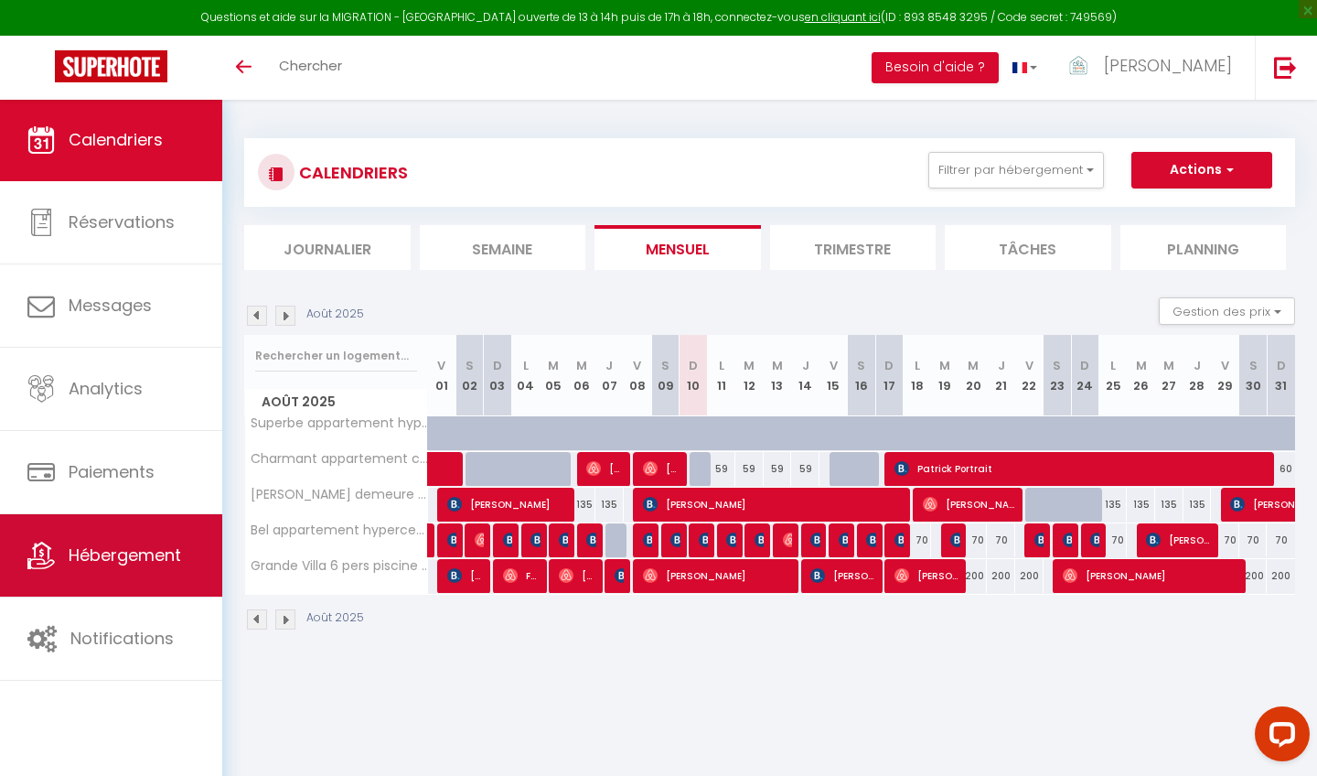
click at [131, 566] on span "Hébergement" at bounding box center [125, 554] width 113 height 23
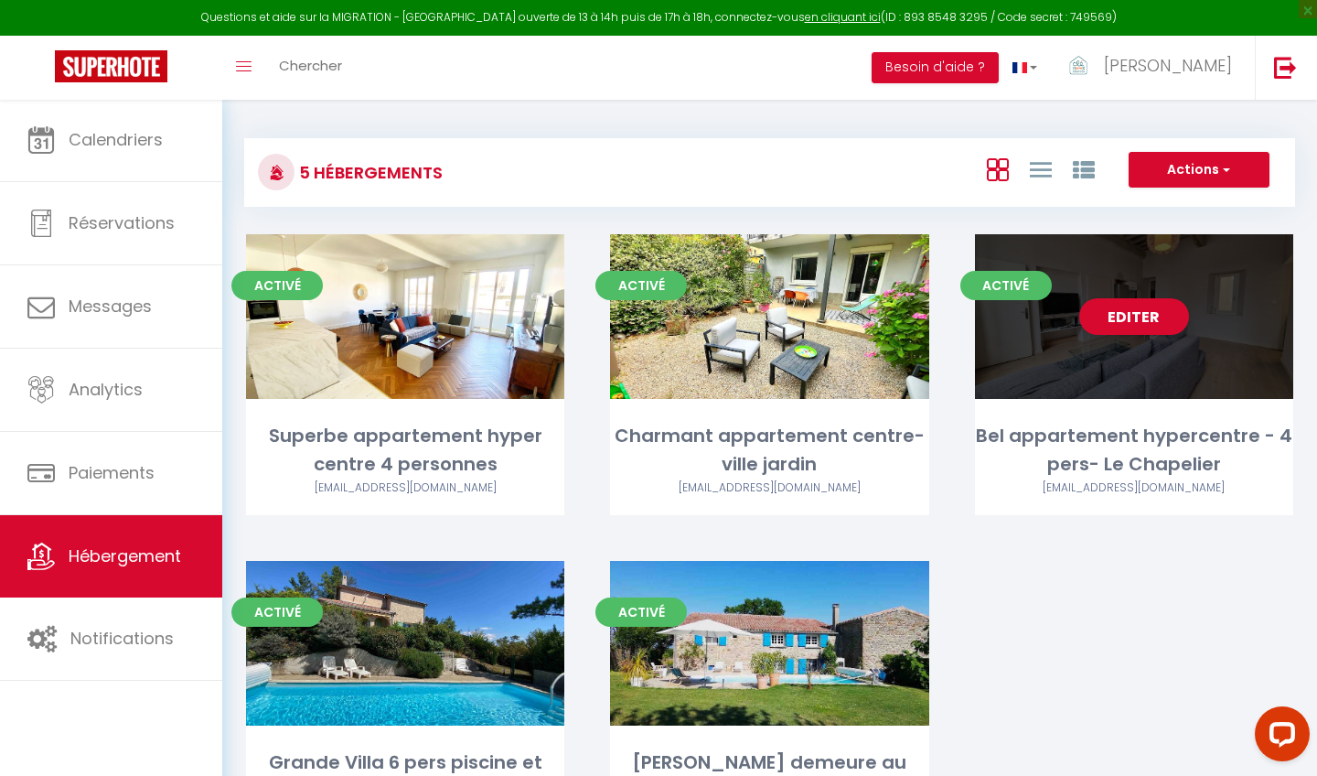
click at [1117, 429] on div "Bel appartement hypercentre - 4 pers- Le Chapelier" at bounding box center [1134, 451] width 318 height 58
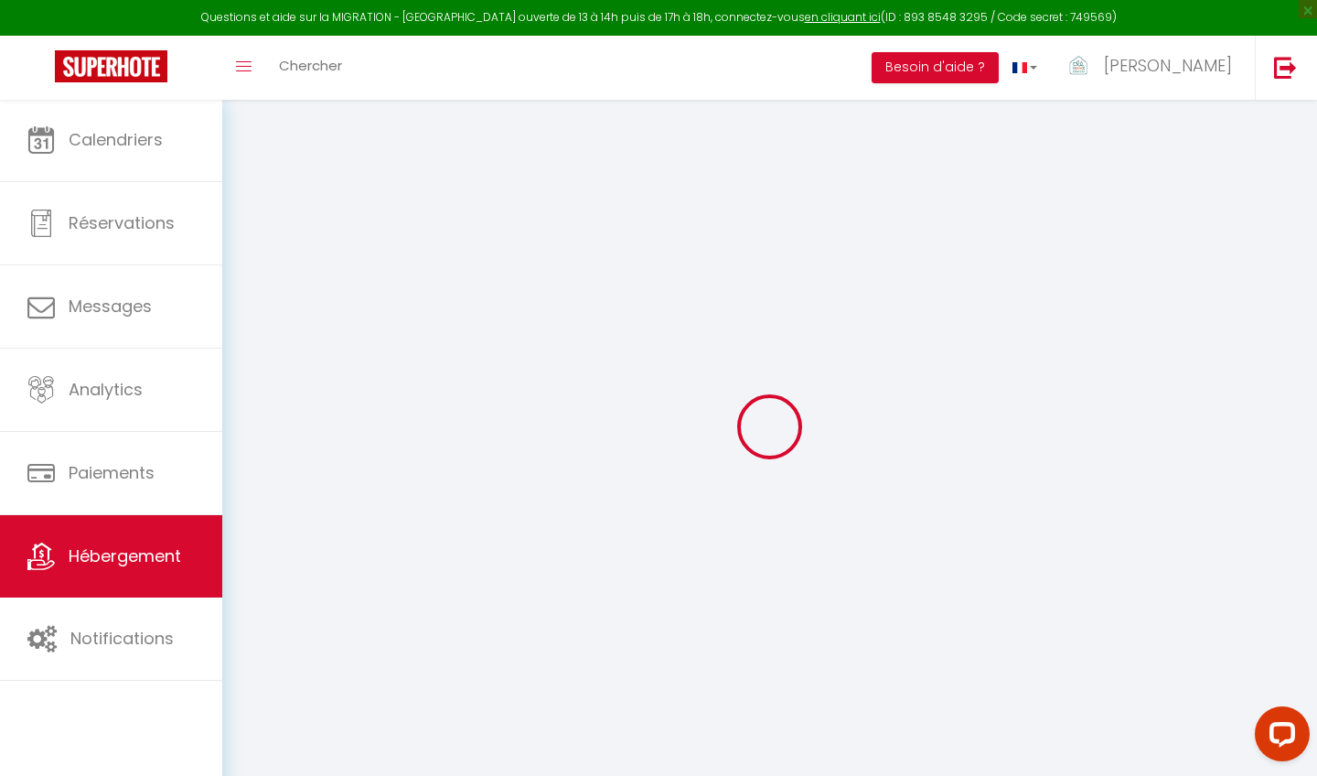
select select "14:00"
select select
select select "11:00"
select select "30"
select select "120"
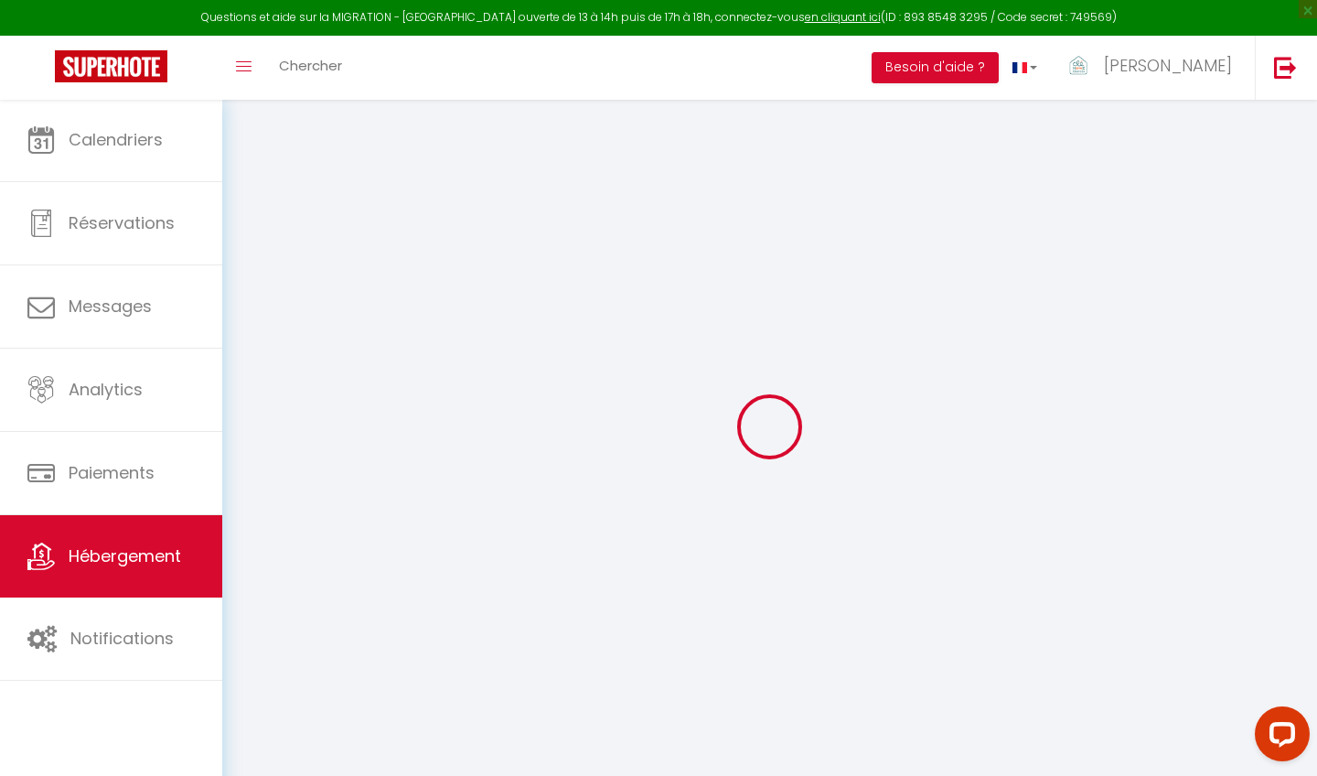
select select
checkbox input "false"
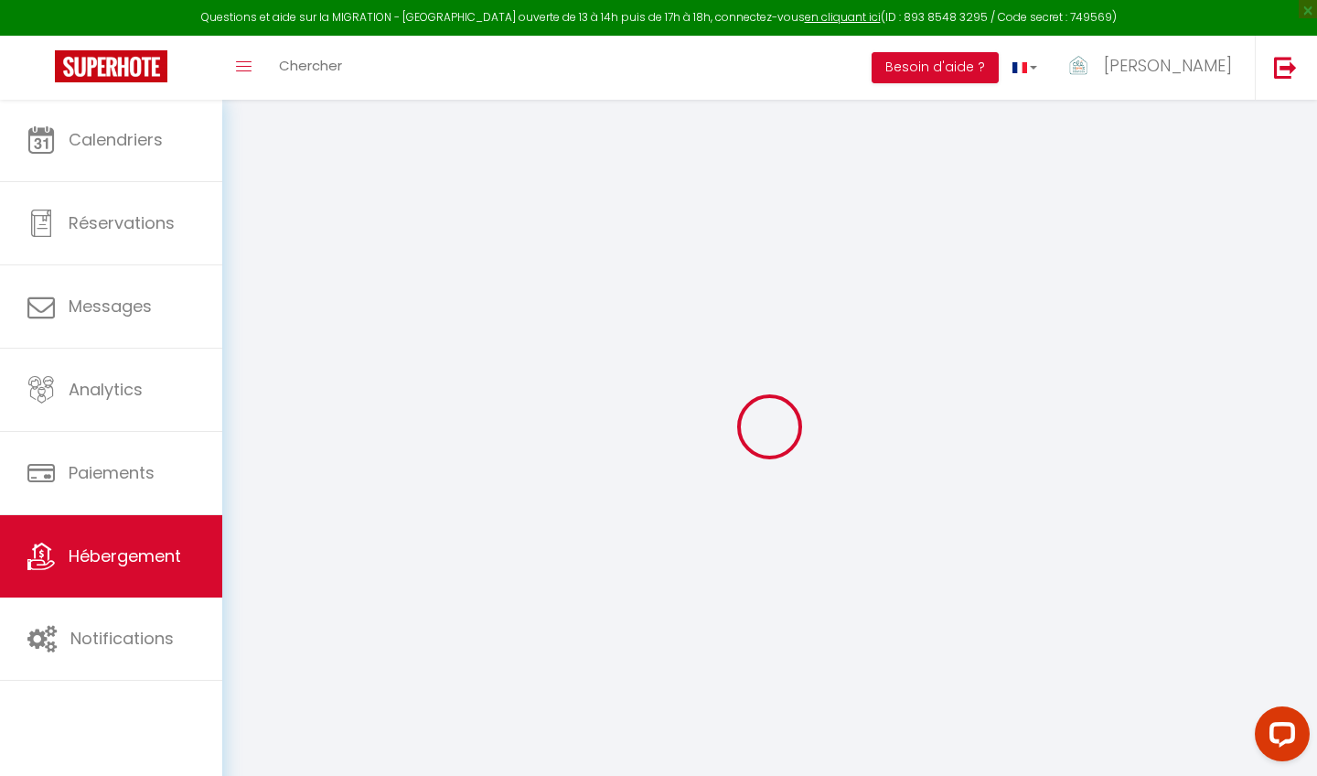
checkbox input "false"
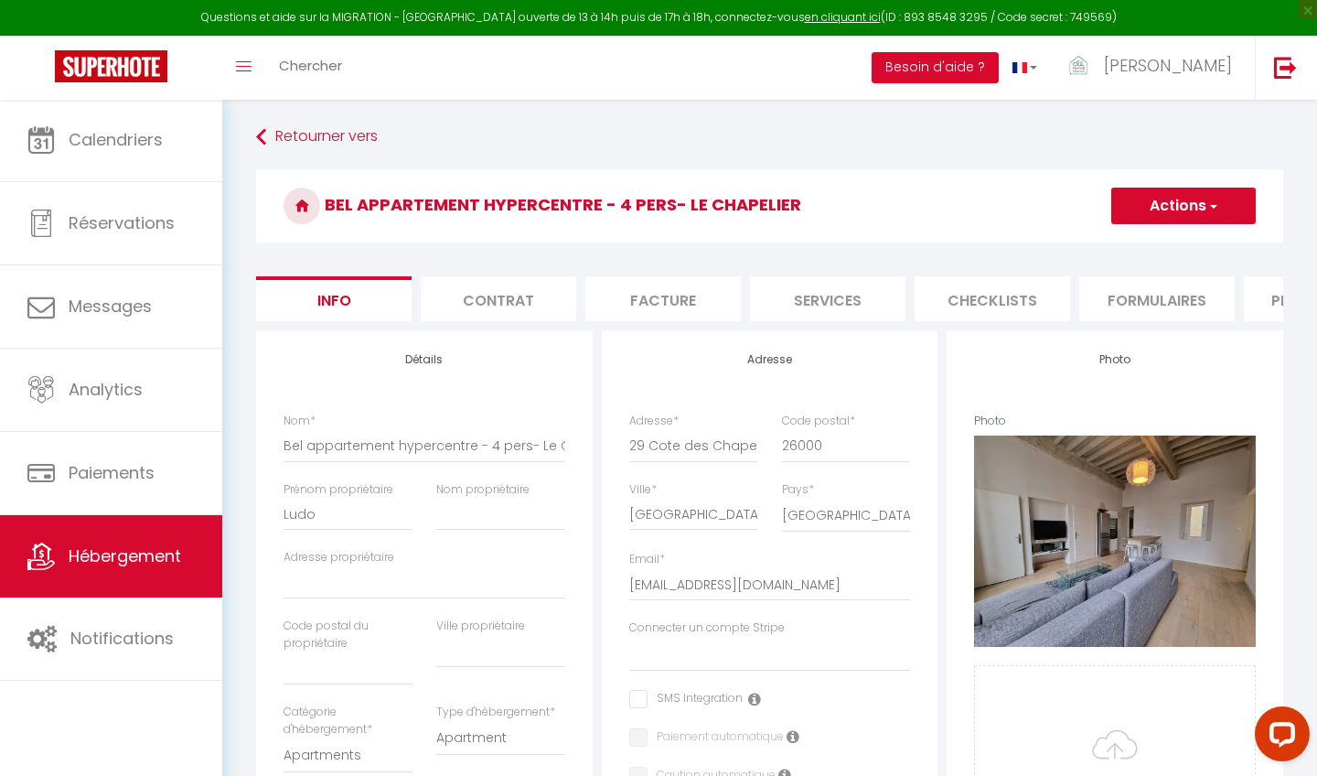
select select
checkbox input "false"
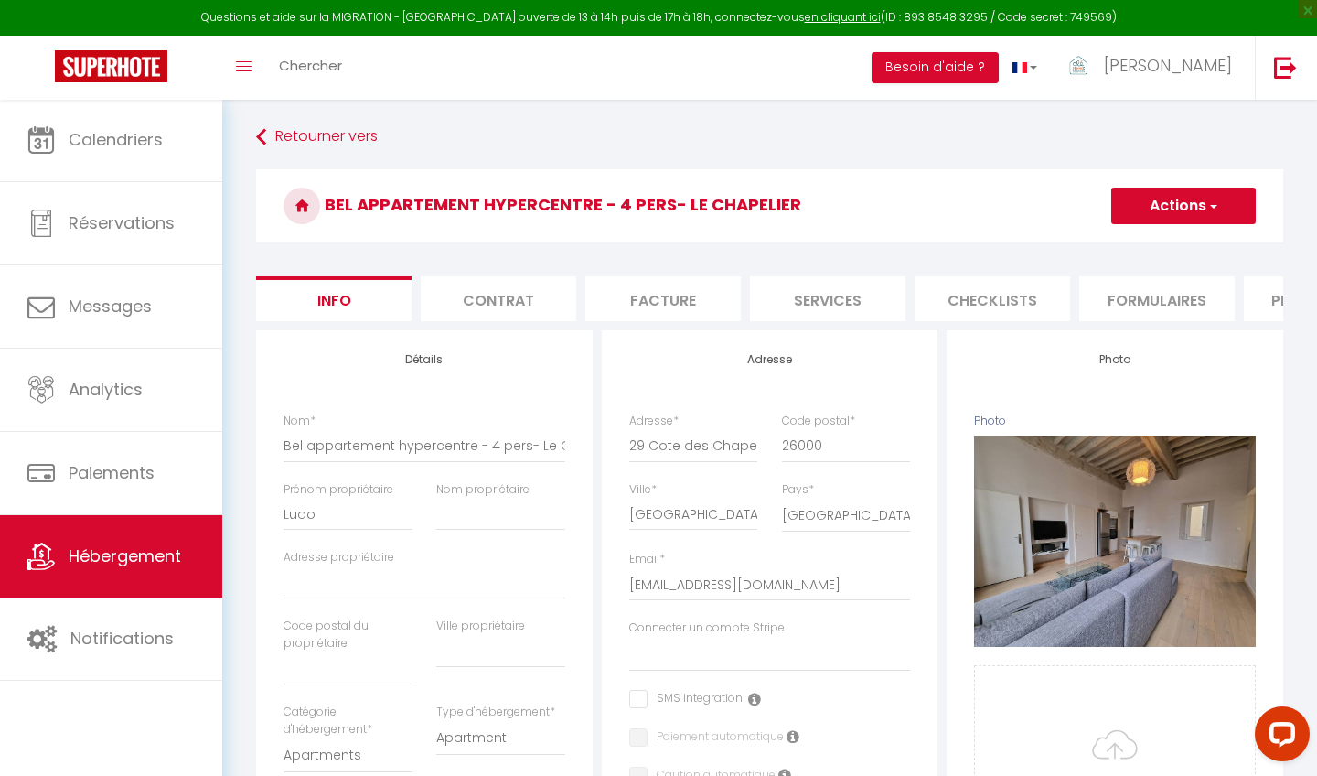
checkbox input "false"
click at [101, 562] on span "Hébergement" at bounding box center [125, 555] width 113 height 23
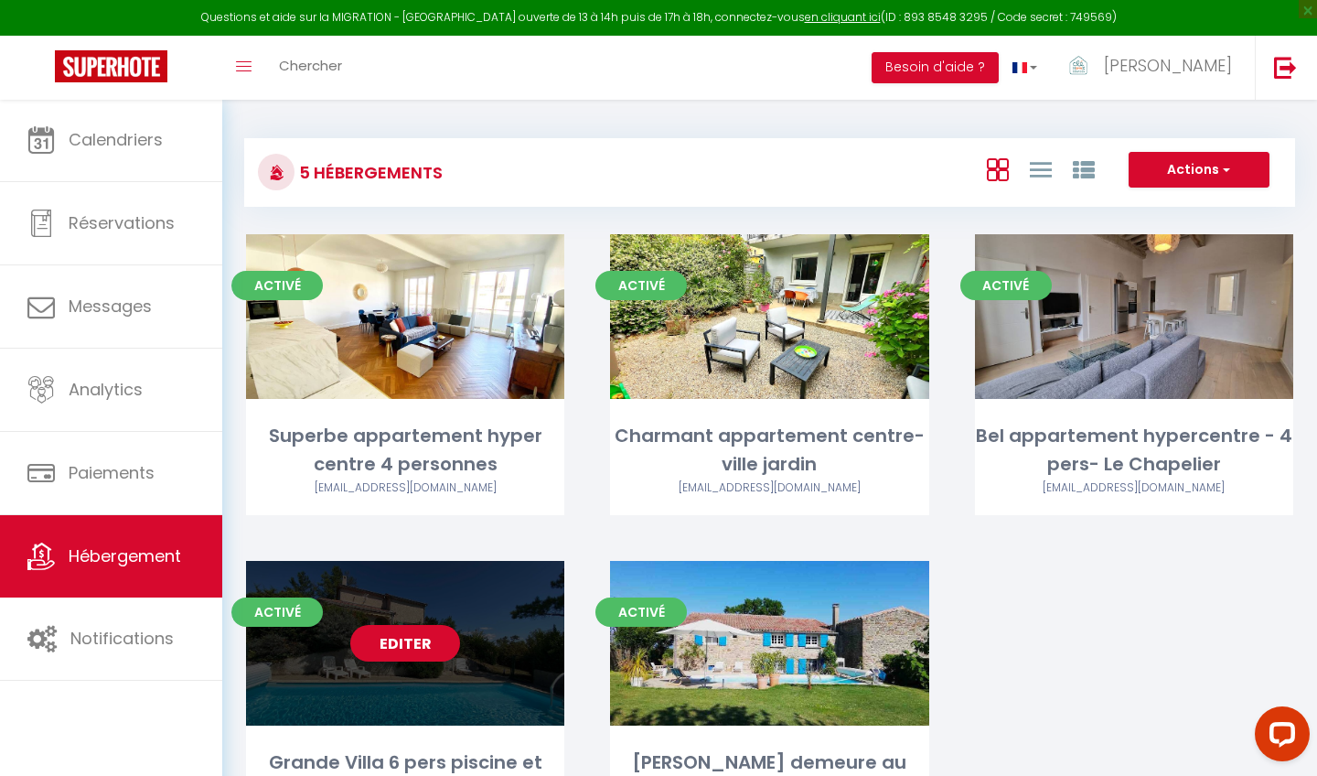
click at [474, 606] on div "Editer" at bounding box center [405, 643] width 318 height 165
select select "3"
select select "2"
select select "1"
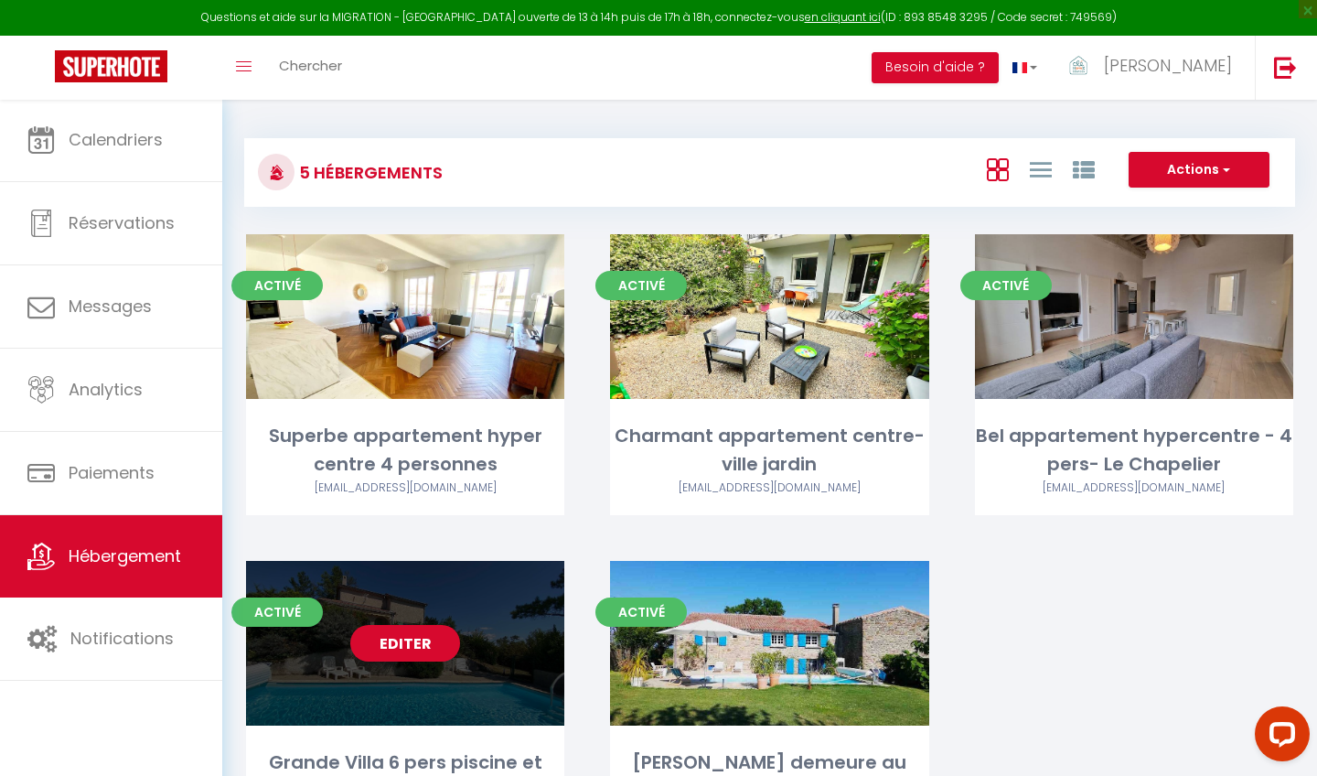
select select "28"
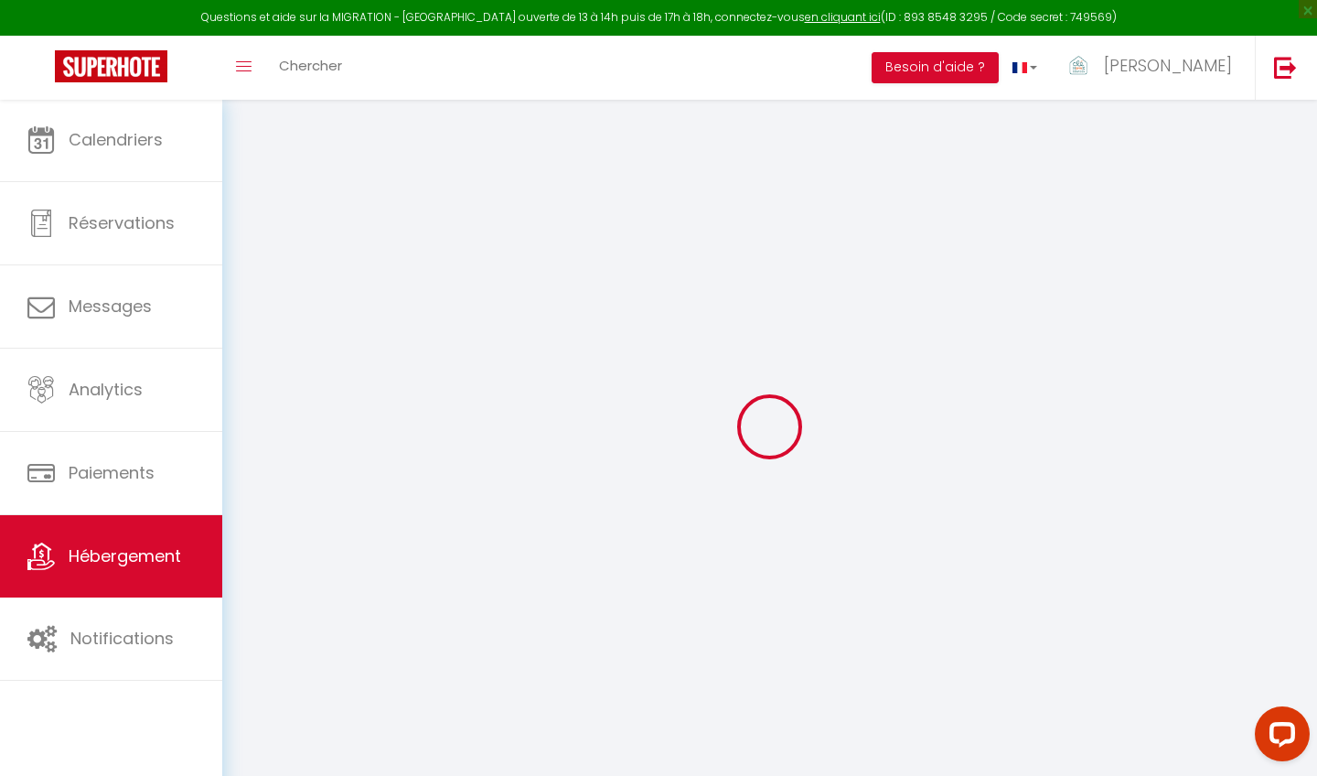
select select
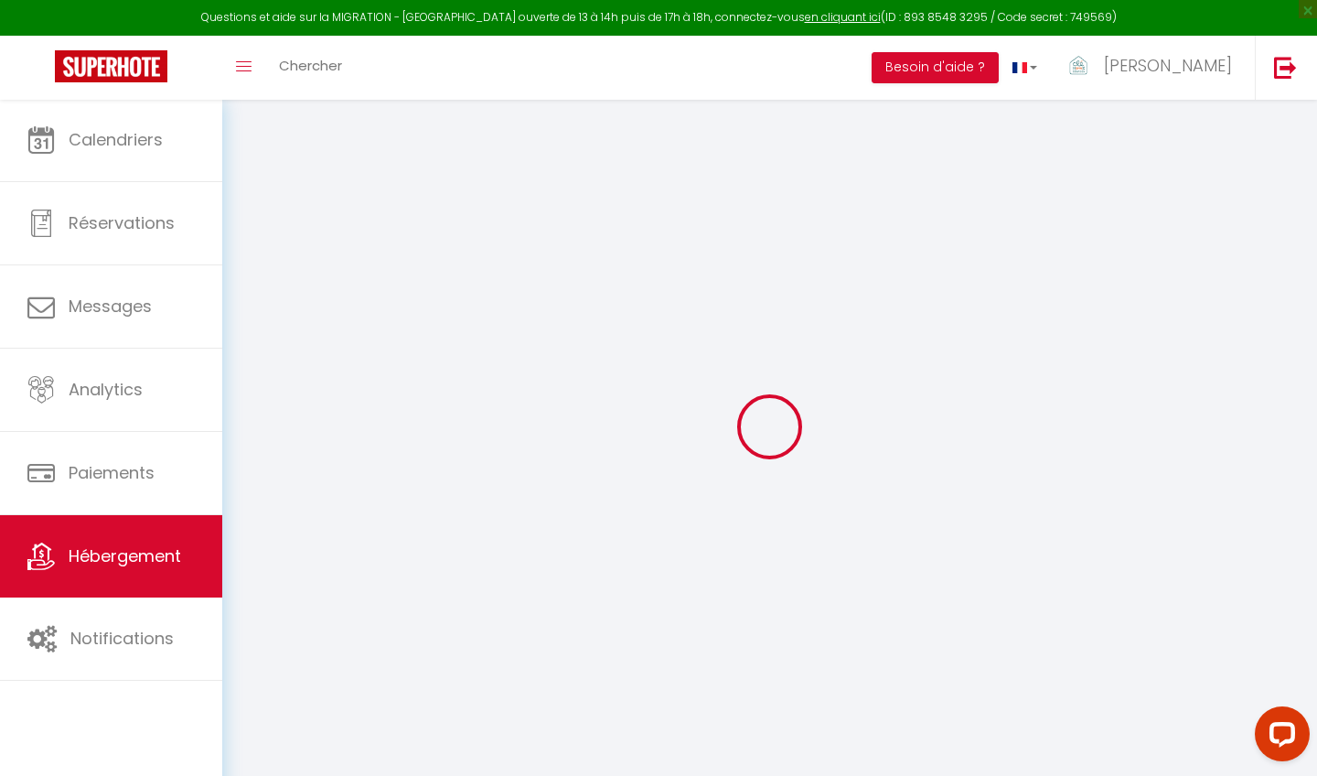
select select
checkbox input "false"
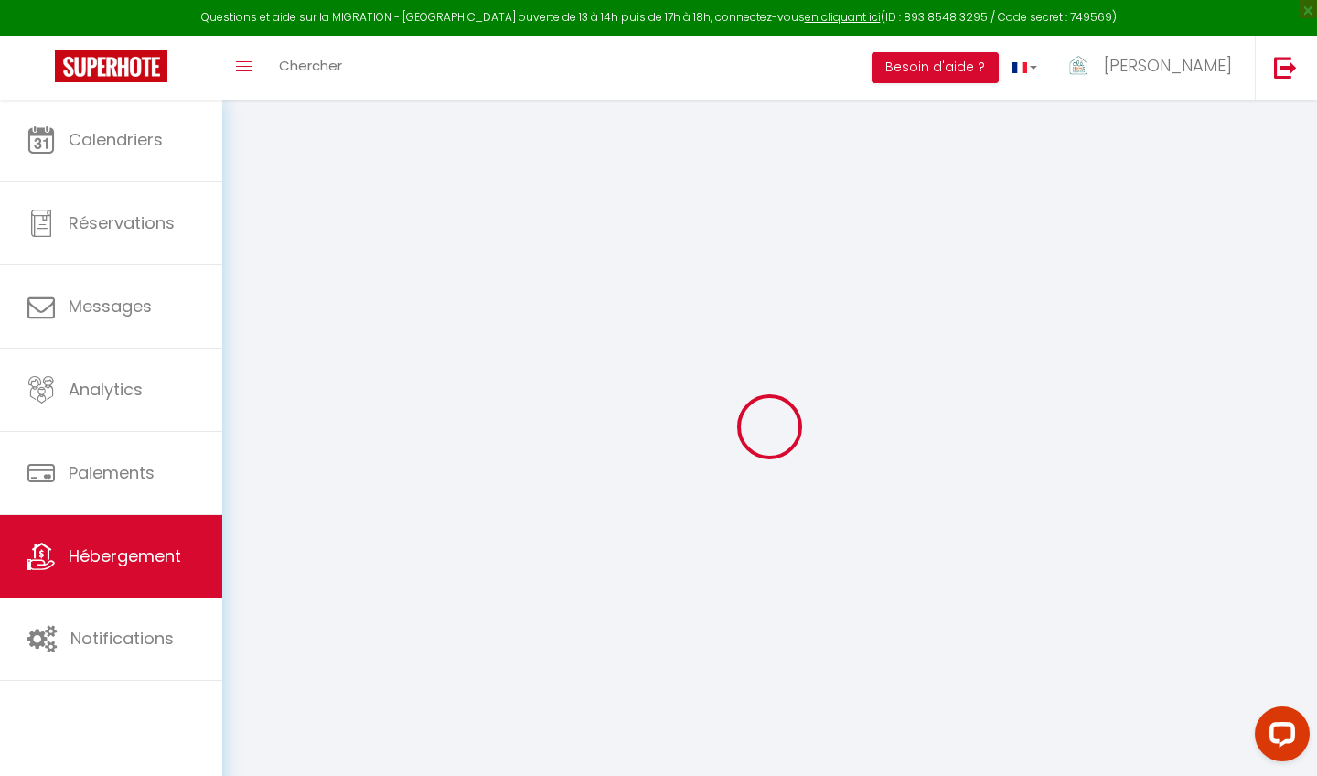
select select
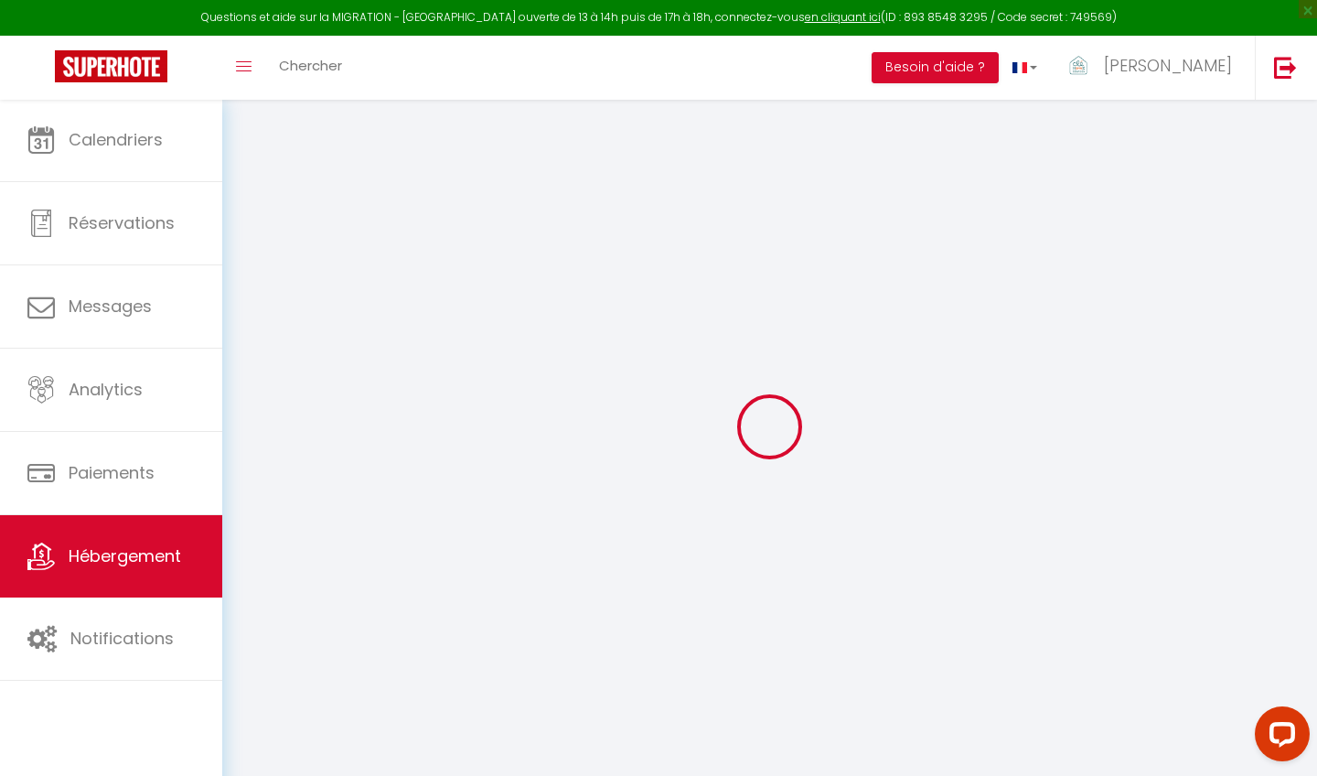
select select
checkbox input "false"
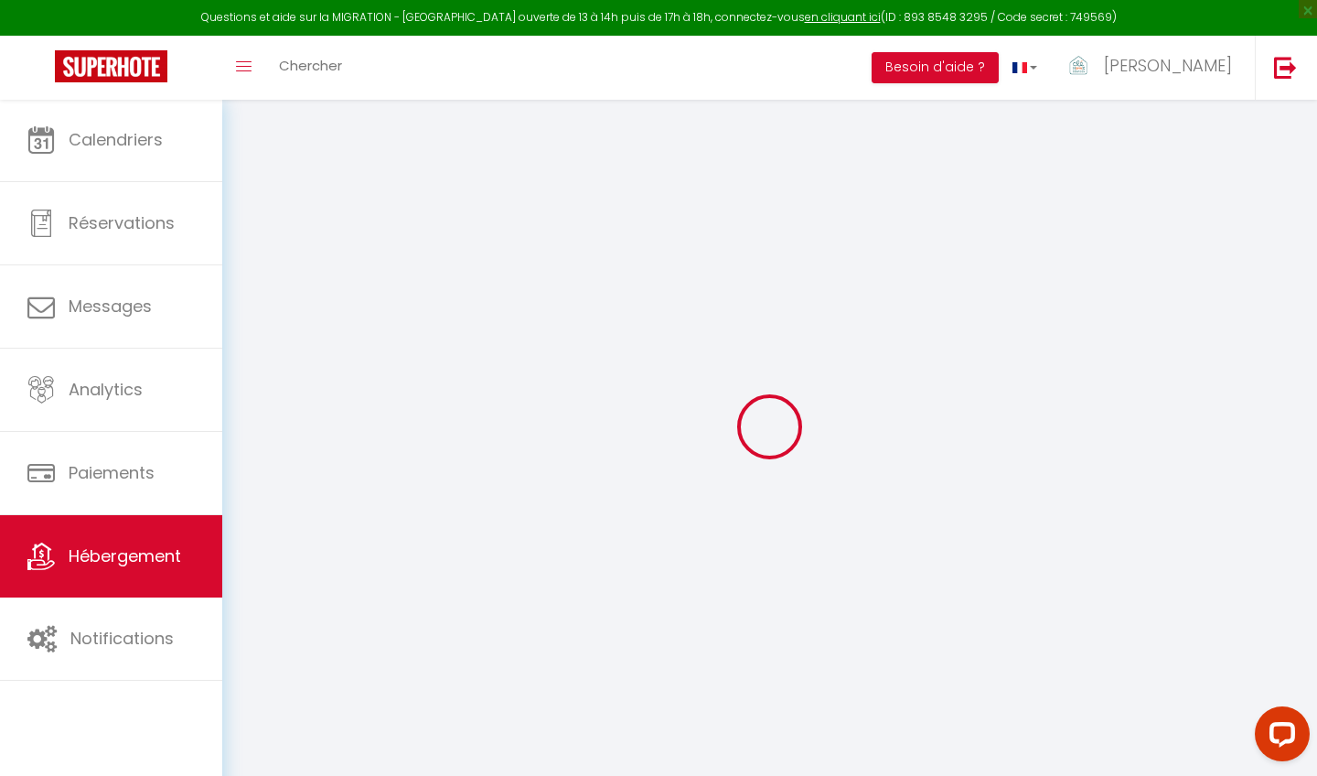
checkbox input "false"
select select
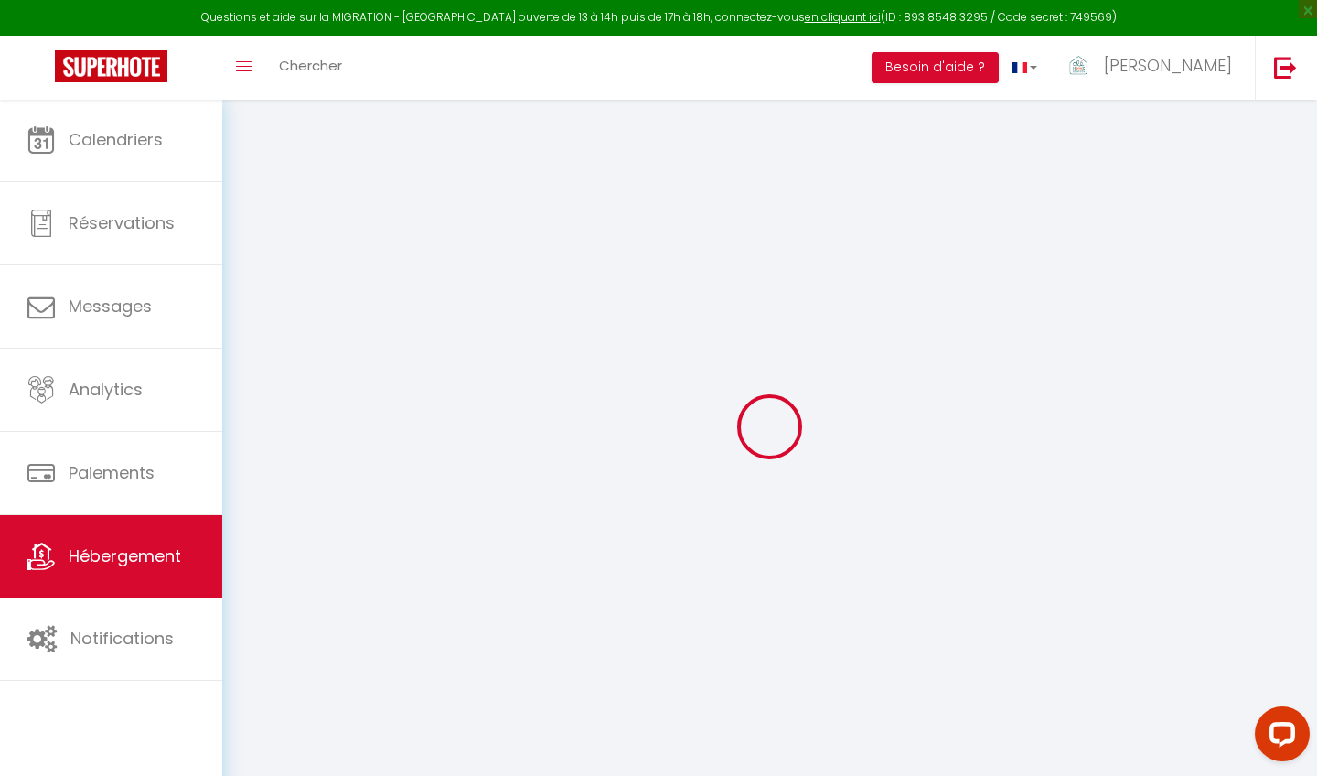
select select
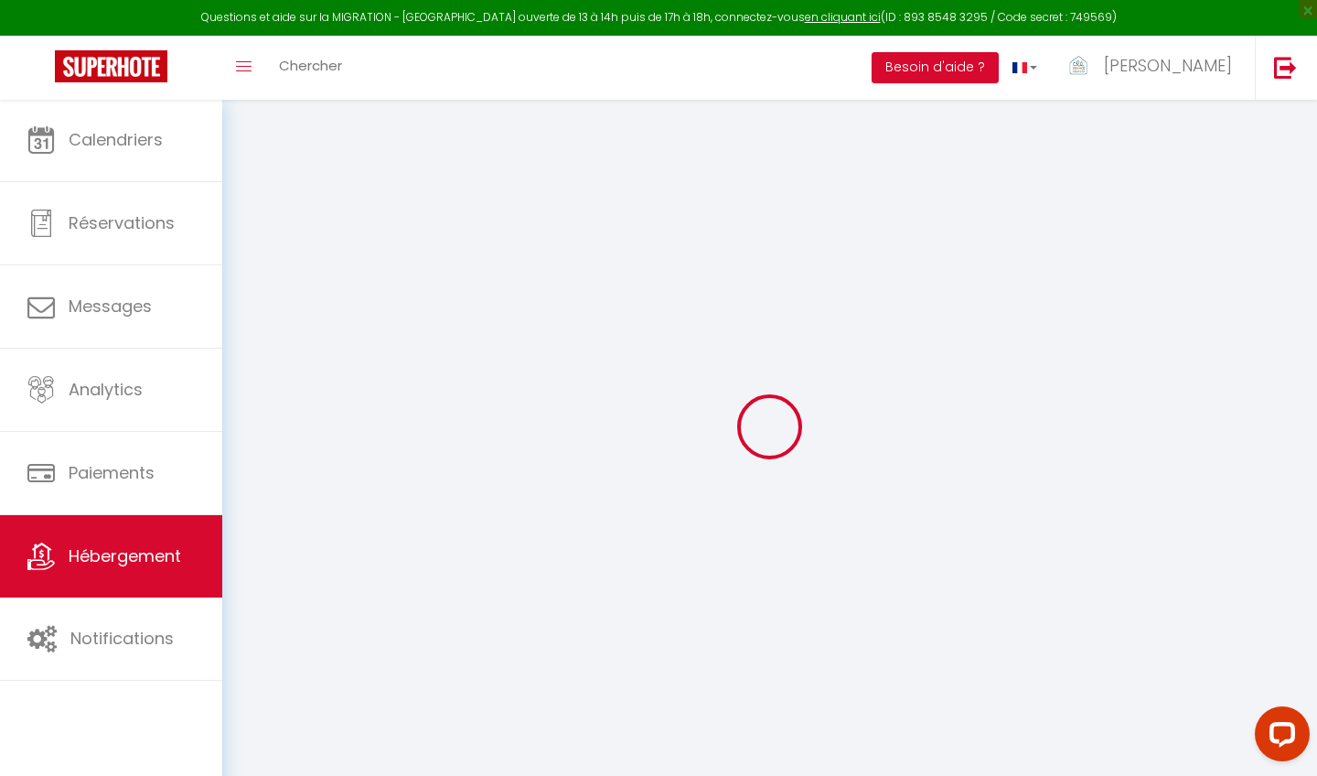
checkbox input "false"
select select
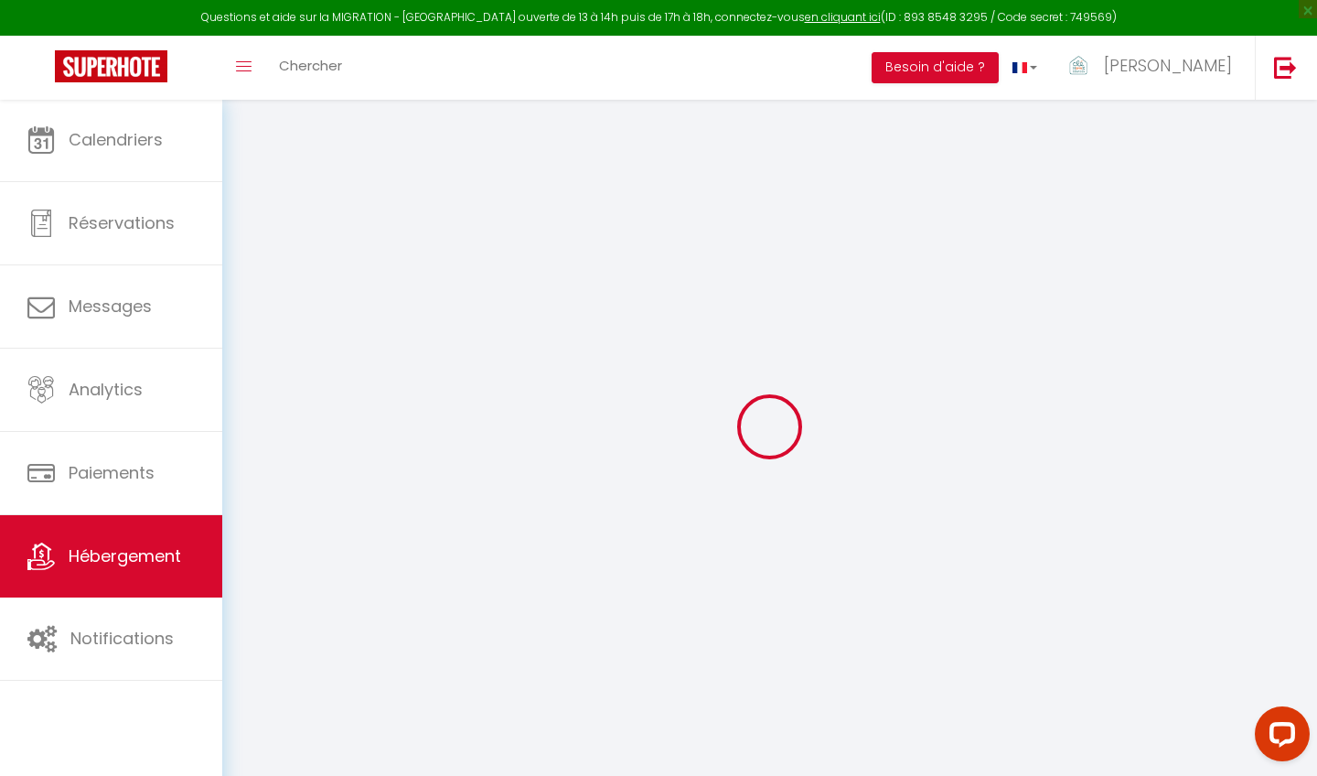
select select
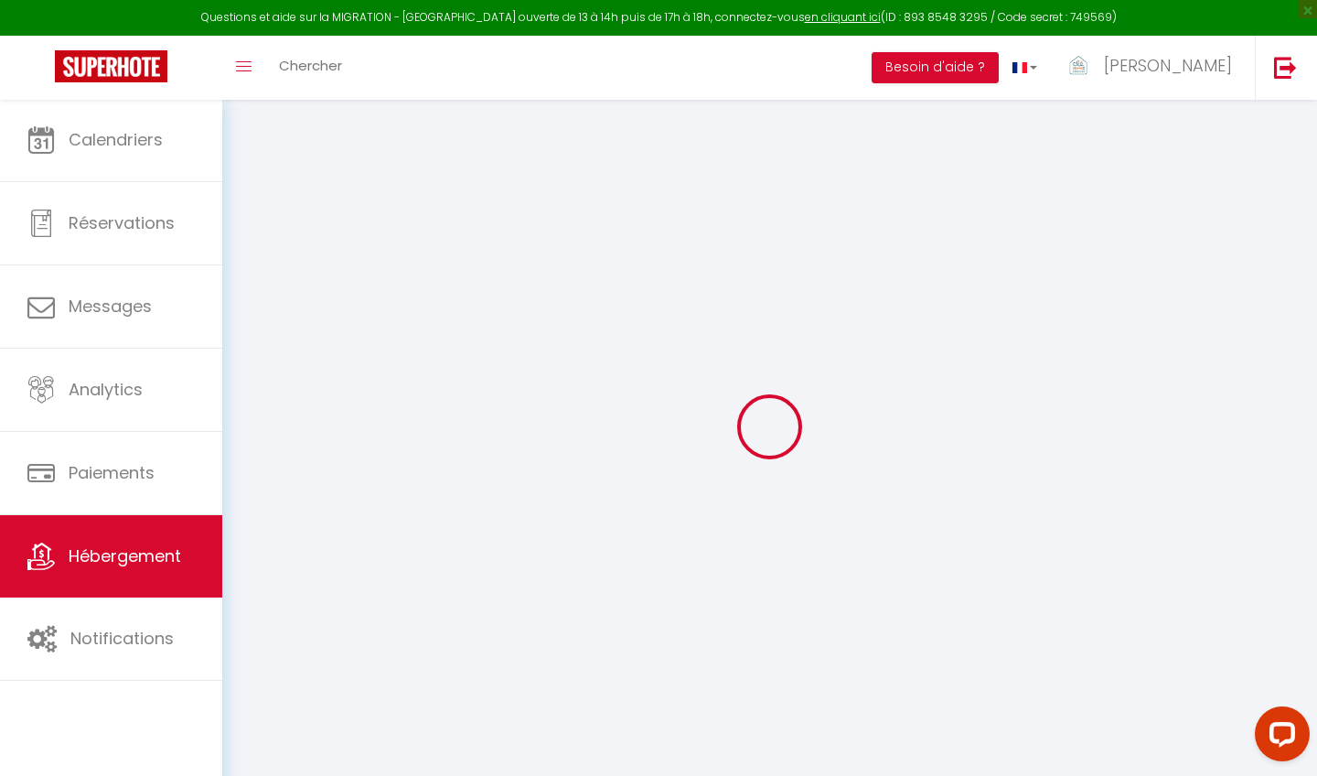
select select
checkbox input "false"
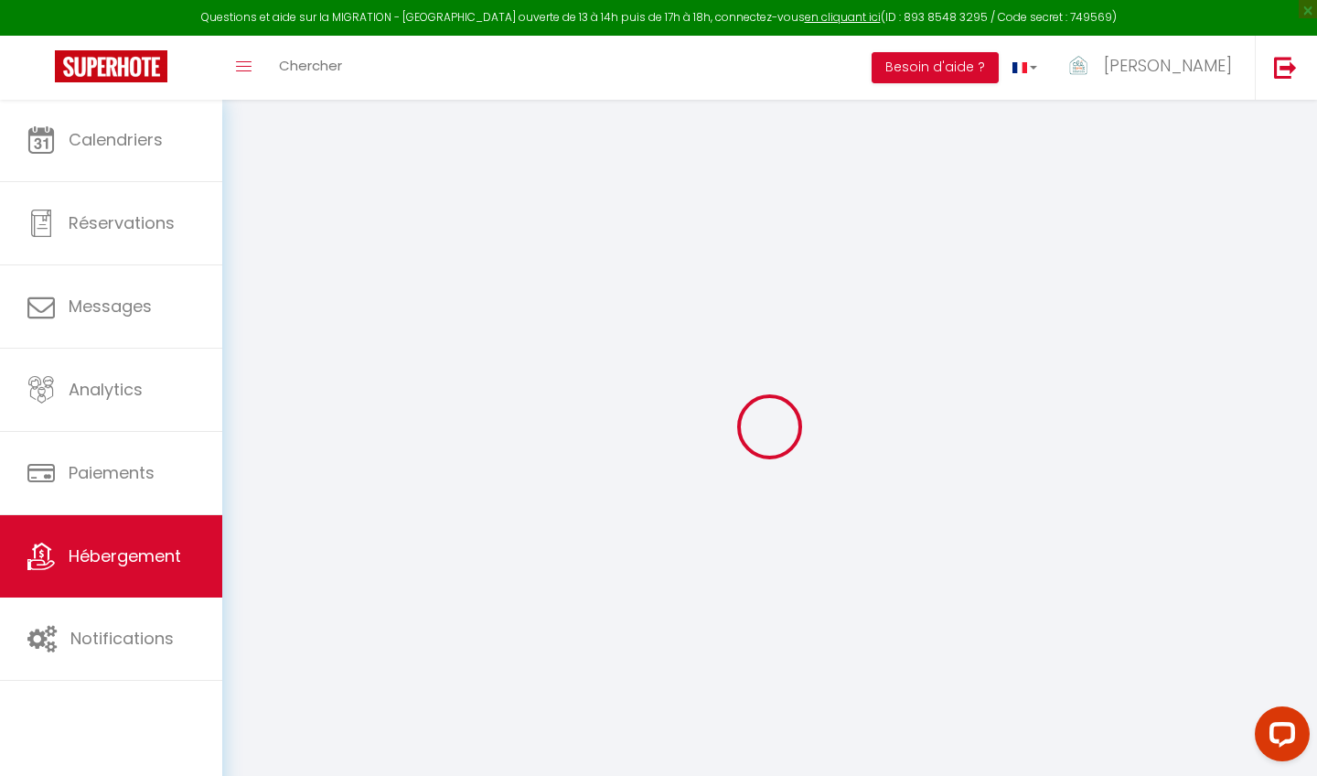
checkbox input "false"
select select
type input "Grande Villa 6 pers piscine et cadre verdoyant"
type input "Ludo"
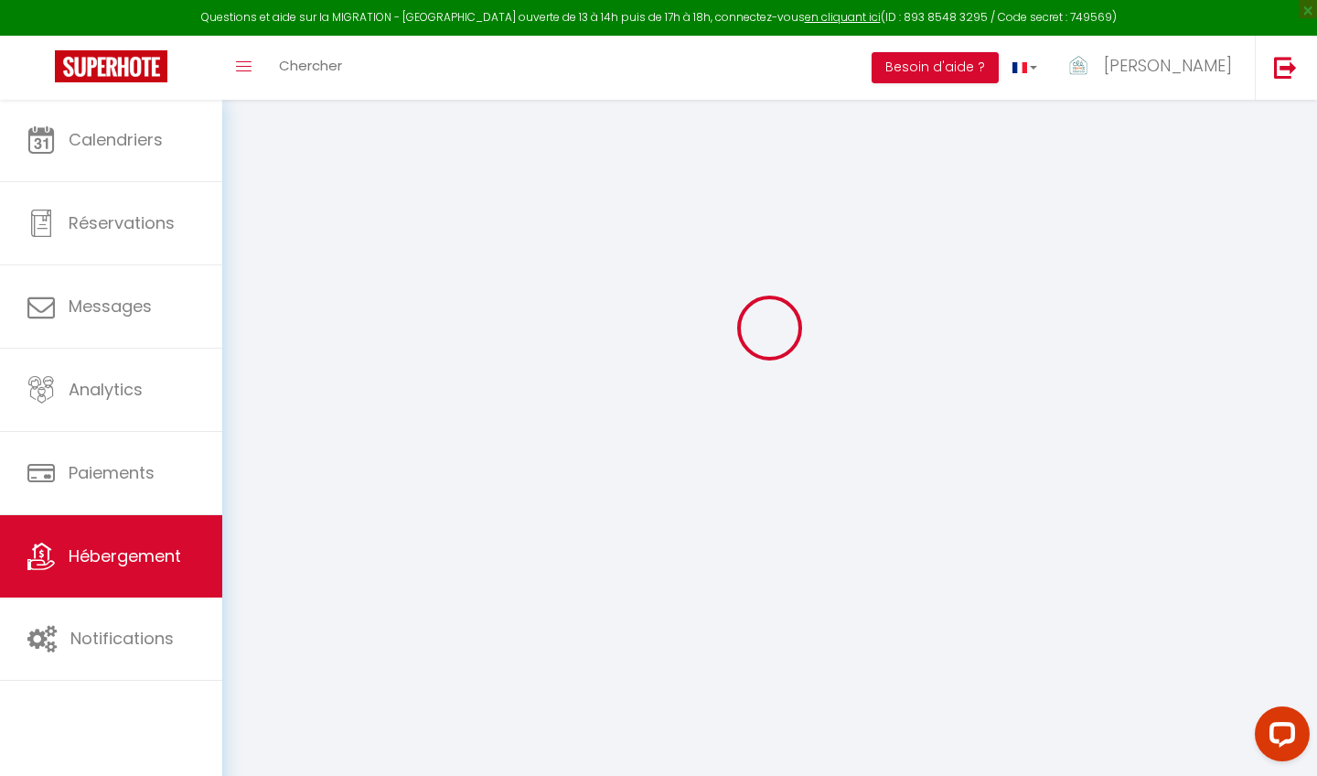
type input "525 Chemin des Thermes"
type input "07130"
type input "Soyons"
select select "houses"
select select "6"
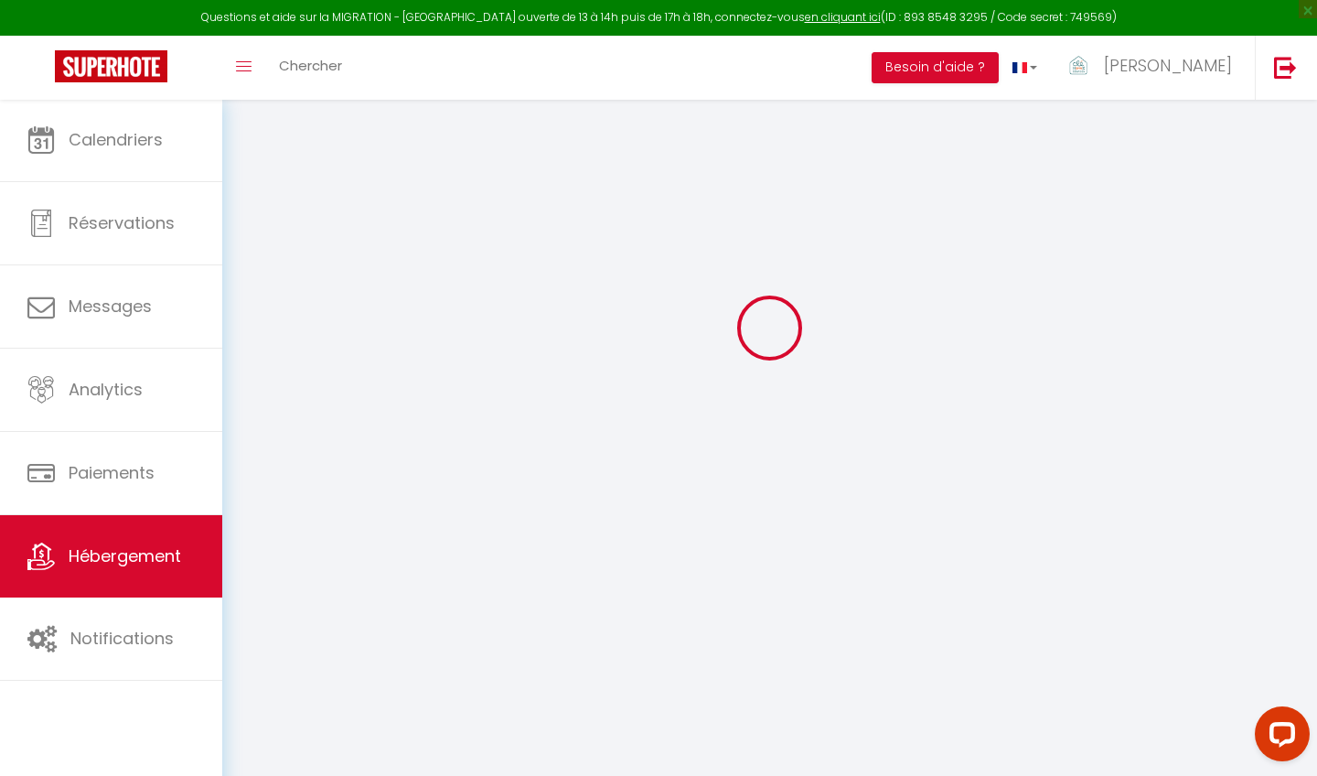
select select "3"
type input "135"
type input "80"
type input "4.00"
select select
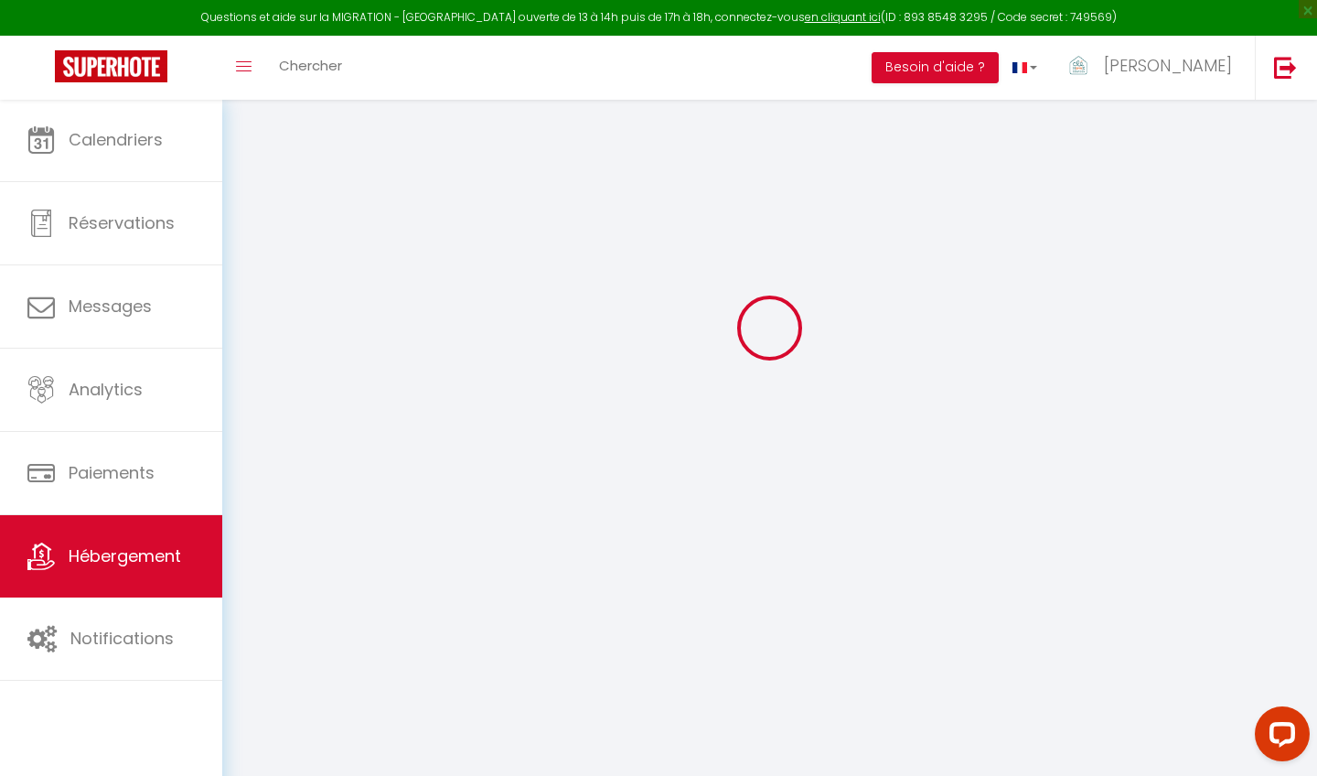
select select
type input "525 Chemin des Thermes"
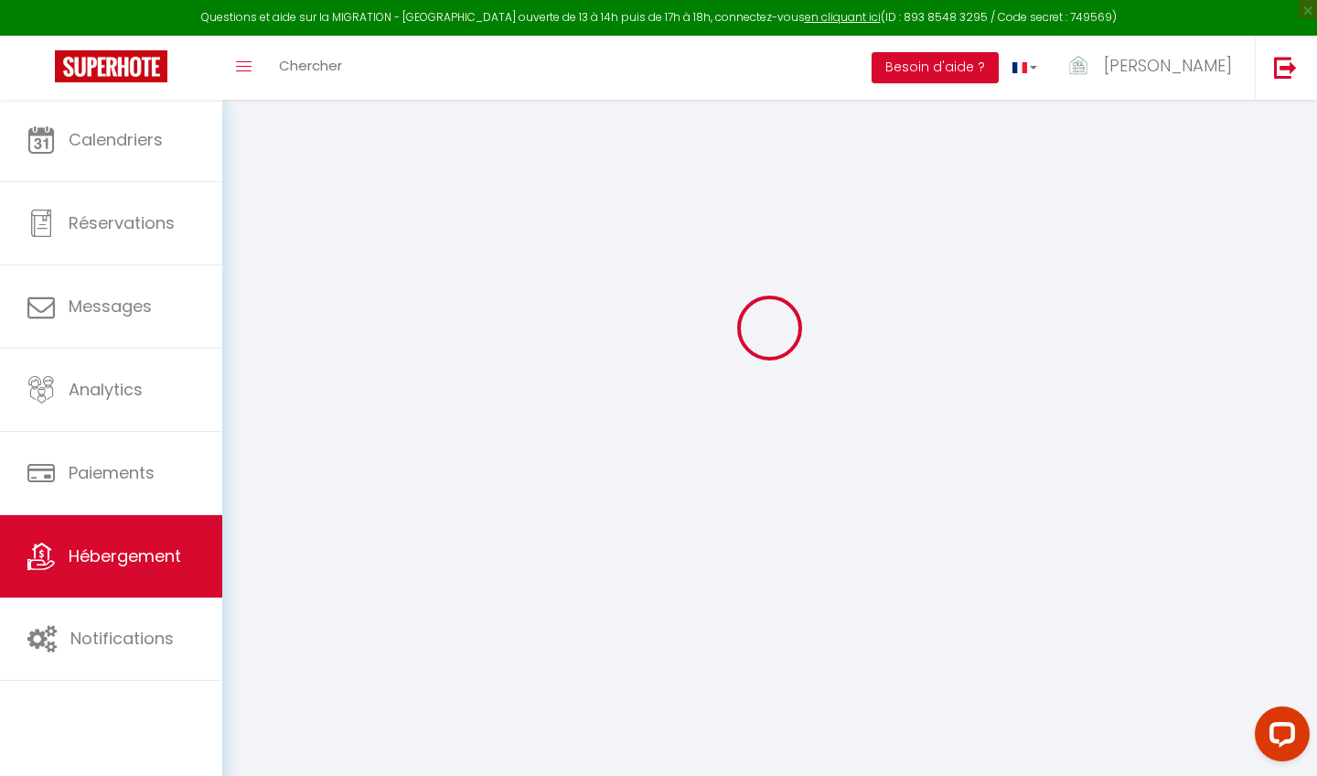
type input "07130"
type input "Soyons"
type input "[EMAIL_ADDRESS][DOMAIN_NAME]"
select select
checkbox input "false"
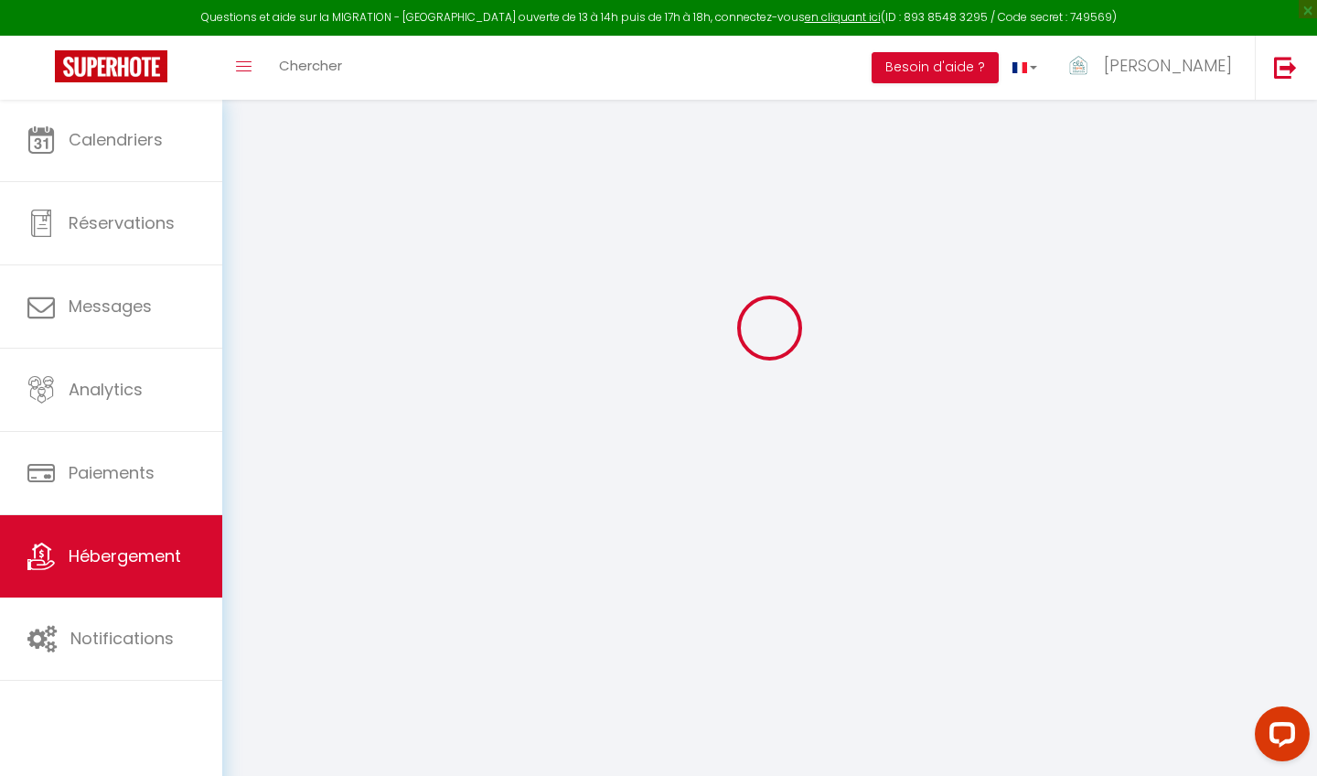
checkbox input "false"
select select
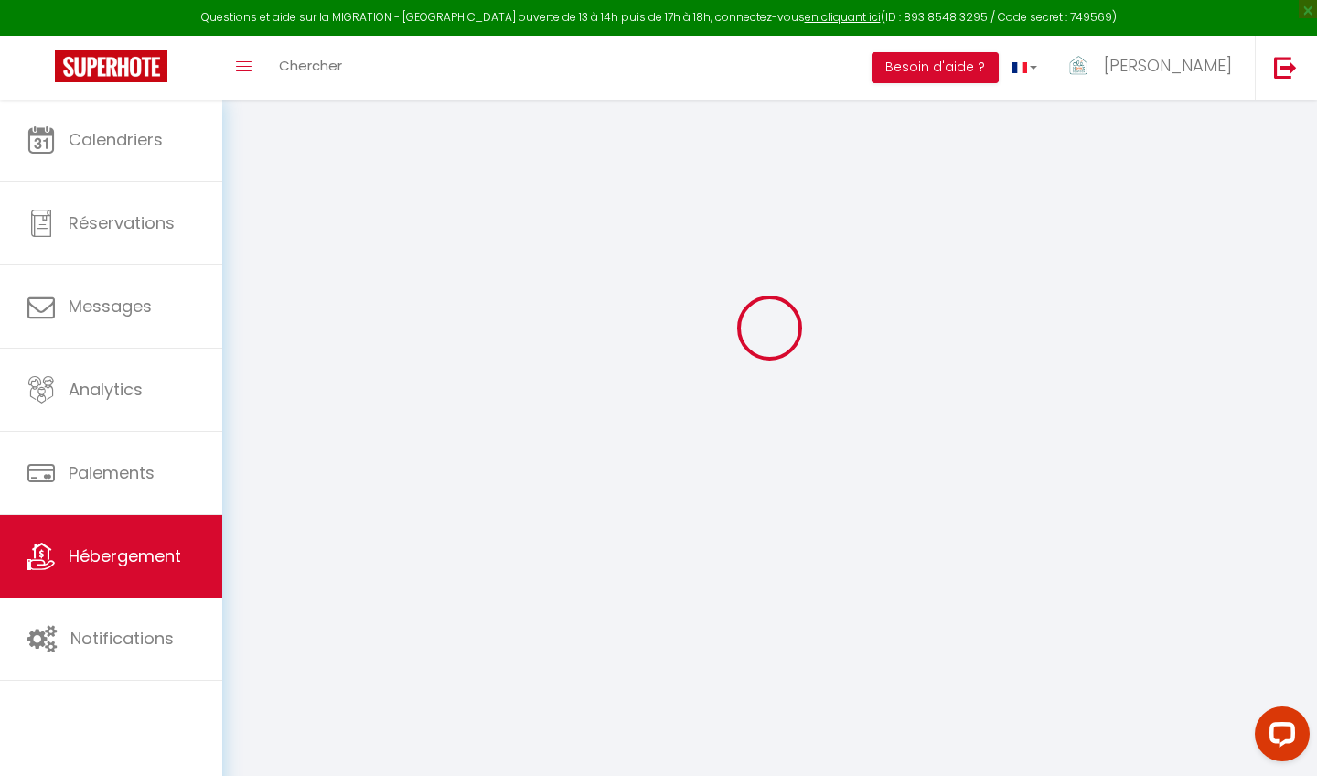
type input "0"
select select "+ 15 %"
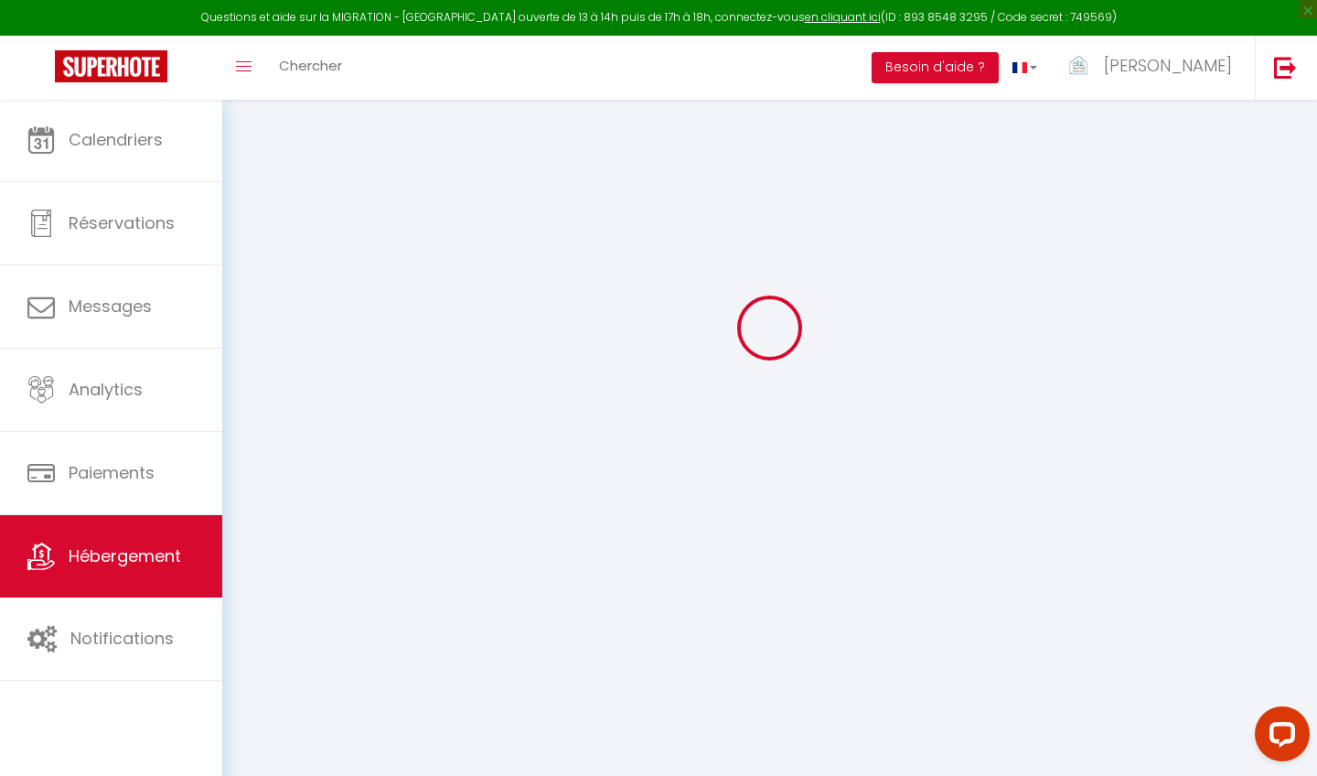
select select "+ 10 %"
select select
checkbox input "false"
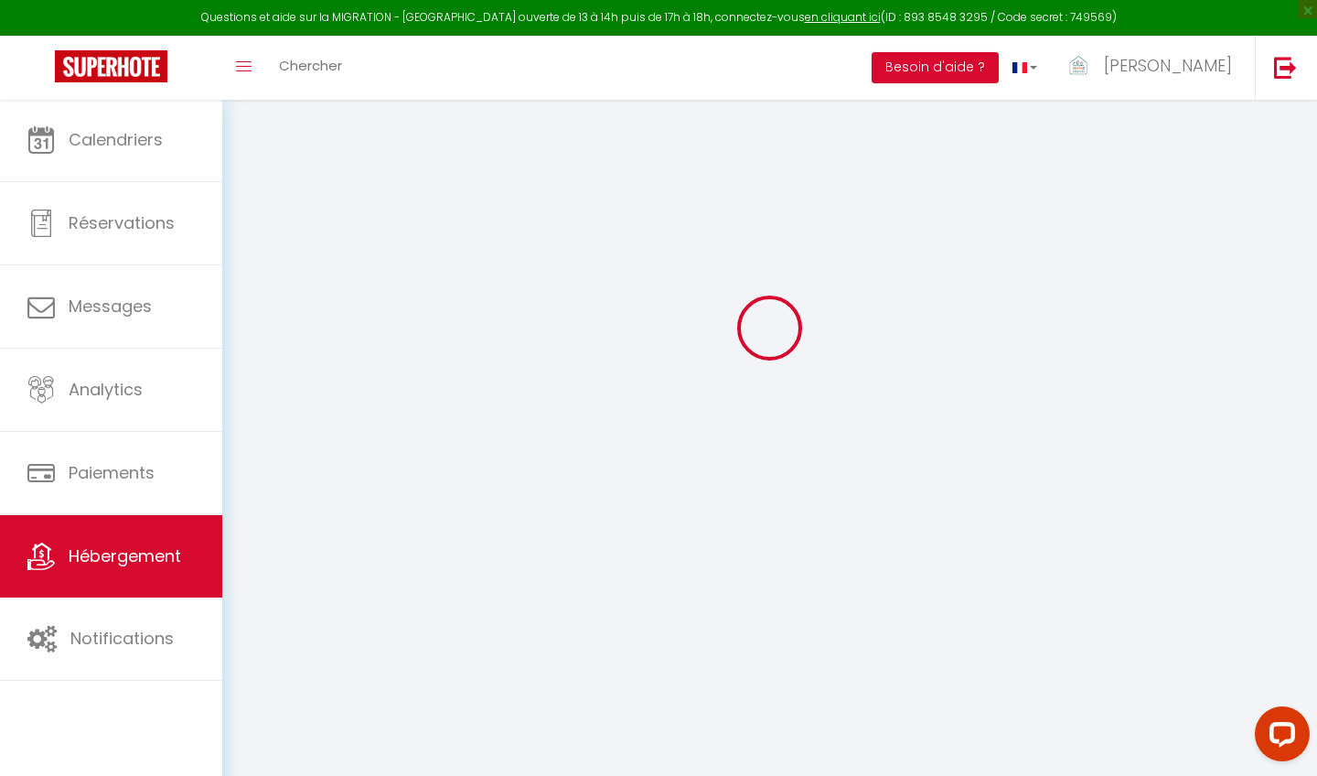
checkbox input "false"
select select "14:00"
select select
select select "11:00"
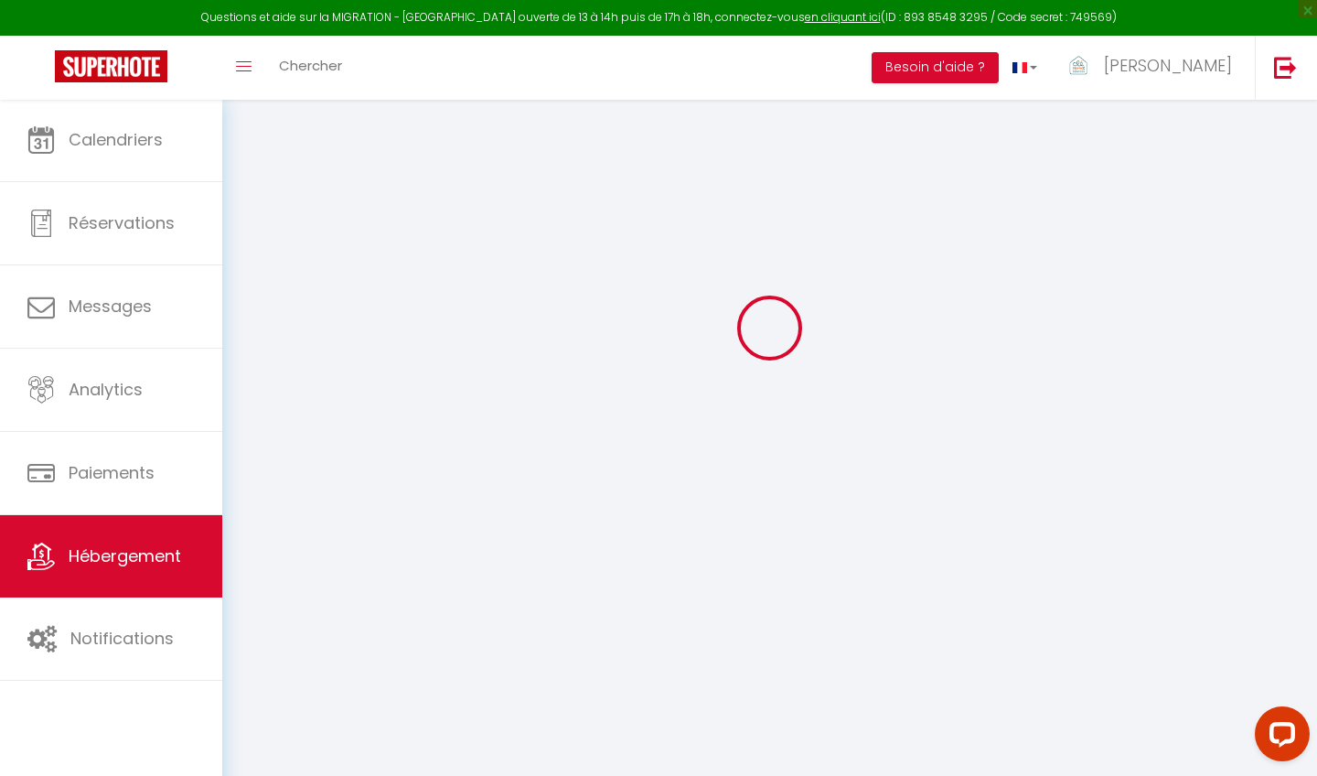
select select "30"
select select "120"
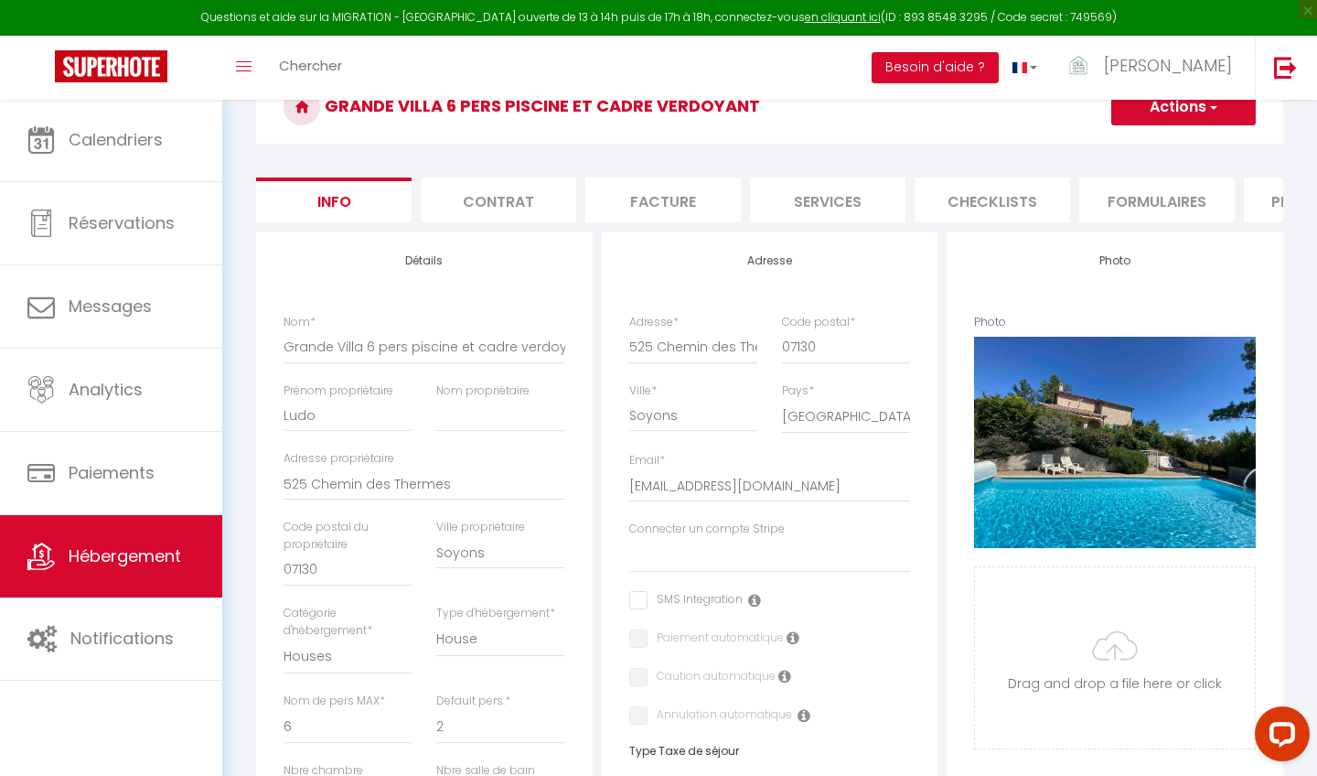
select select
checkbox input "false"
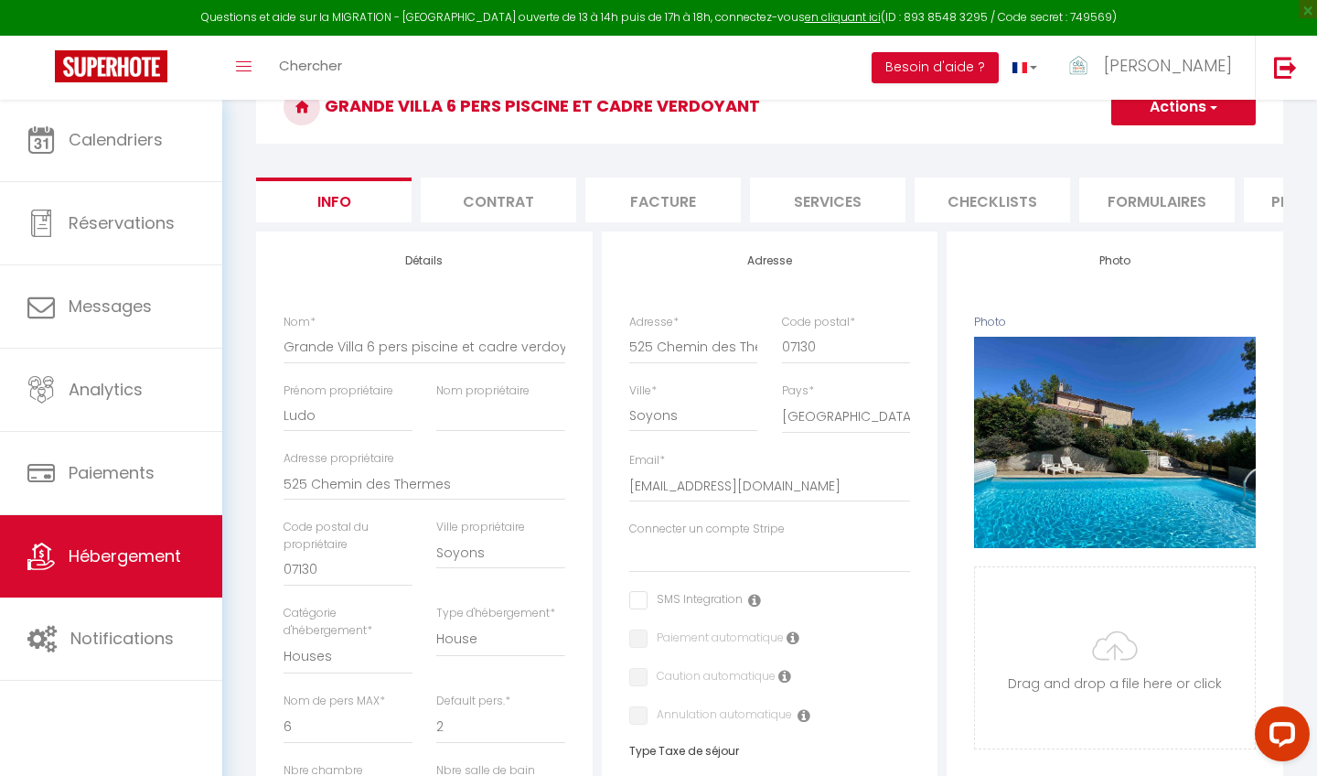
checkbox input "false"
select select "10062-43686972"
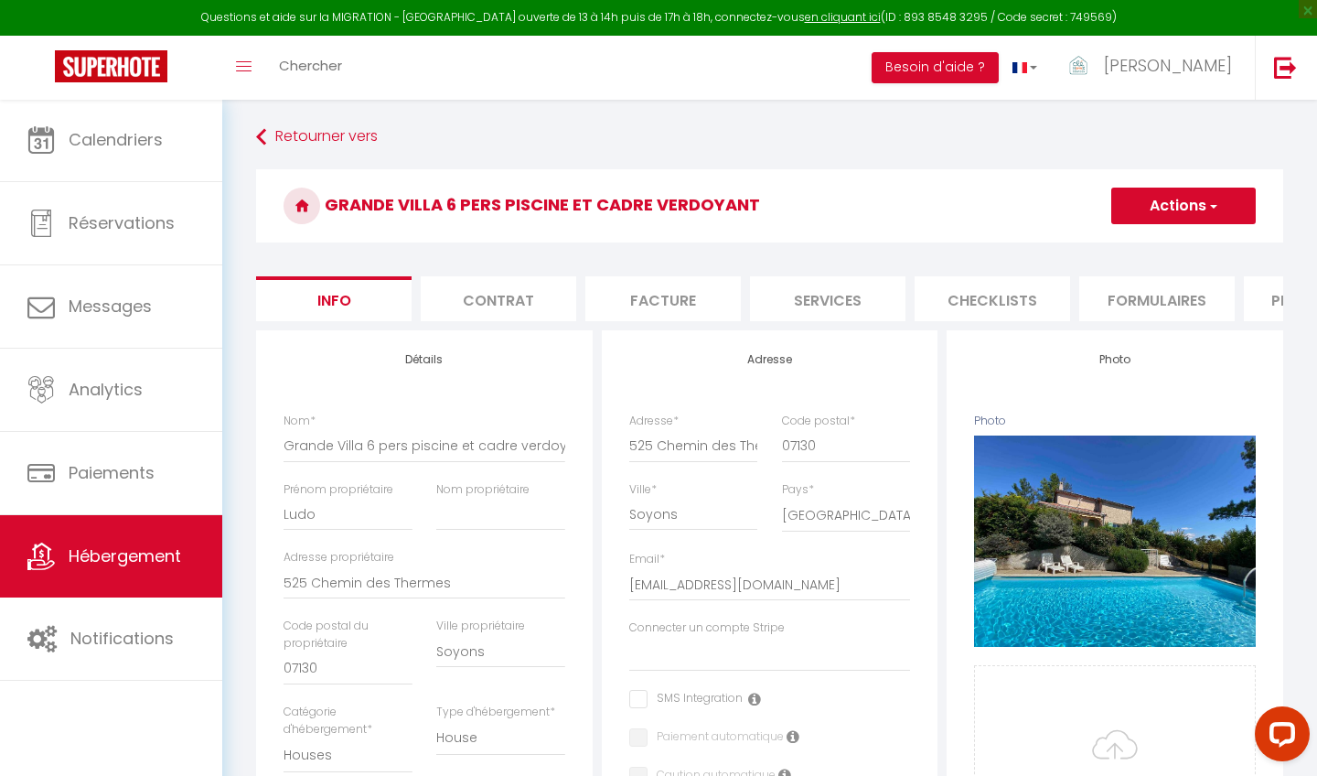
scroll to position [0, 0]
click at [492, 298] on li "Contrat" at bounding box center [498, 298] width 155 height 45
select select "180"
select select
select select "EUR"
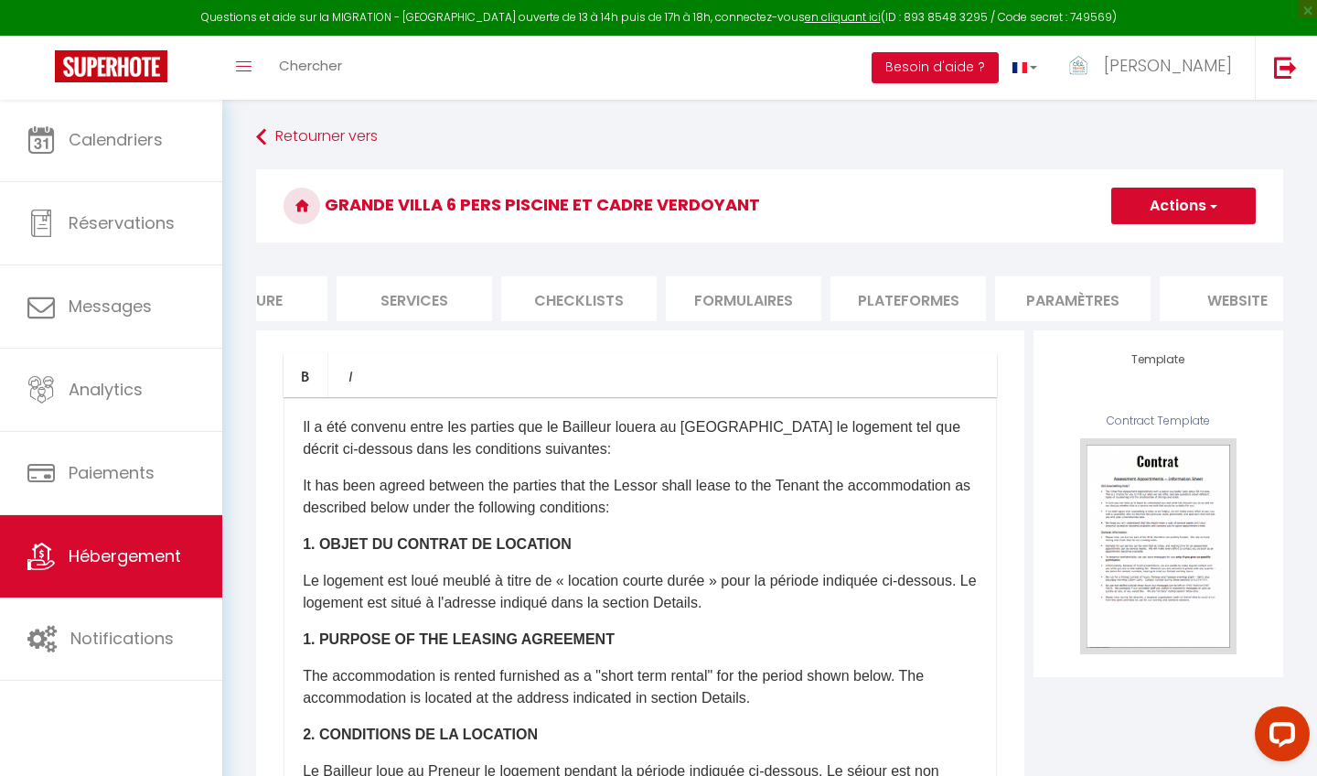
scroll to position [0, 433]
click at [891, 293] on li "Plateformes" at bounding box center [888, 298] width 155 height 45
select select
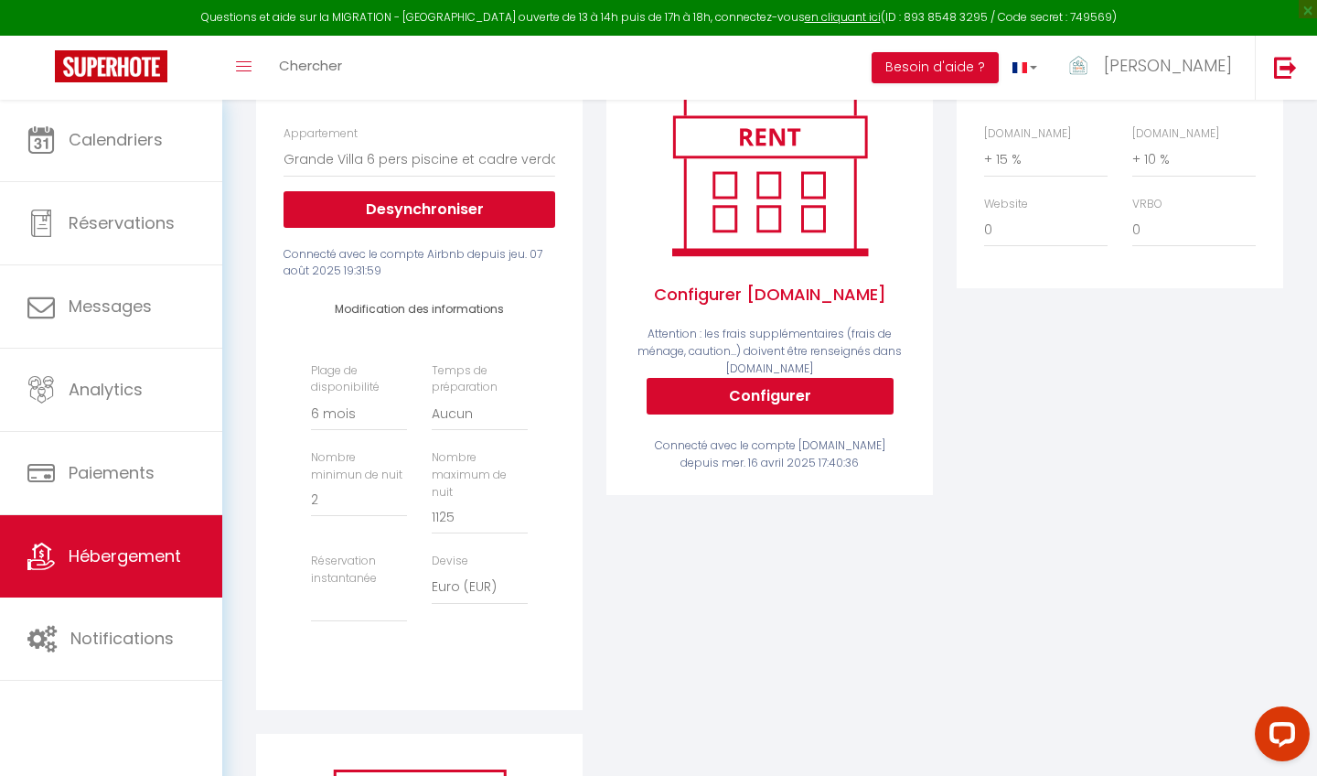
scroll to position [295, 0]
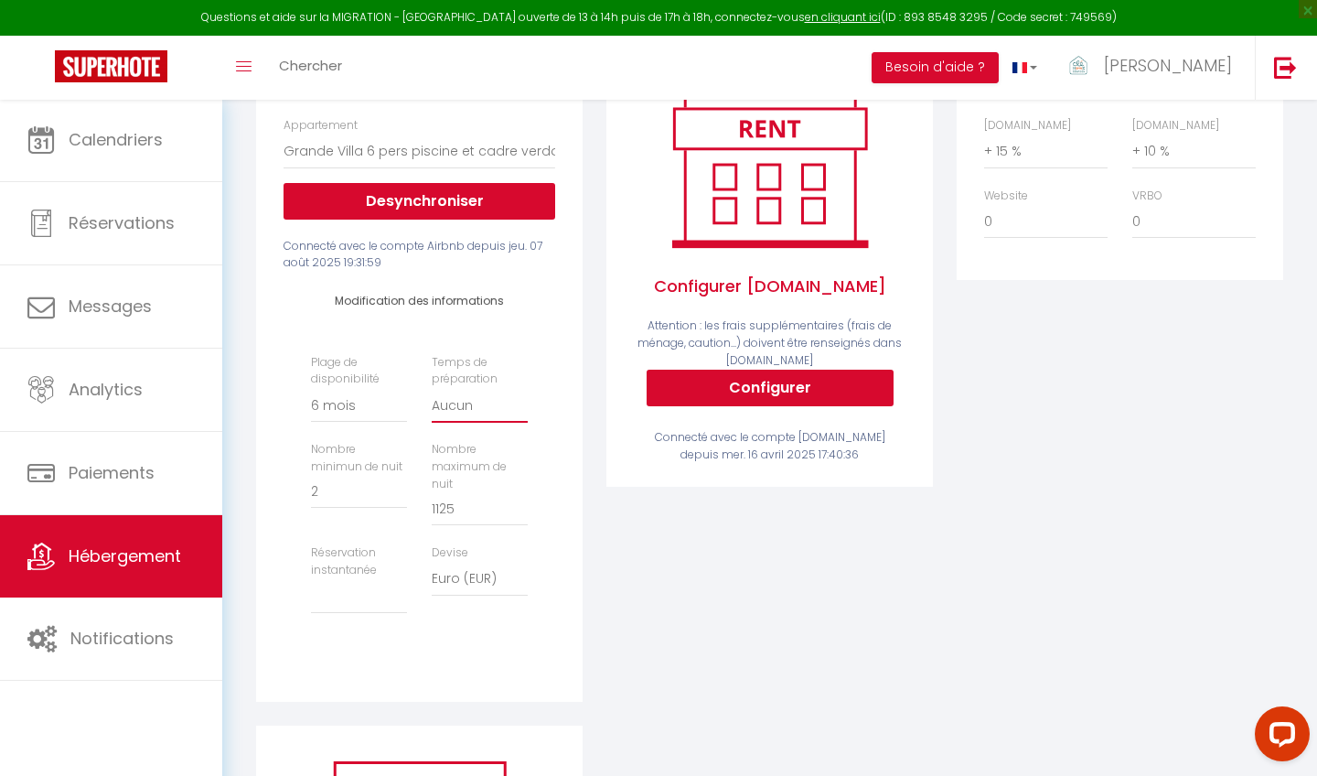
select select "1"
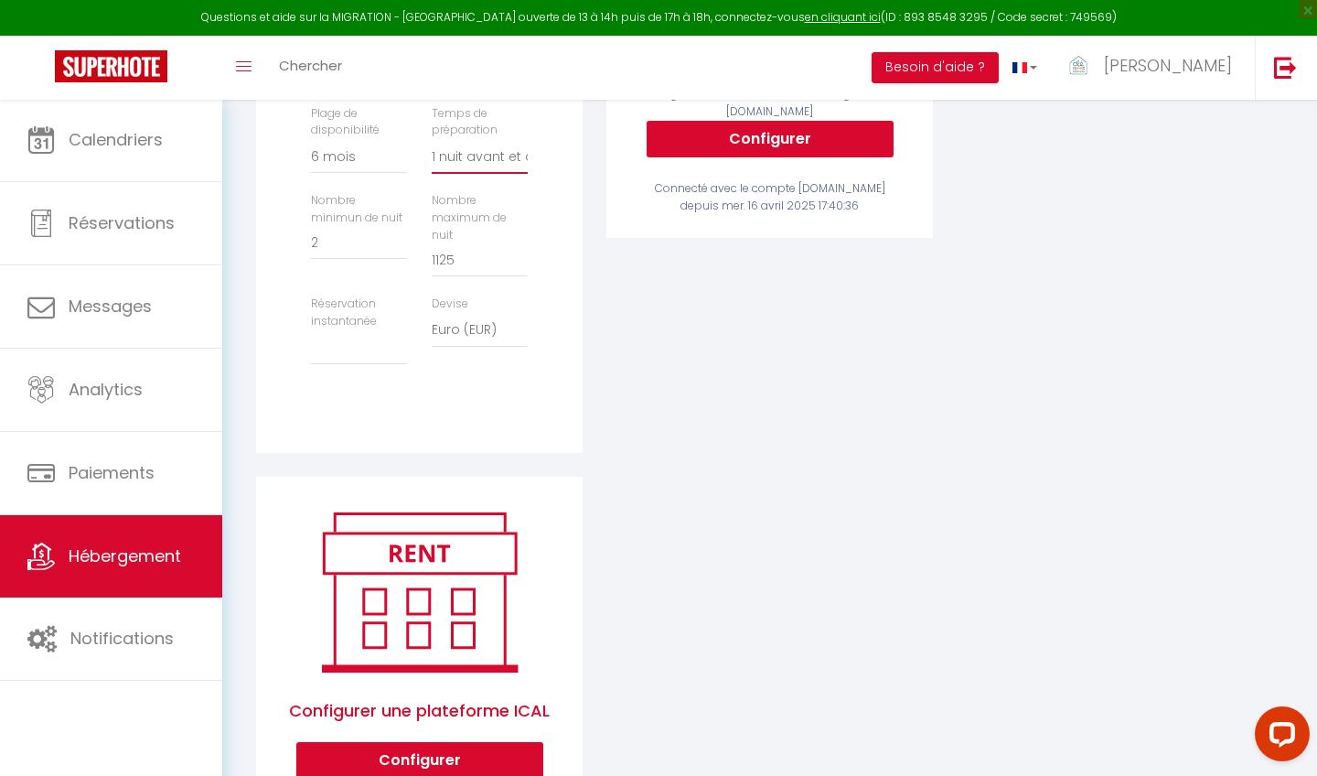
scroll to position [544, 0]
click at [639, 545] on div "Airbnb Appartement Studio/loft neuf de 45m2, Jardin, Piscine - [EMAIL_ADDRESS][…" at bounding box center [769, 305] width 1051 height 1039
select select "well_reviewed_guests"
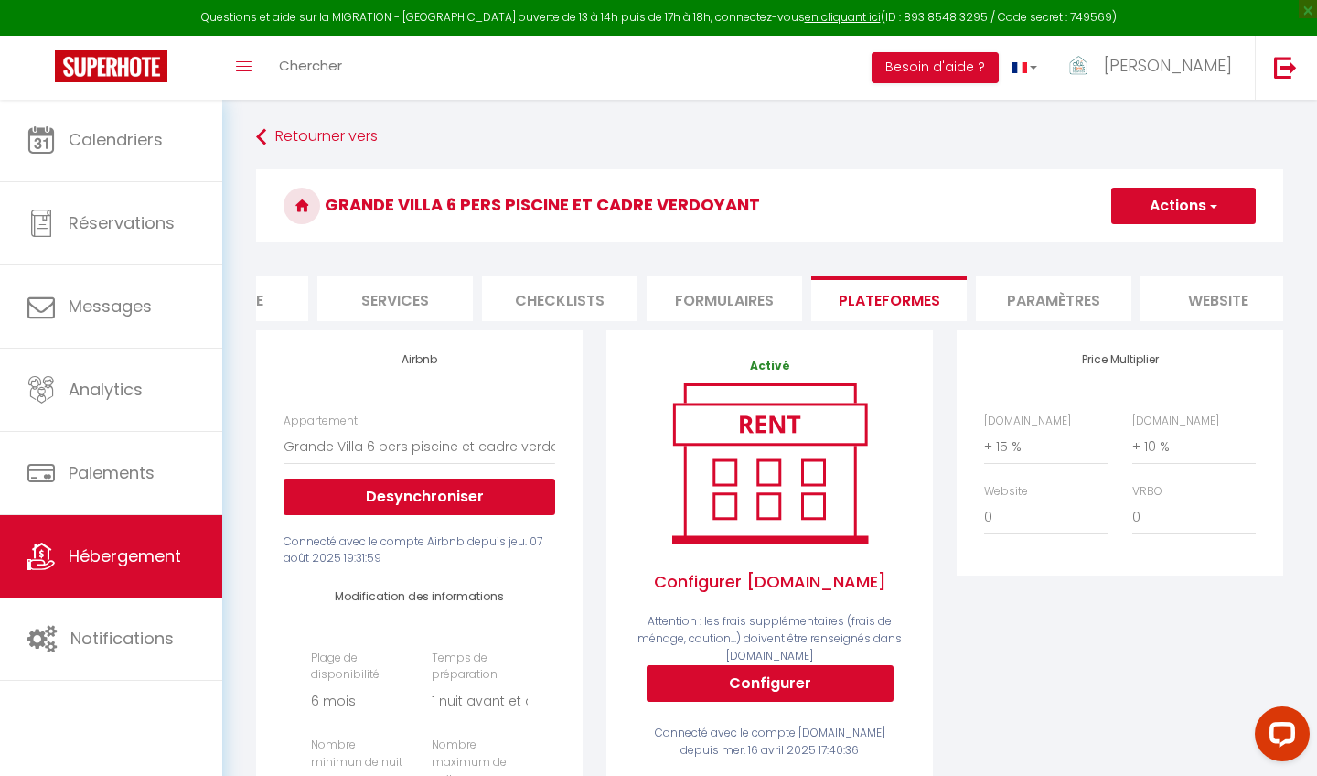
scroll to position [0, 0]
click at [1170, 218] on button "Actions" at bounding box center [1183, 206] width 145 height 37
click at [1170, 246] on link "Enregistrer" at bounding box center [1182, 246] width 145 height 24
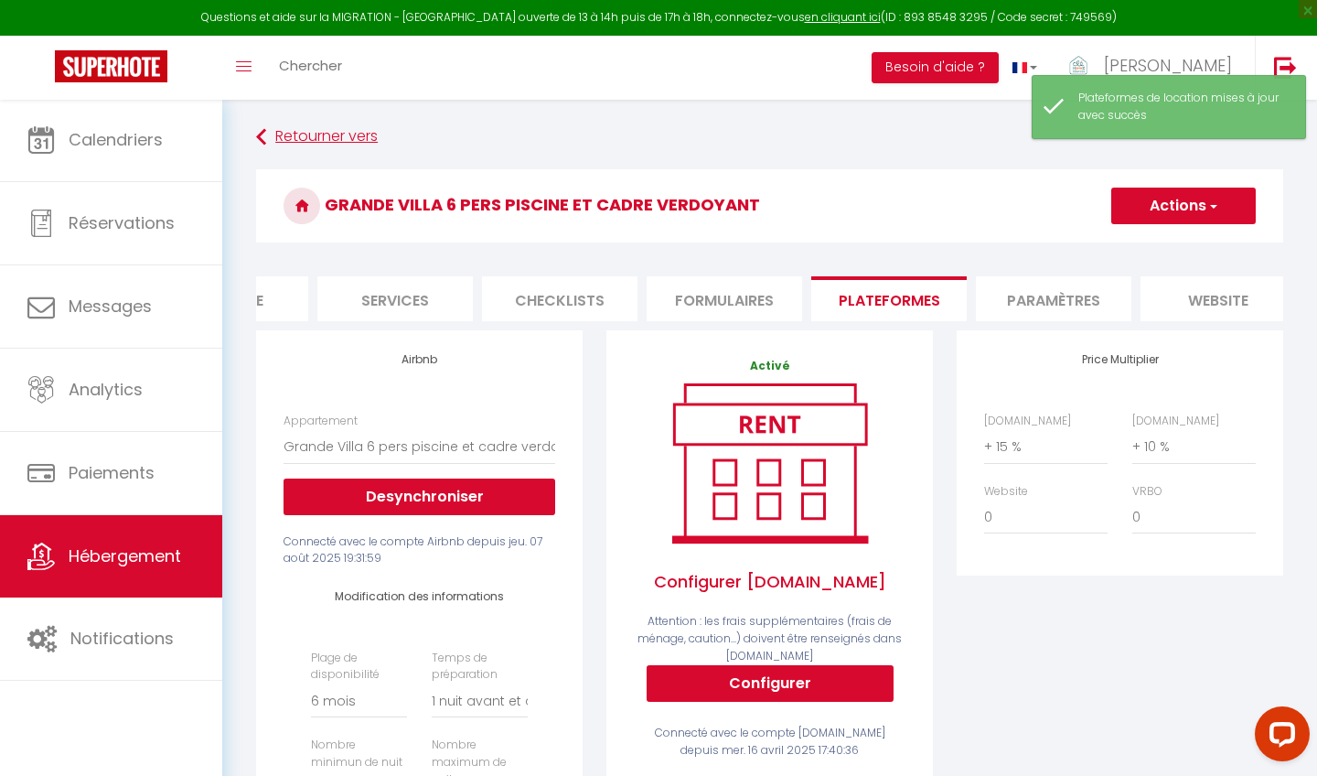
click at [270, 137] on link "Retourner vers" at bounding box center [769, 137] width 1027 height 33
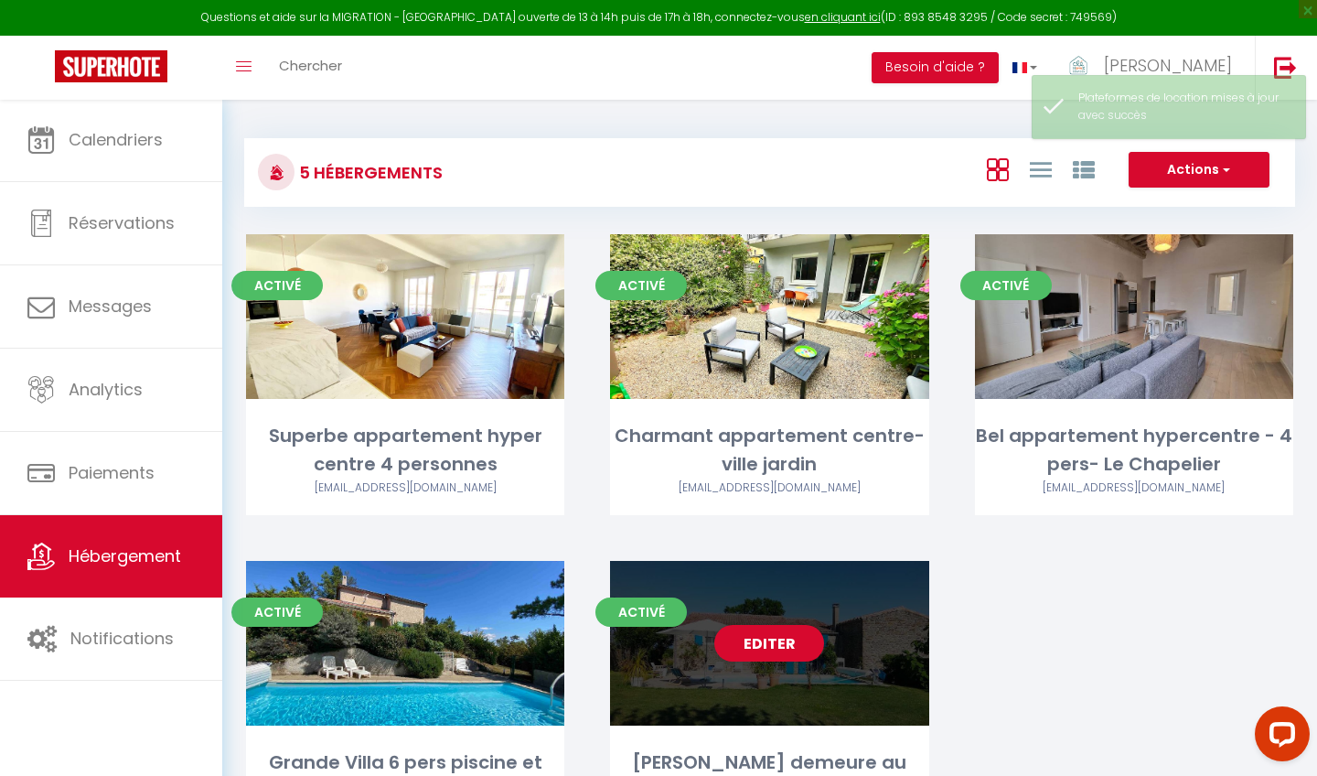
click at [667, 606] on div "Editer" at bounding box center [769, 643] width 318 height 165
select select "3"
select select "2"
select select "1"
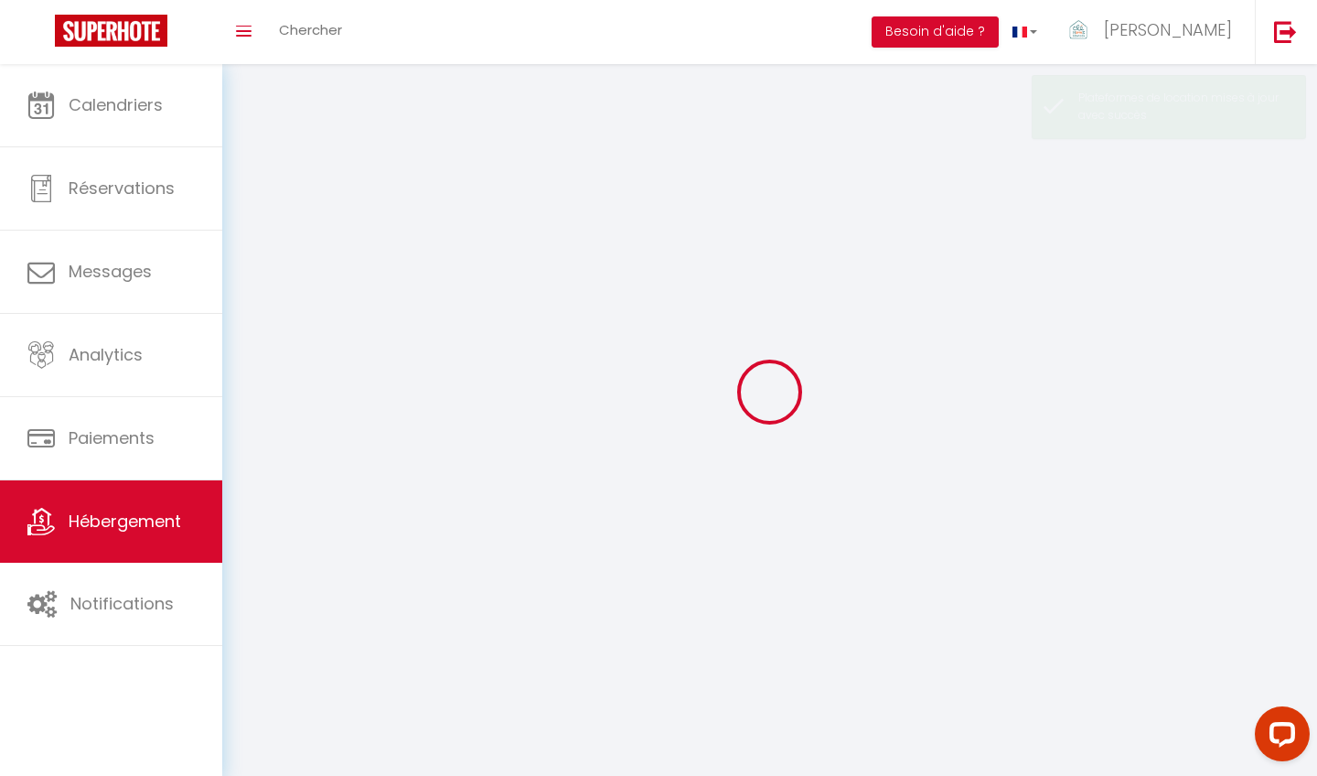
select select
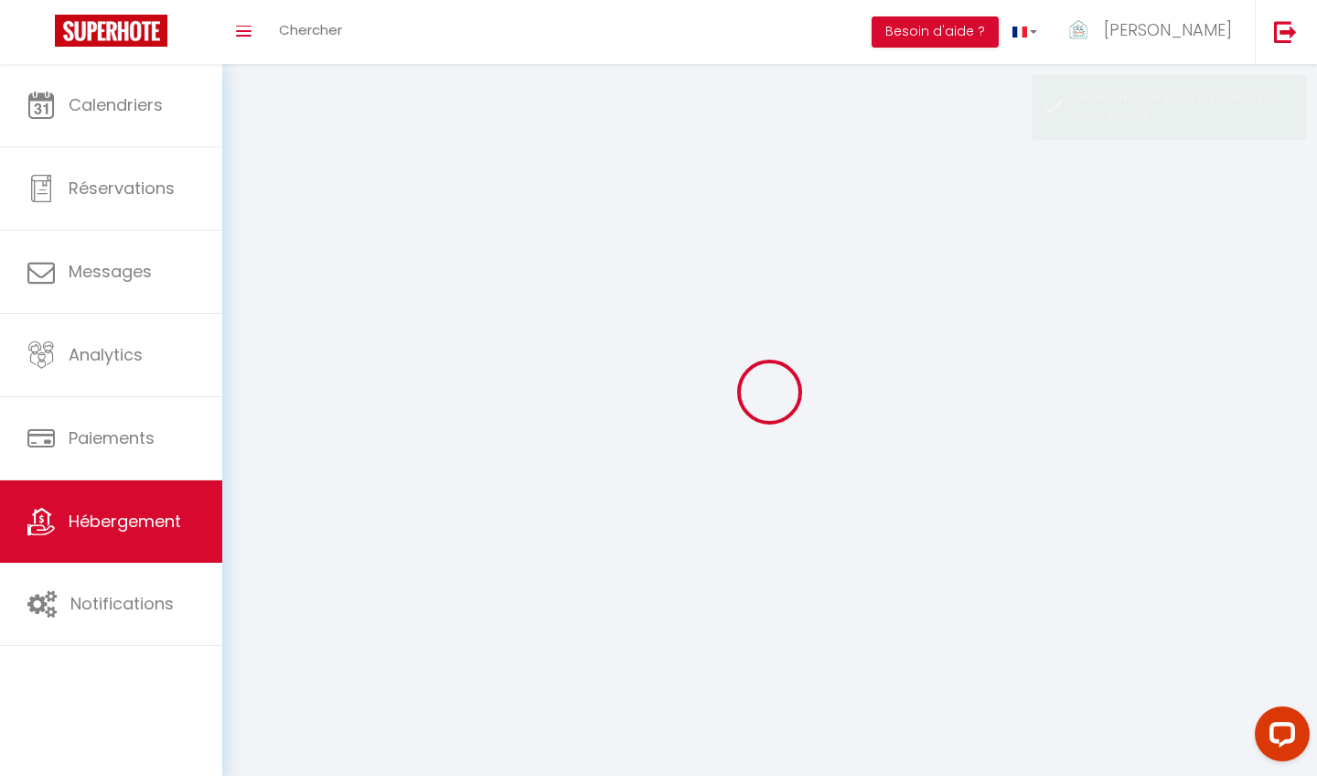
select select
checkbox input "false"
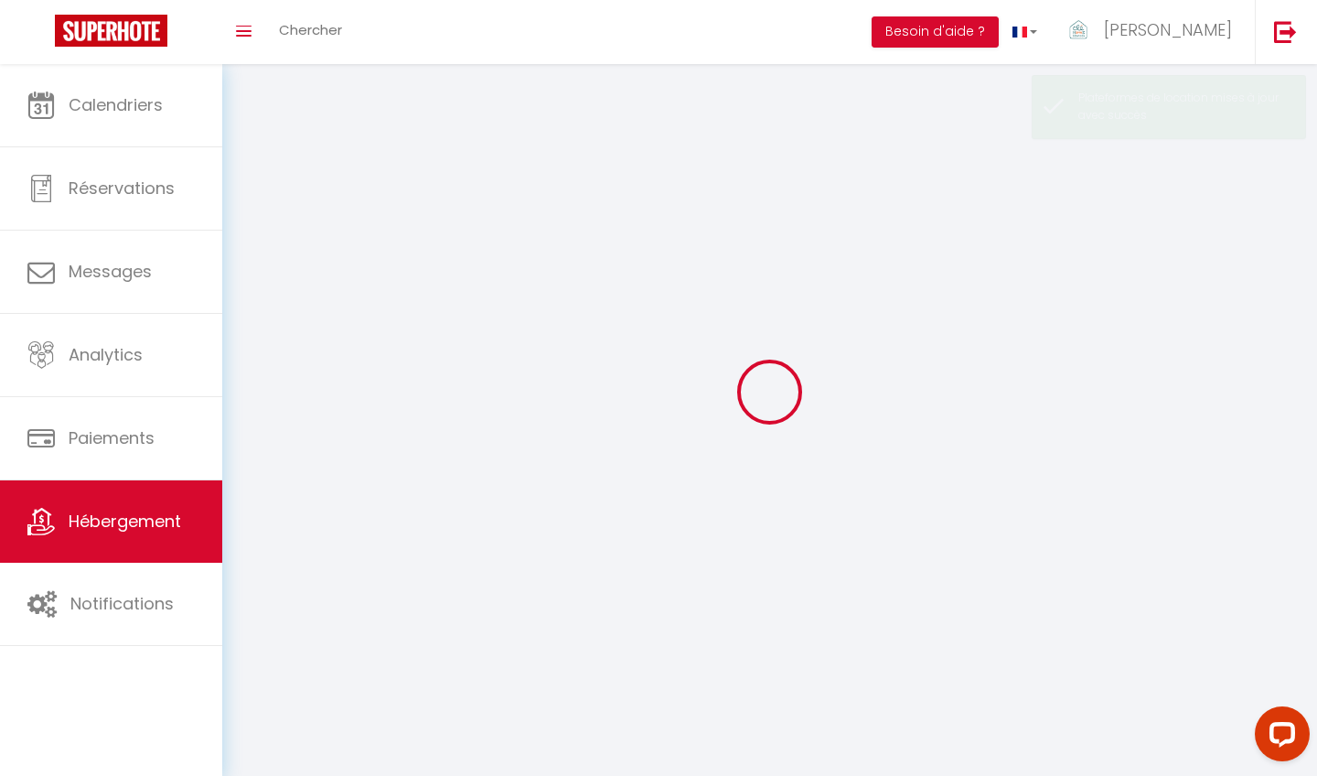
checkbox input "false"
select select
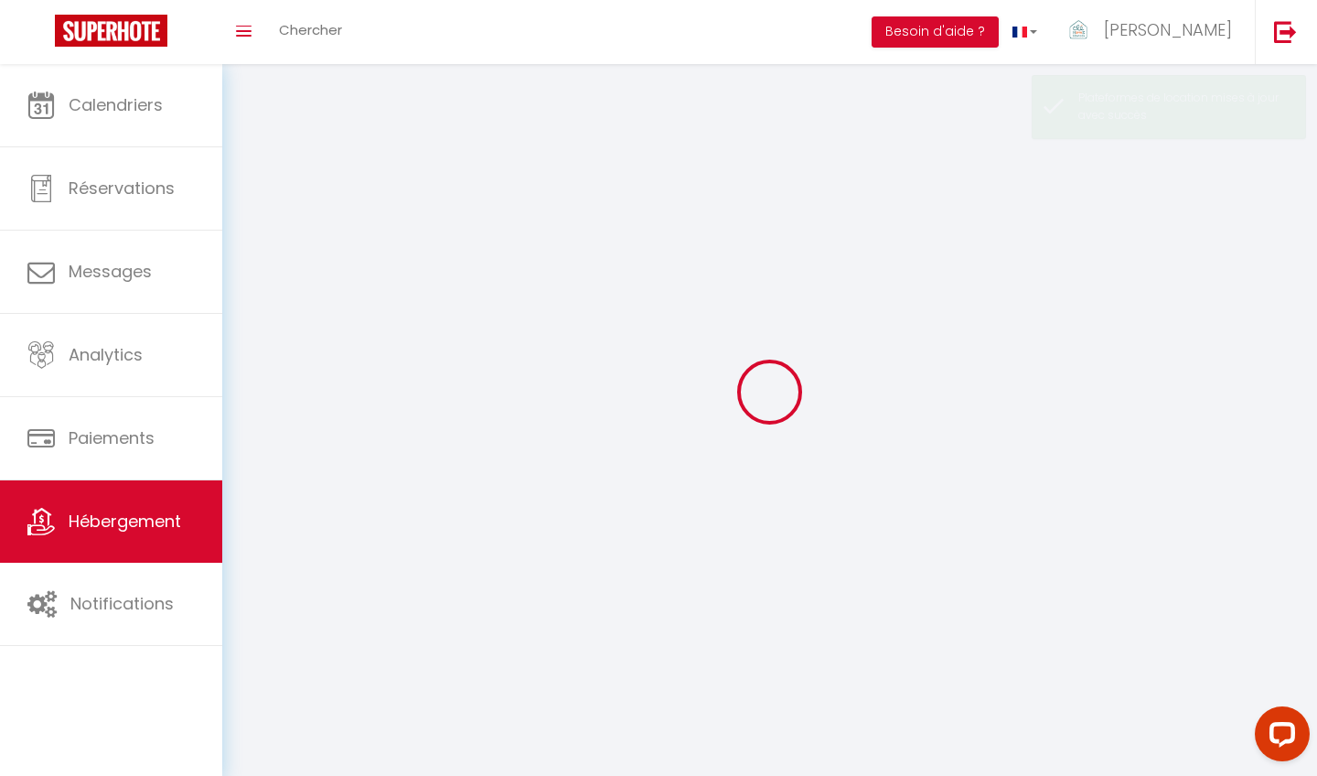
select select
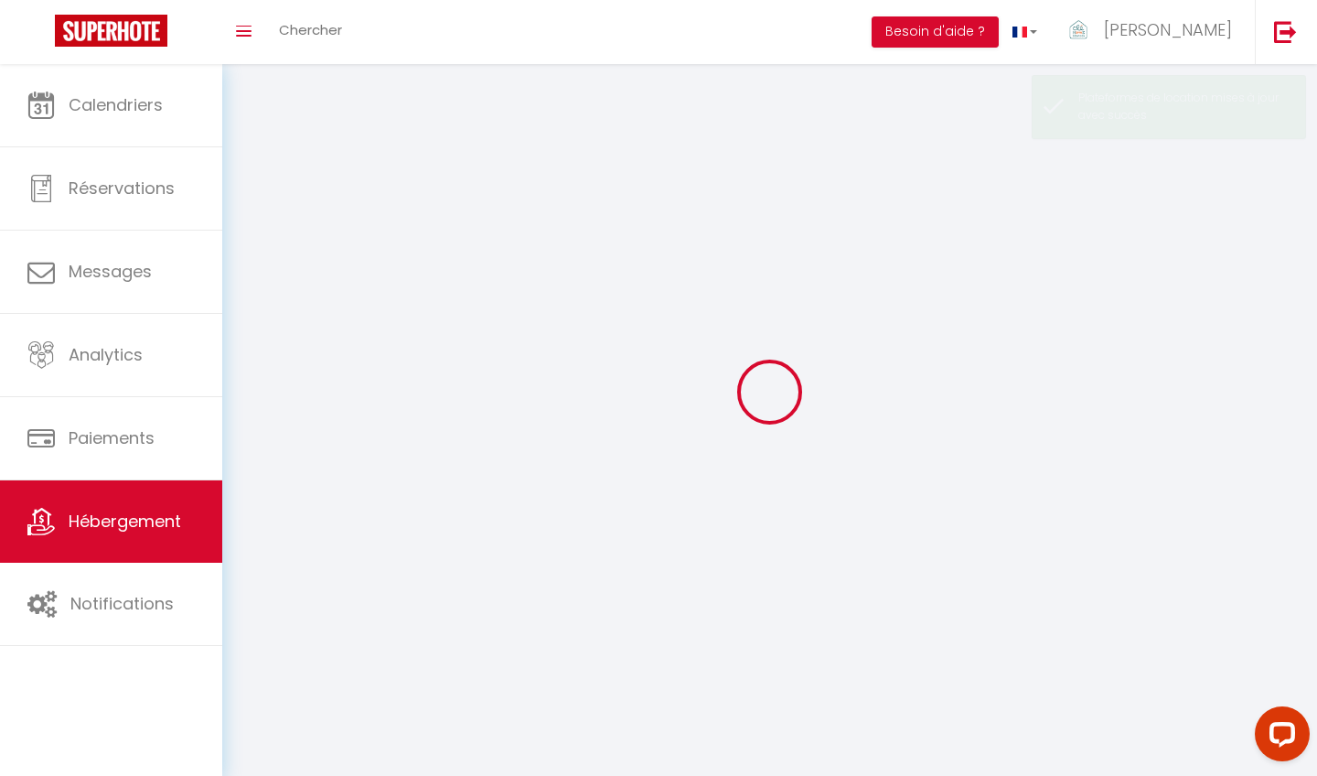
checkbox input "false"
select select
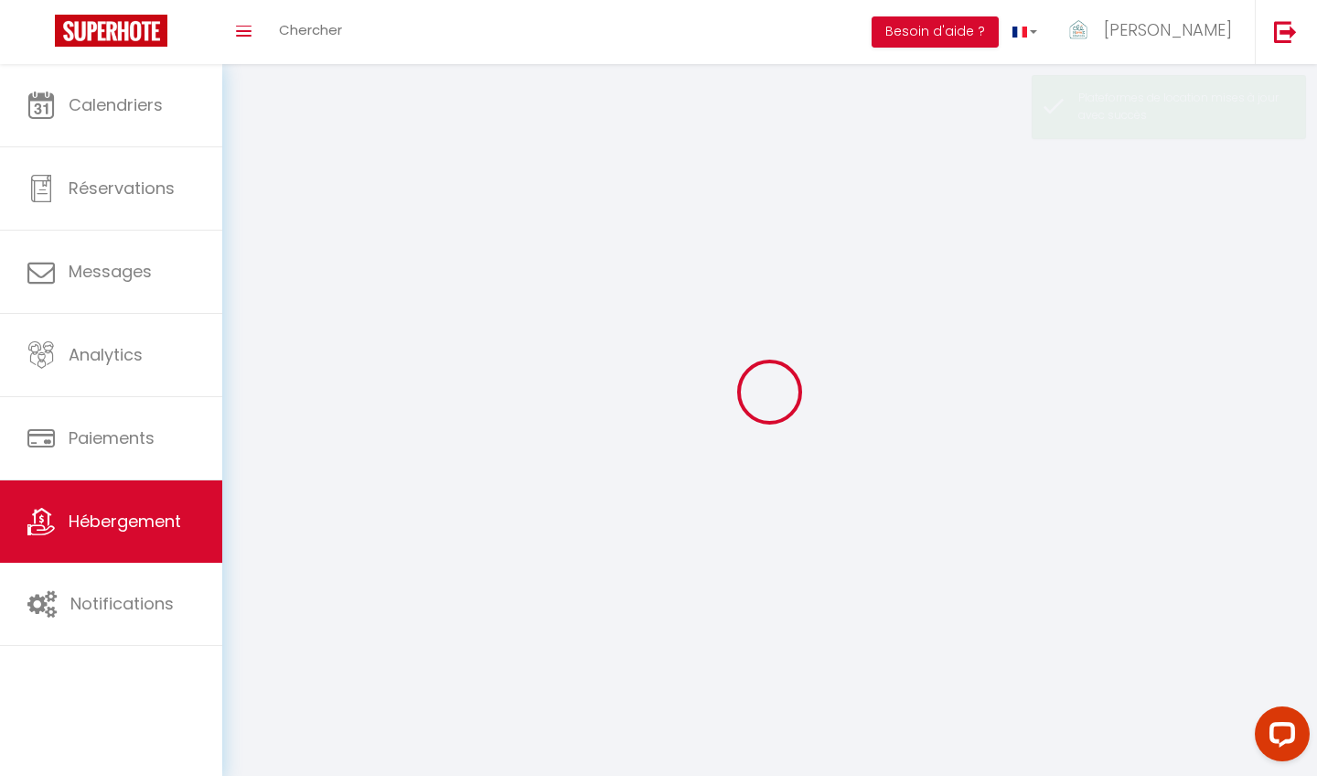
select select
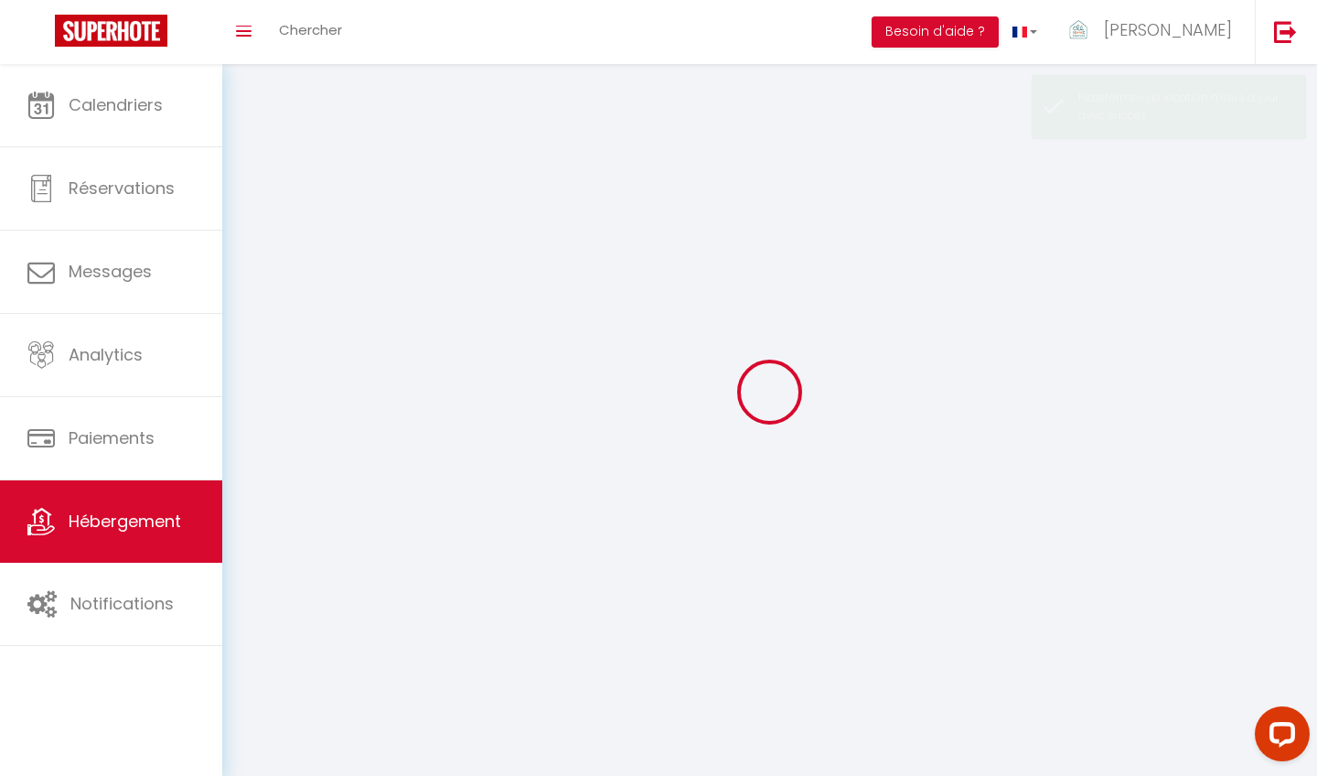
select select
checkbox input "false"
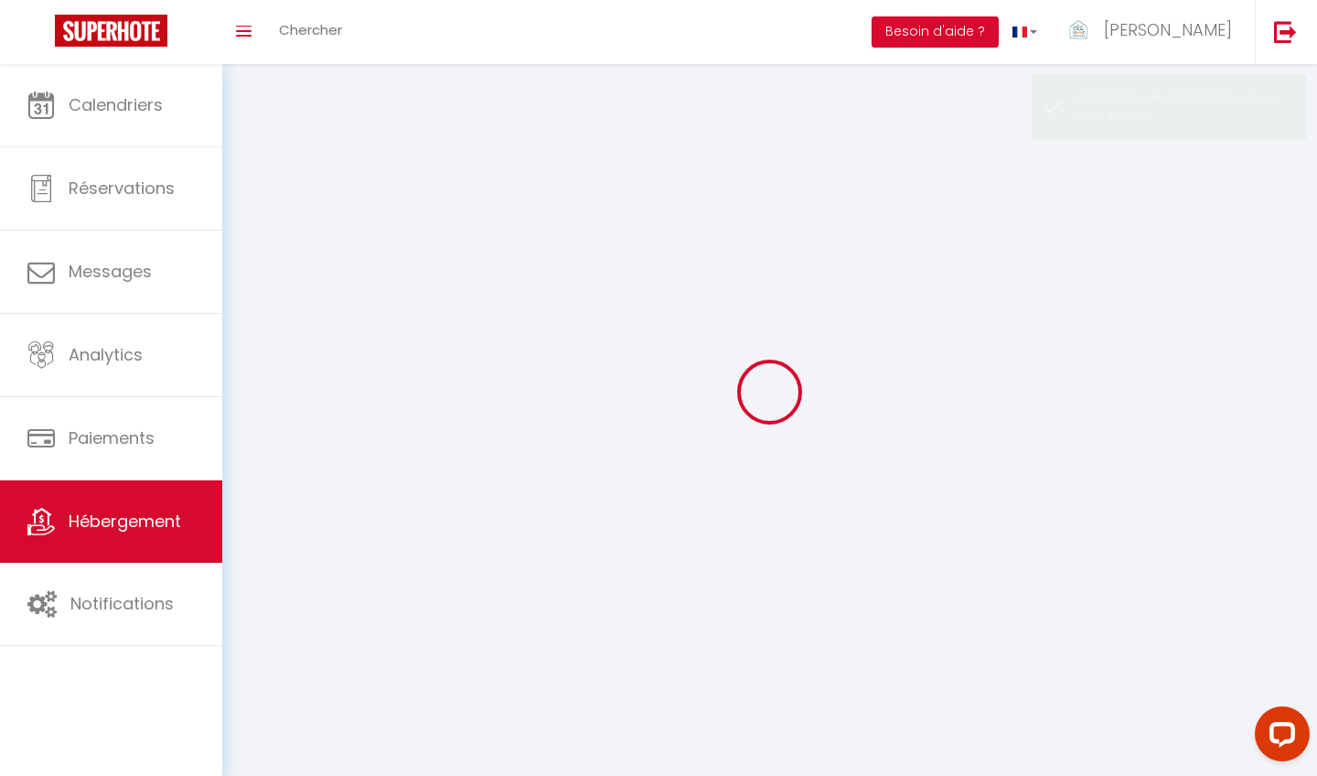
checkbox input "false"
select select
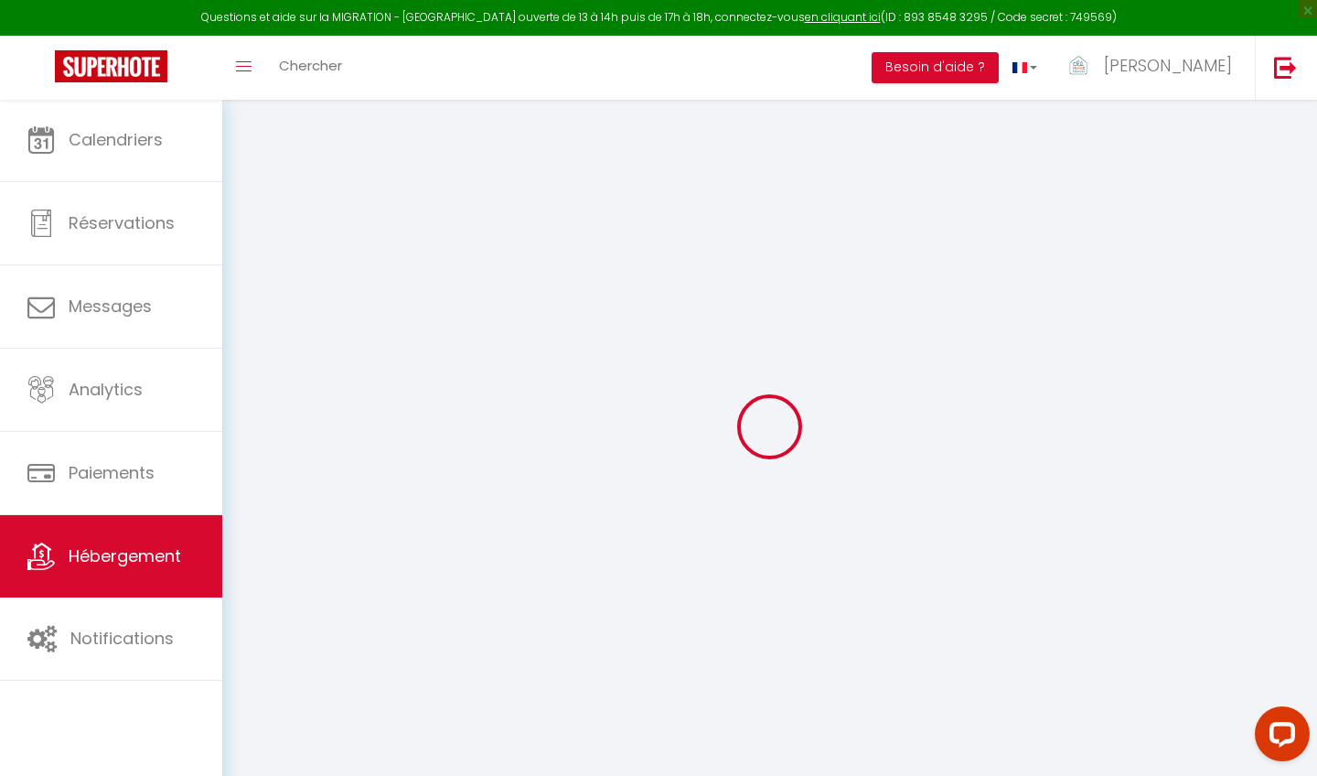
select select "16:00"
select select
select select "10:00"
select select "30"
select select "120"
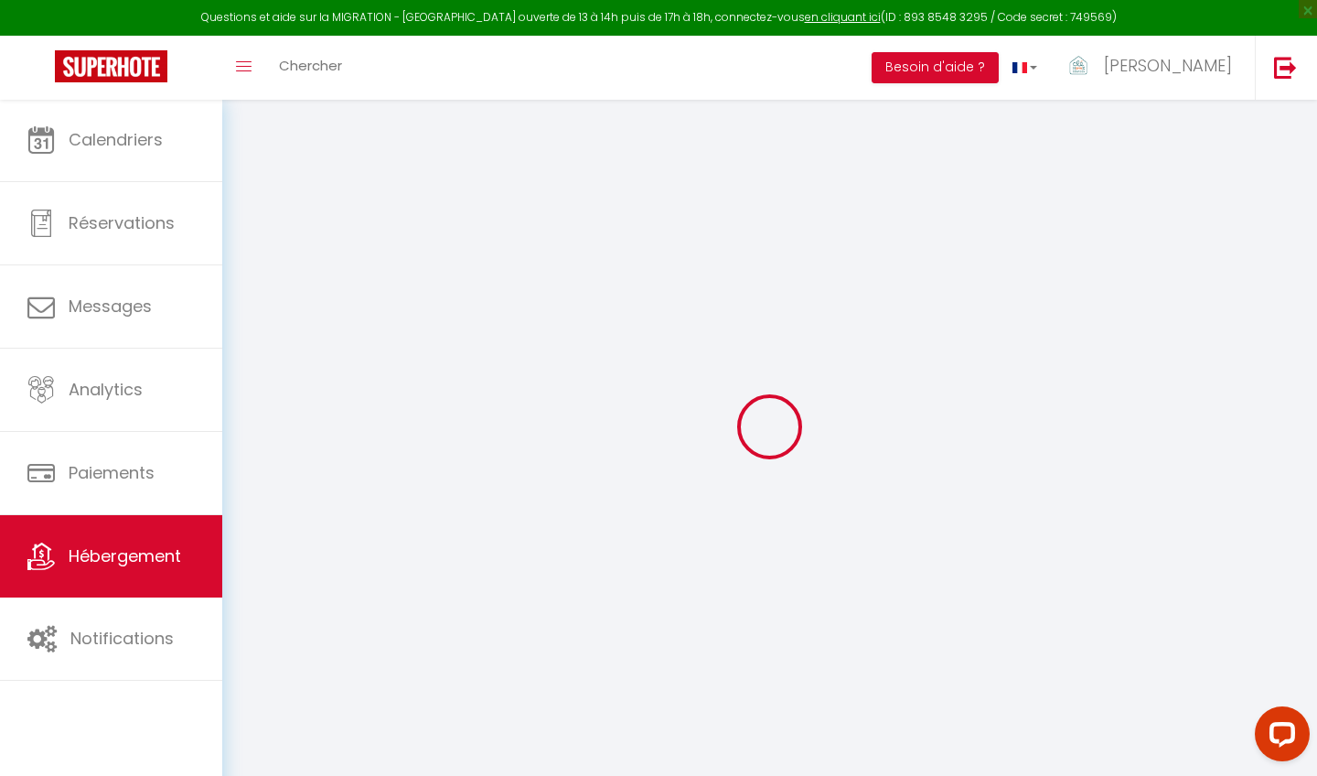
select select "+ 15 %"
select select
checkbox input "false"
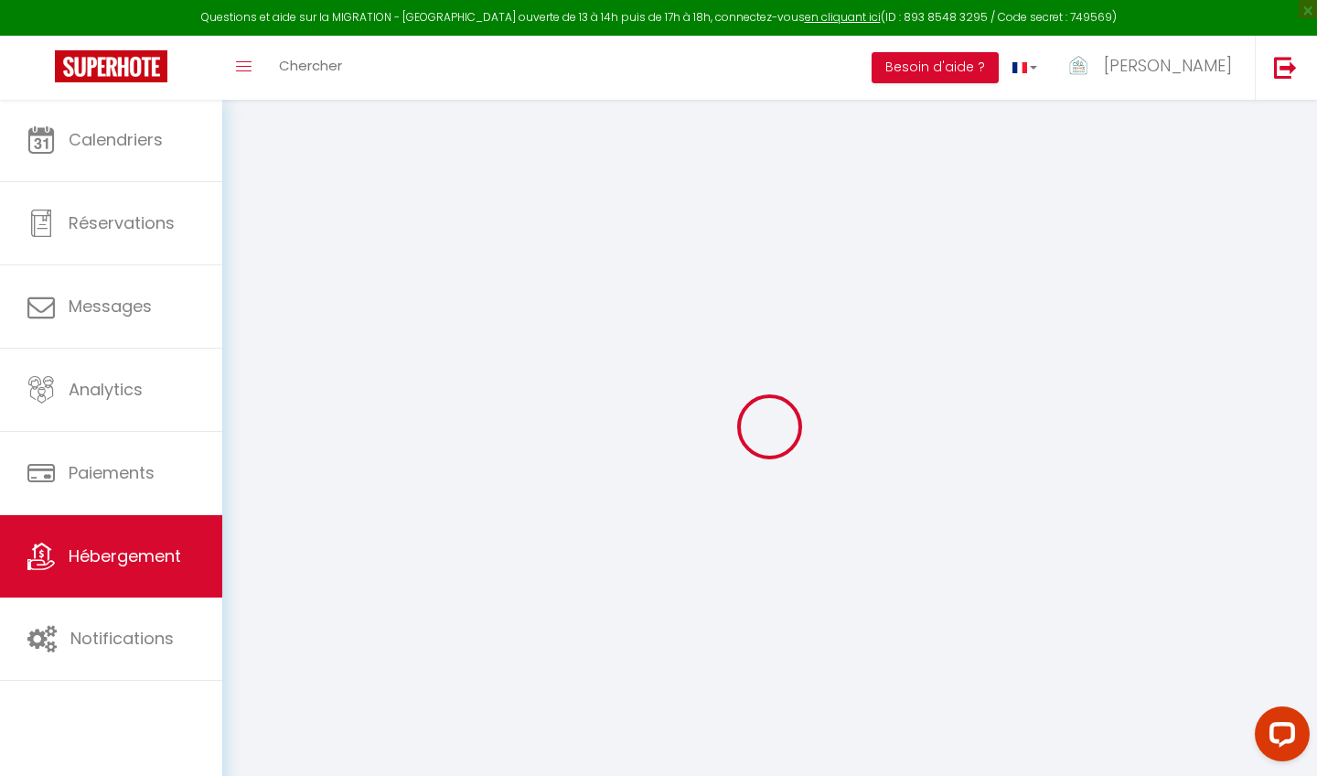
checkbox input "false"
select select
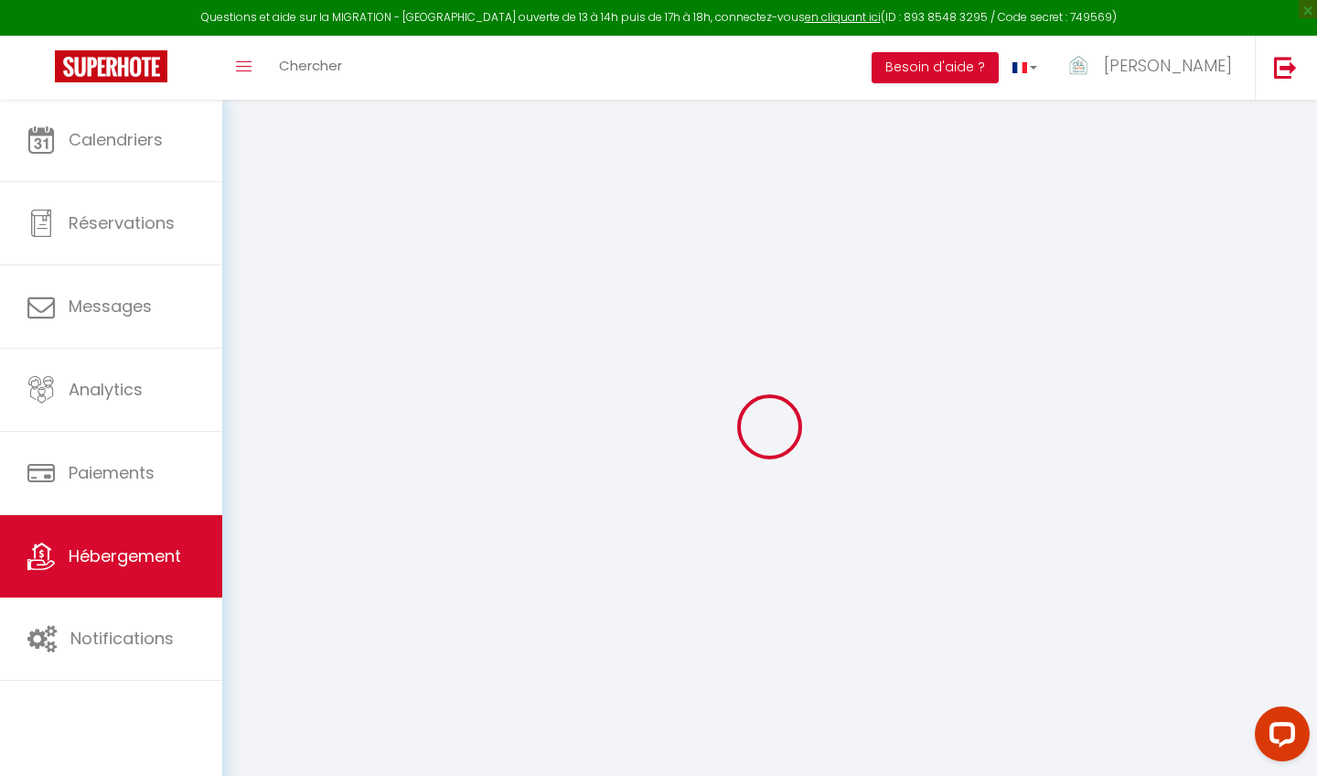
checkbox input "false"
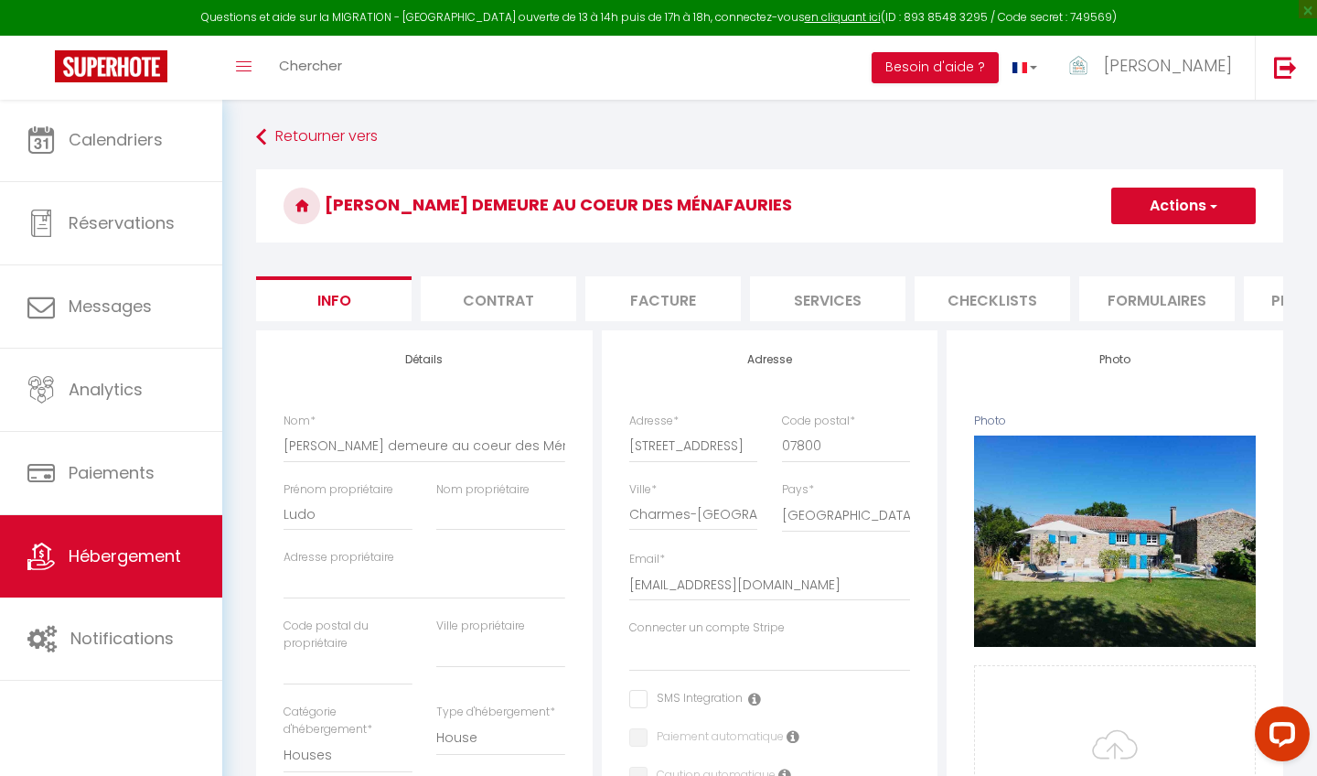
select select
checkbox input "false"
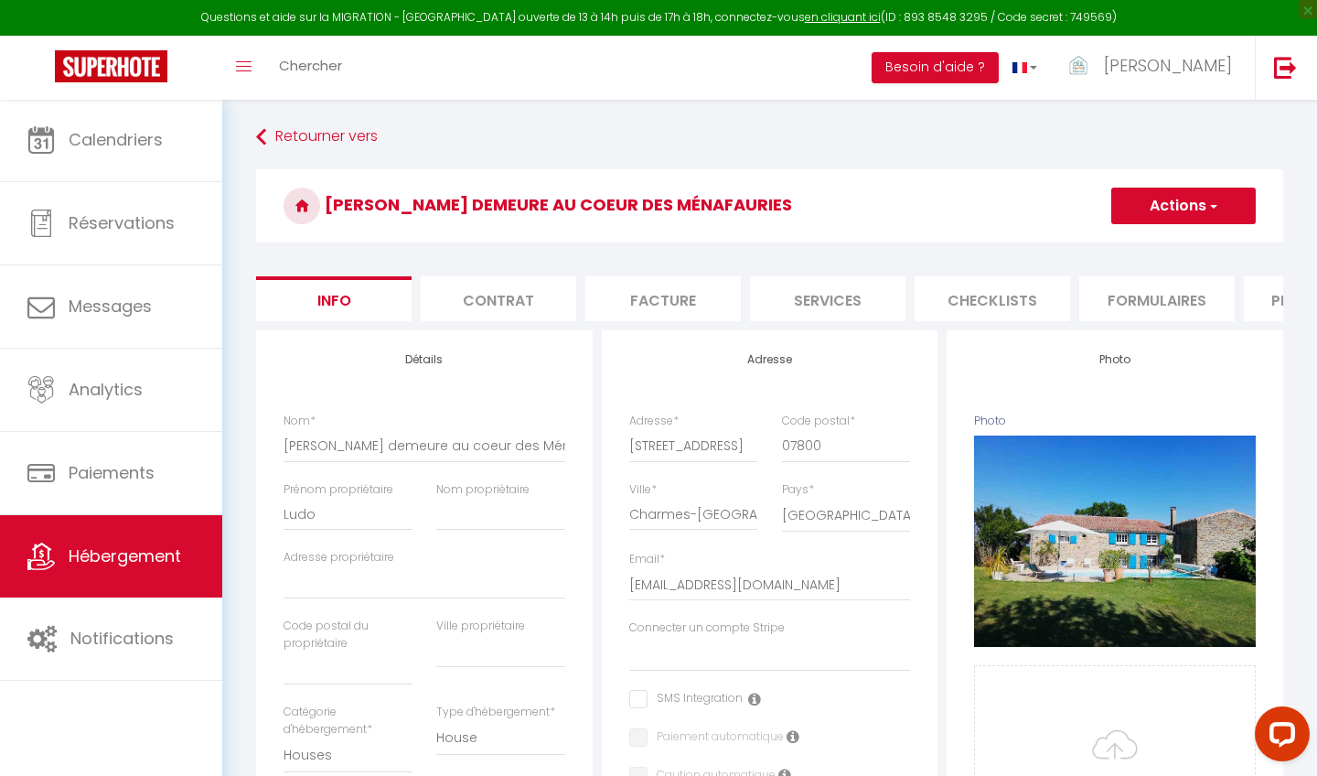
checkbox input "false"
select select "10062-40104604"
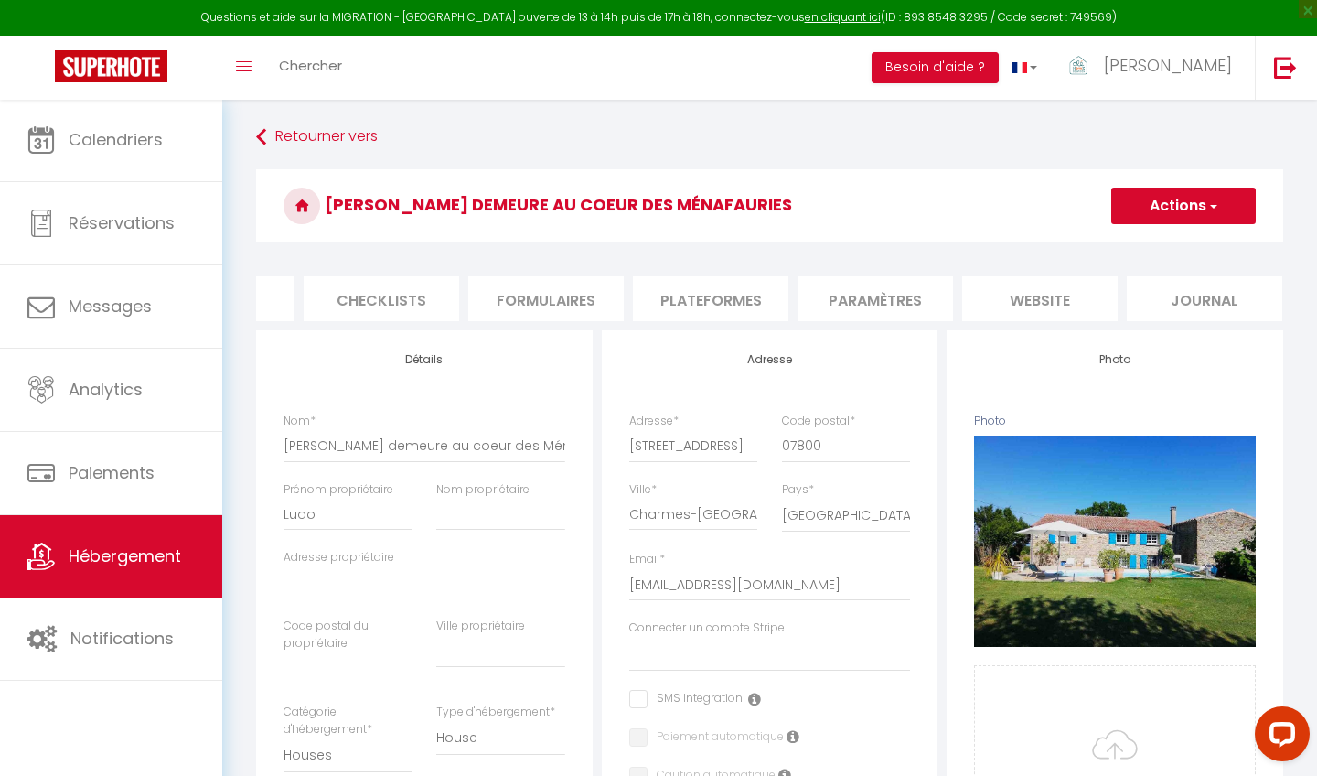
scroll to position [0, 610]
click at [861, 303] on li "Paramètres" at bounding box center [876, 298] width 155 height 45
select select "-1"
select select
select select "EUR"
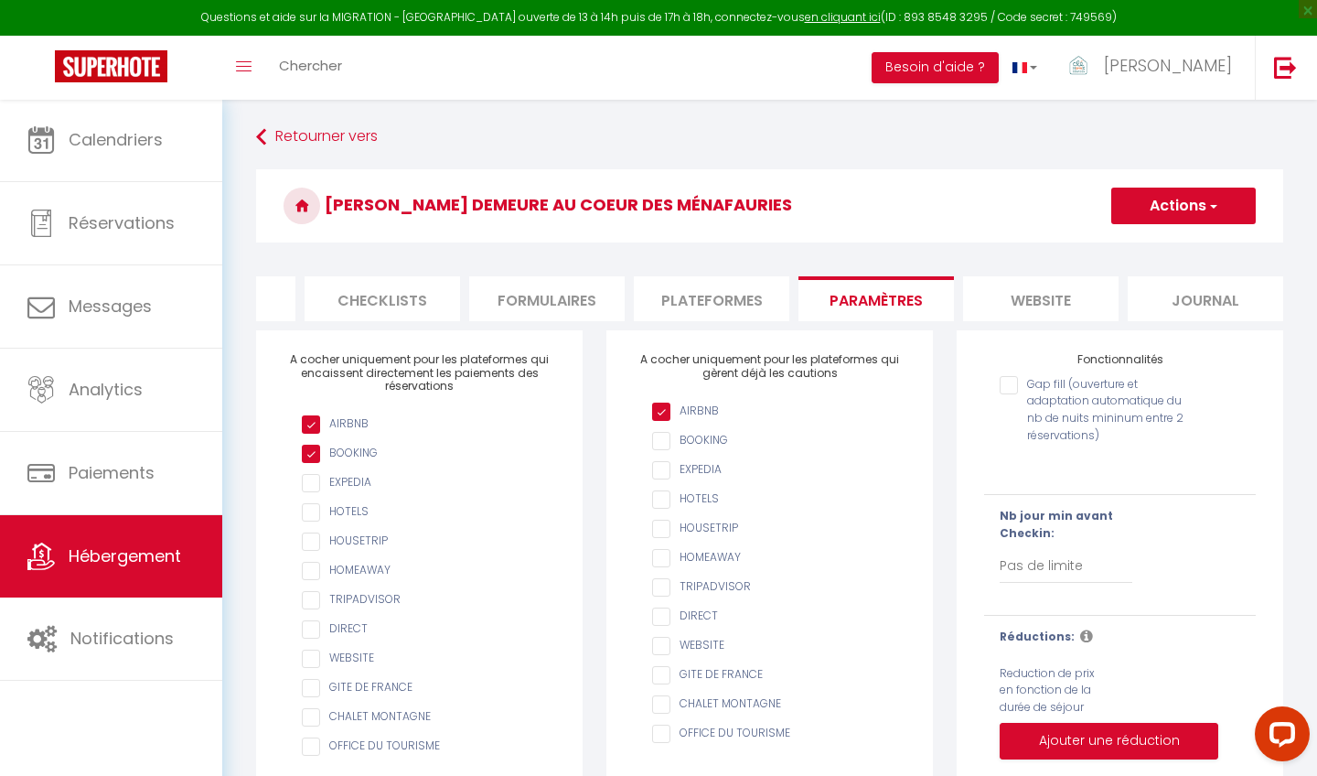
click at [707, 307] on ul "Info Contrat Facture Services Checklists Formulaires Plateformes Paramètres web…" at bounding box center [769, 298] width 1027 height 45
click at [710, 290] on li "Plateformes" at bounding box center [711, 298] width 155 height 45
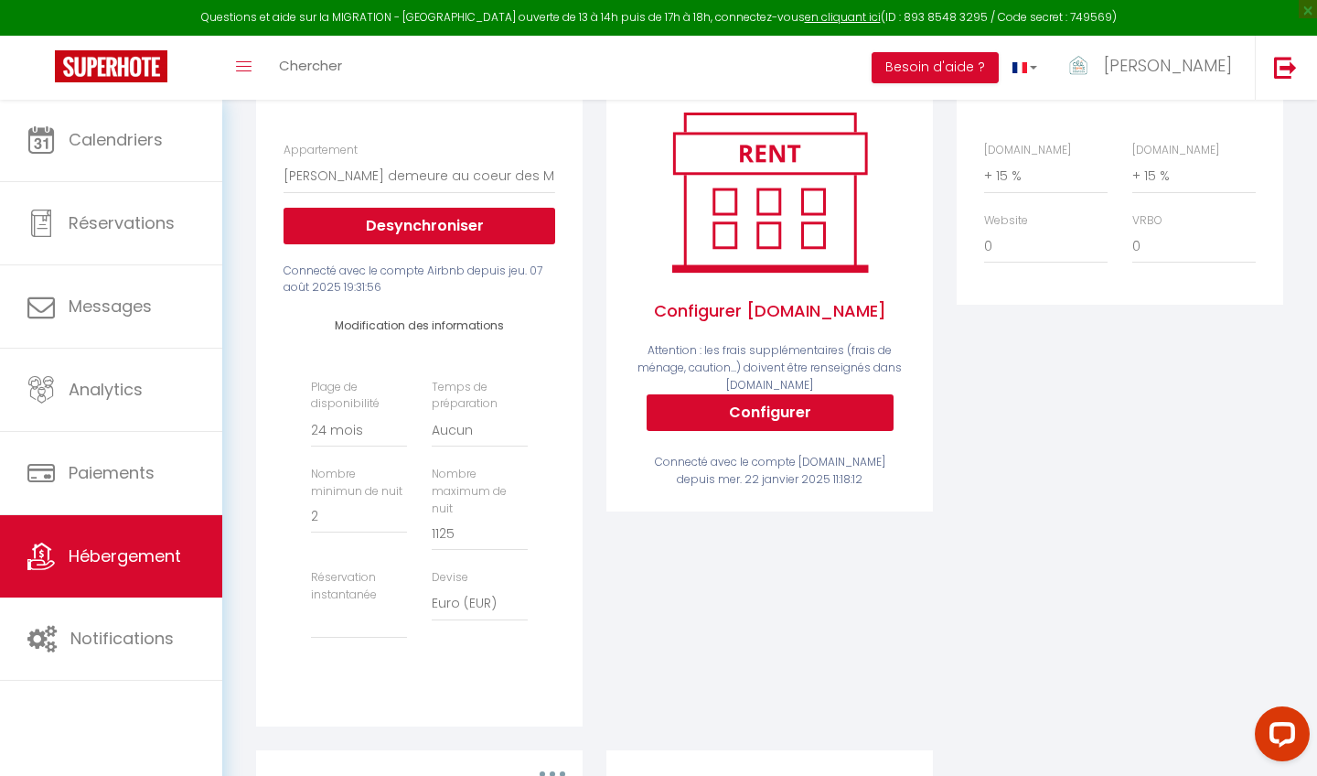
scroll to position [277, 0]
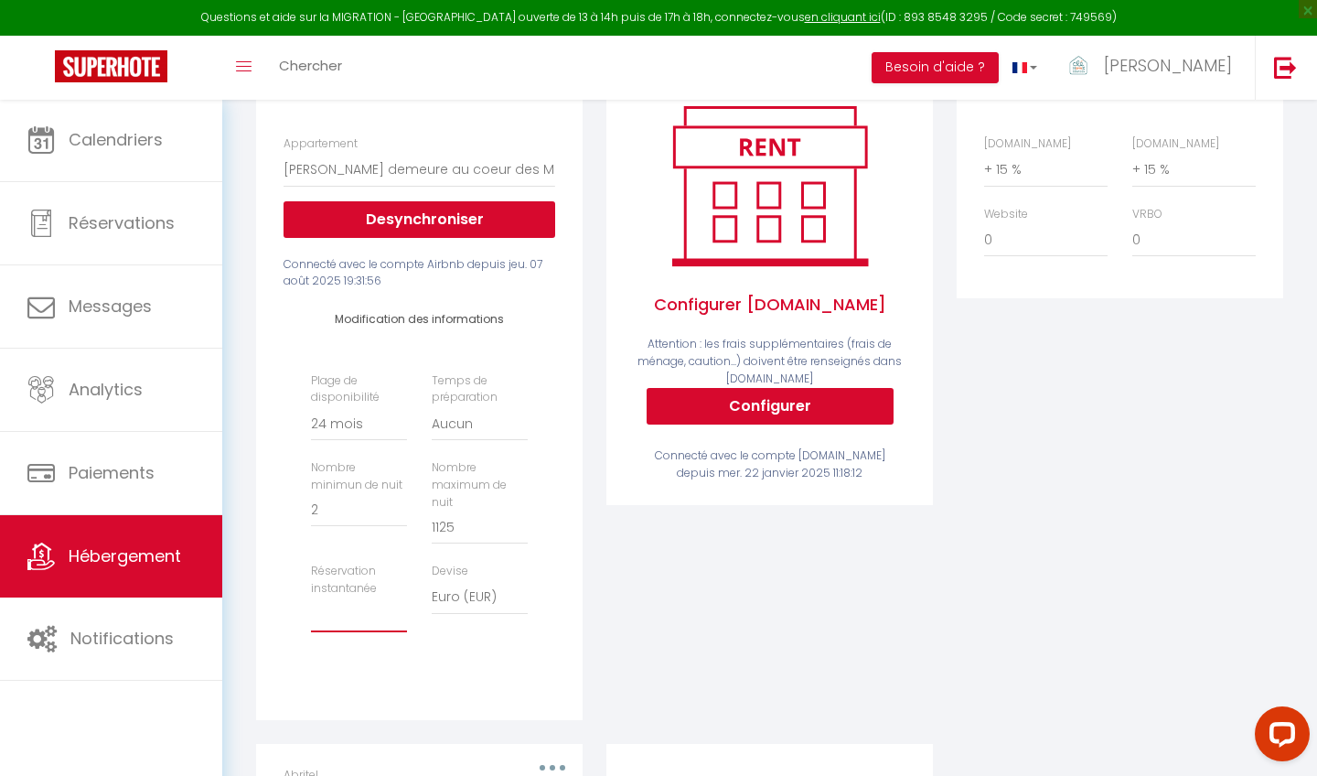
select select "well_reviewed_guests"
select select "1"
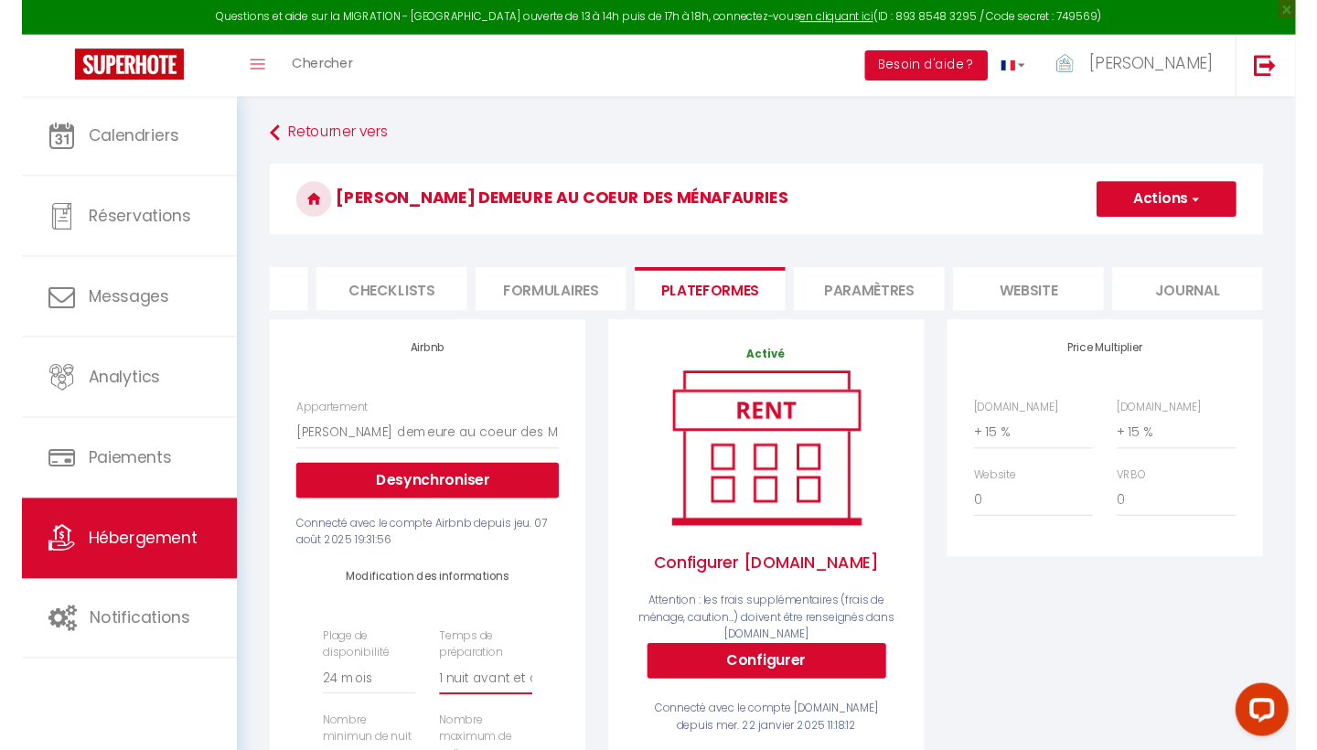
scroll to position [0, 0]
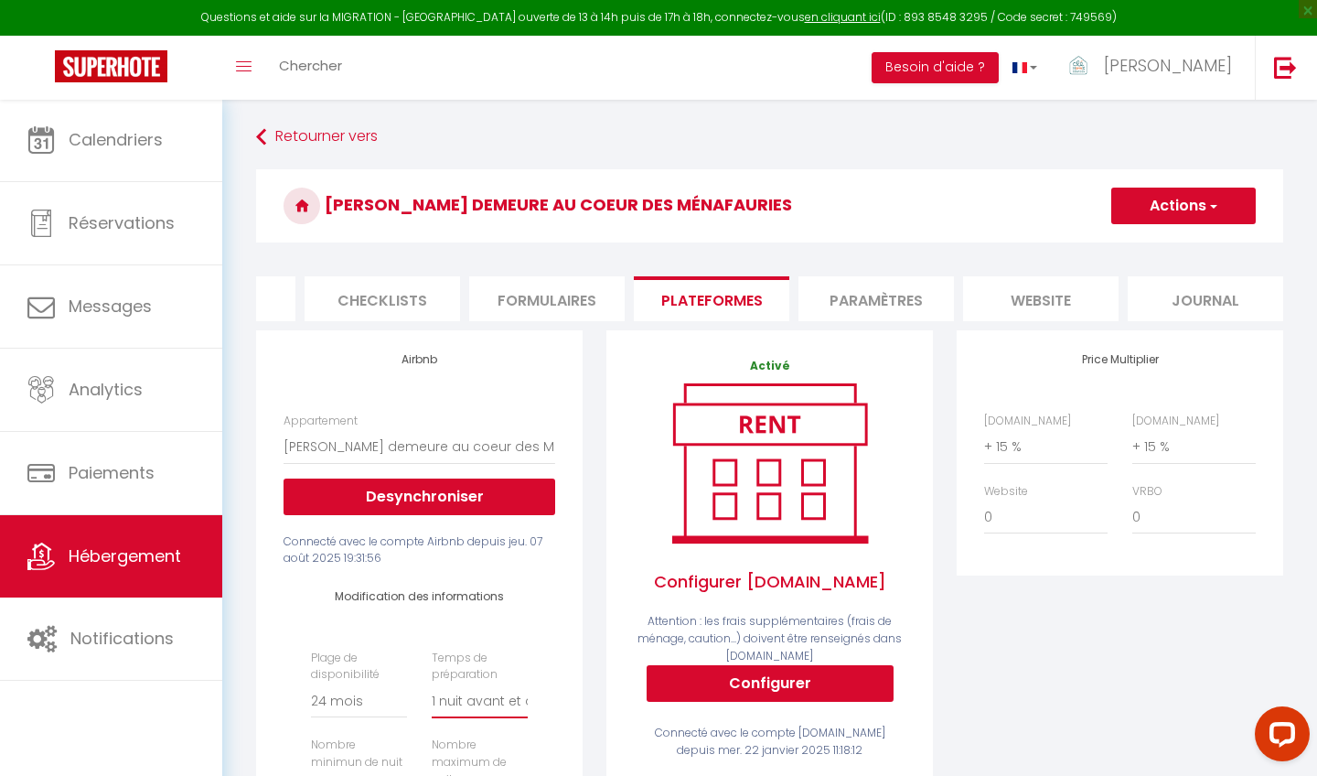
click at [1170, 196] on button "Actions" at bounding box center [1183, 206] width 145 height 37
click at [1164, 253] on link "Enregistrer" at bounding box center [1182, 246] width 145 height 24
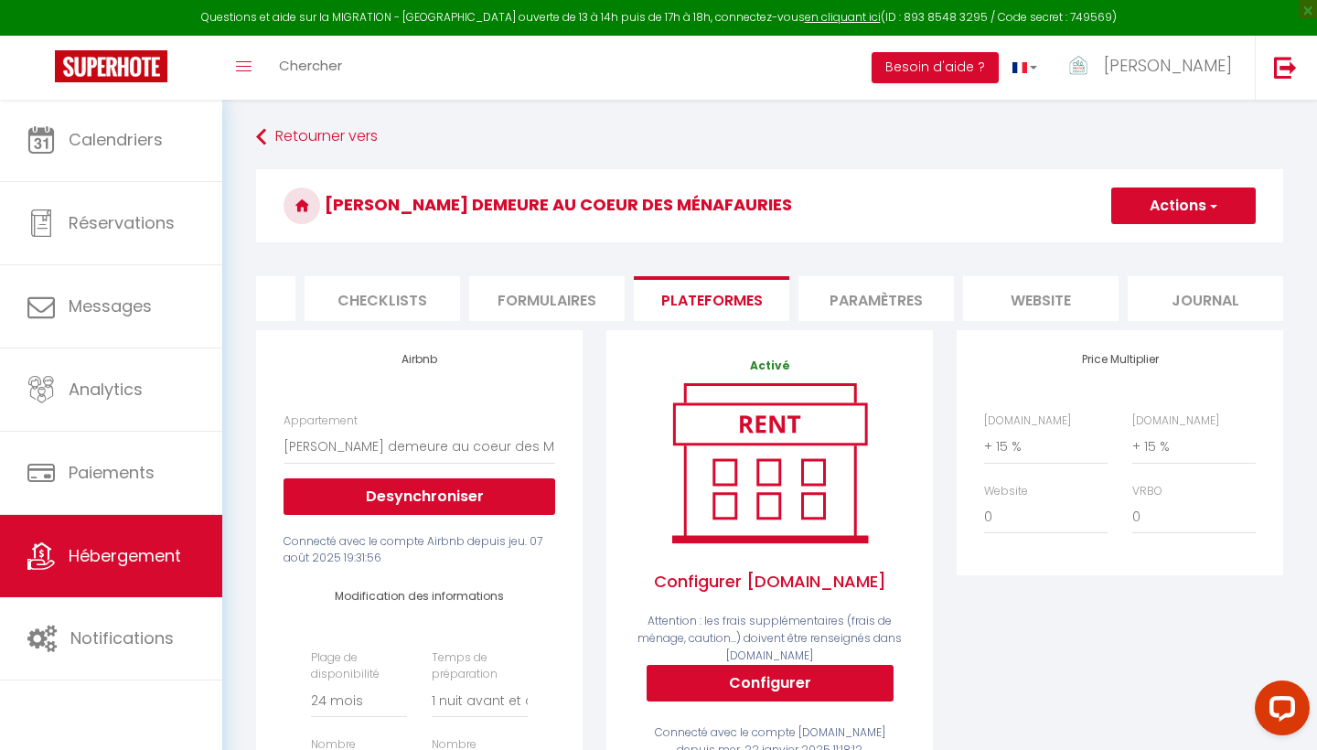
click at [1057, 294] on li "website" at bounding box center [1040, 298] width 155 height 45
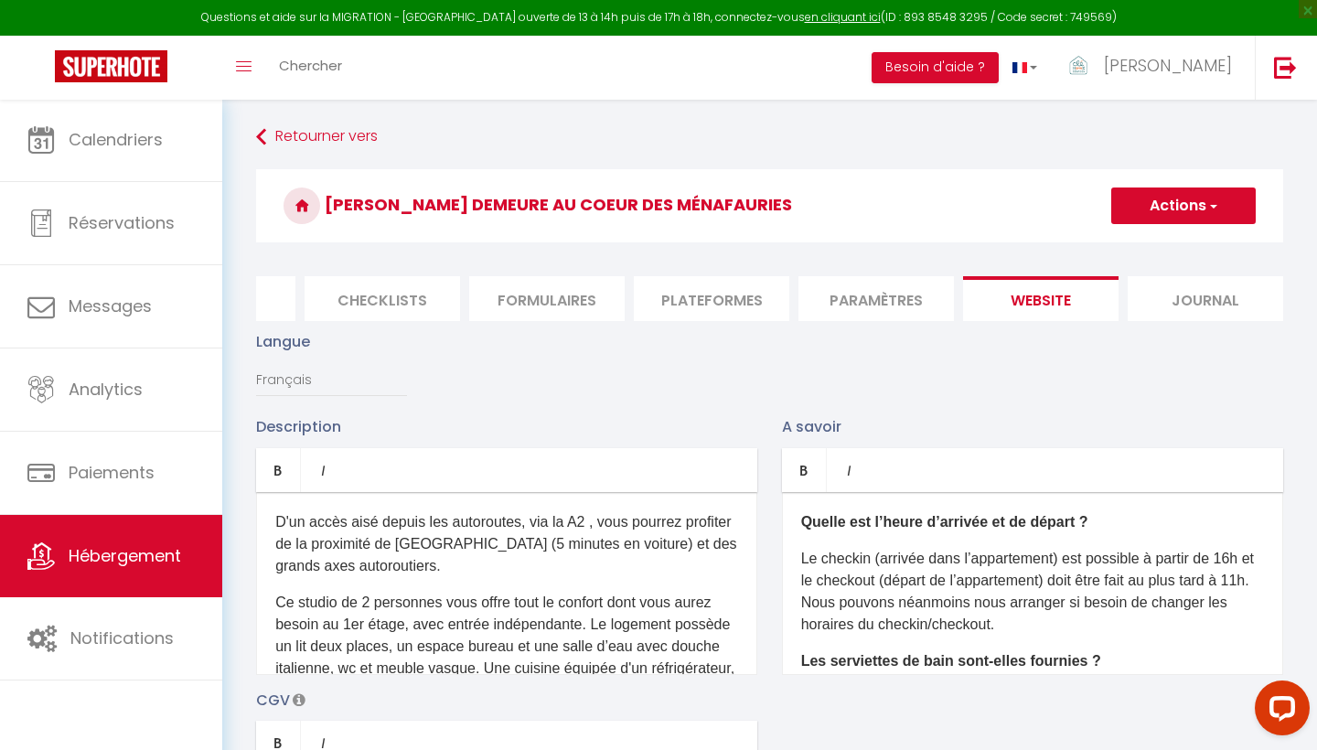
click at [902, 295] on li "Paramètres" at bounding box center [876, 298] width 155 height 45
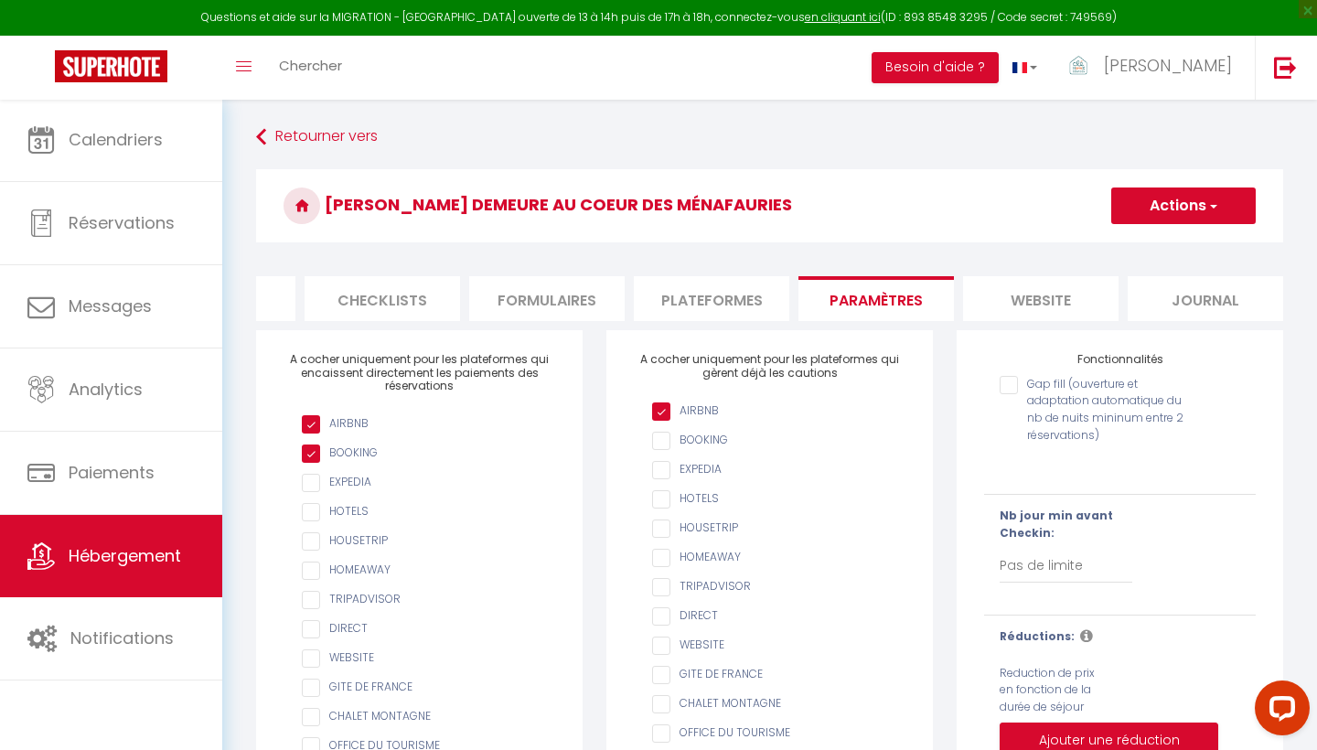
click at [677, 303] on li "Plateformes" at bounding box center [711, 298] width 155 height 45
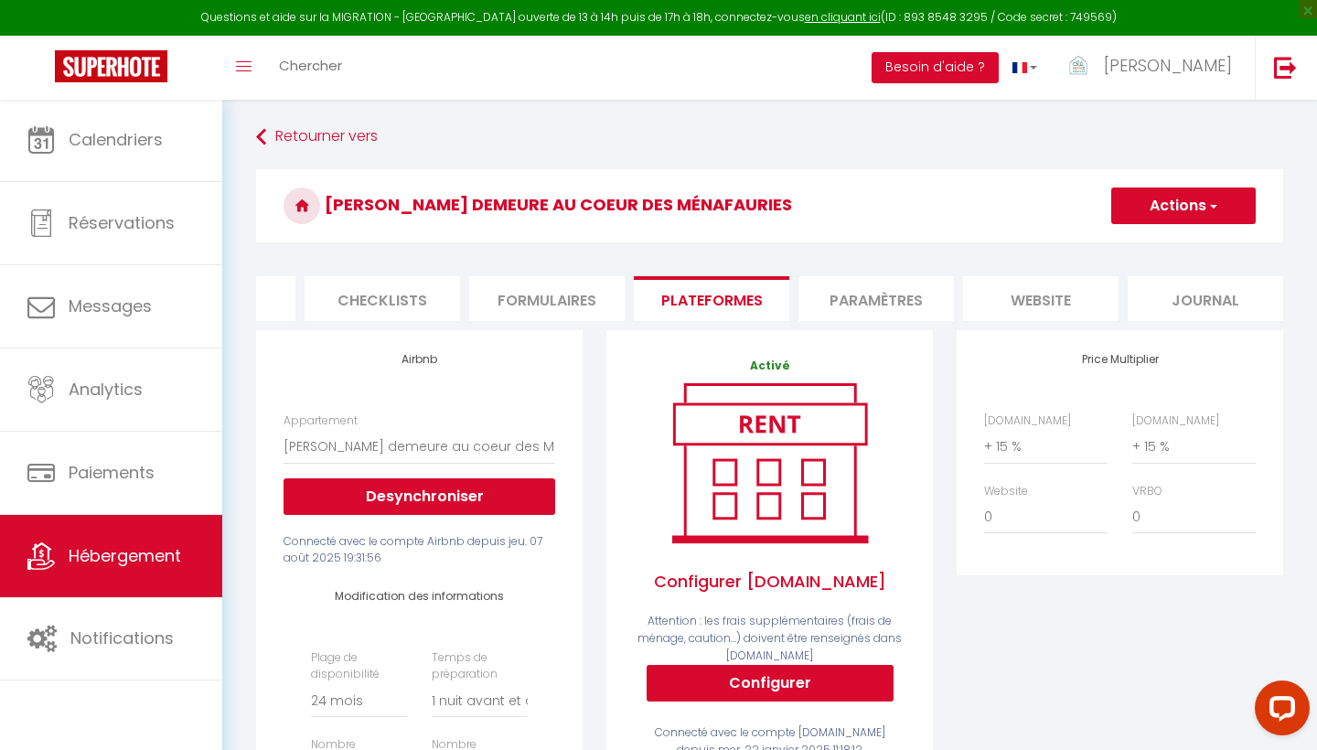
click at [565, 306] on li "Formulaires" at bounding box center [546, 298] width 155 height 45
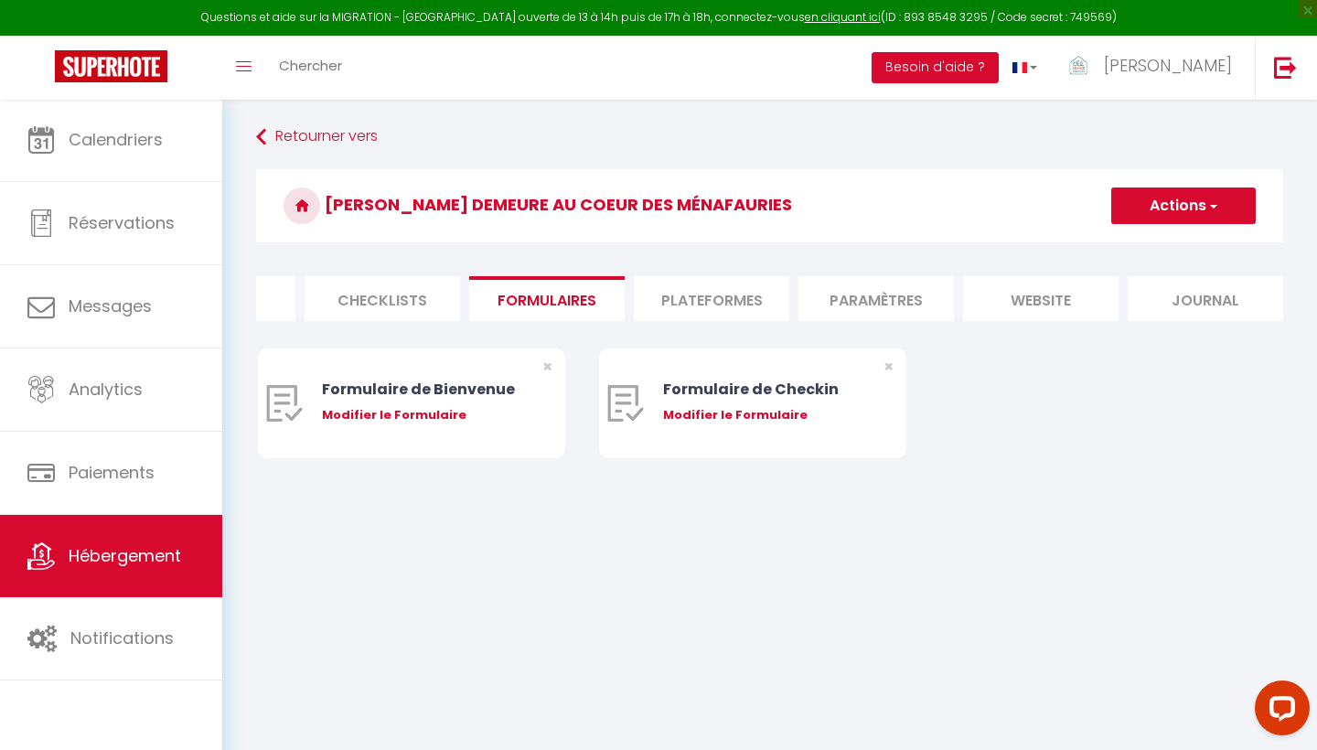
click at [413, 301] on li "Checklists" at bounding box center [382, 298] width 155 height 45
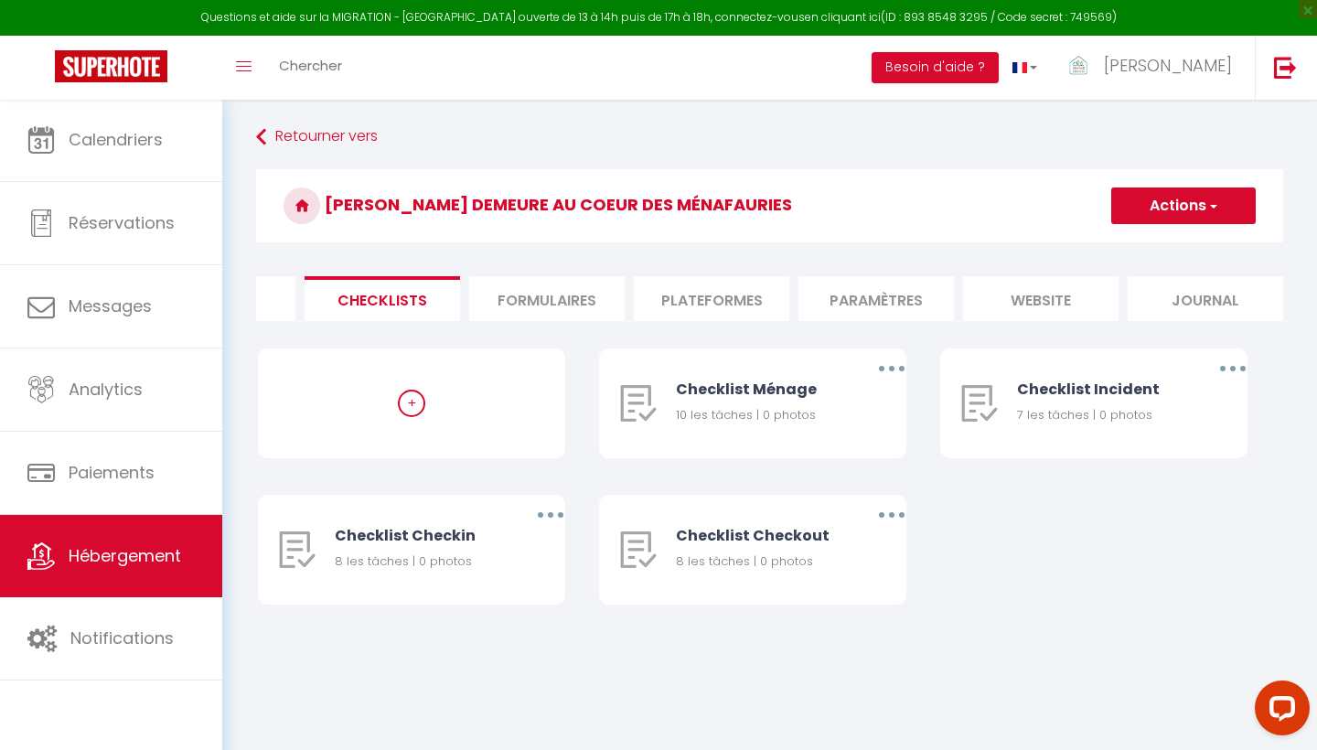
click at [820, 20] on link "en cliquant ici" at bounding box center [843, 17] width 76 height 16
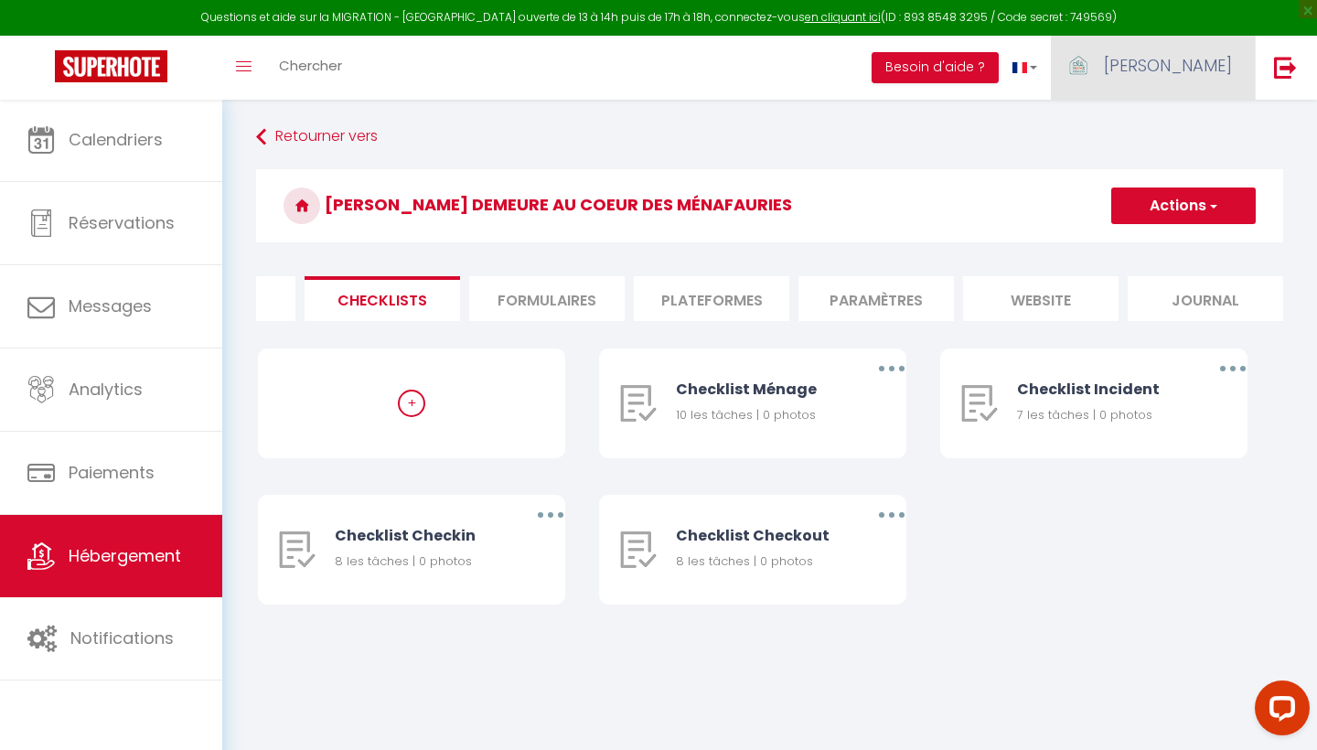
click at [1170, 58] on span "[PERSON_NAME]" at bounding box center [1168, 65] width 128 height 23
click at [1154, 162] on link "Équipe" at bounding box center [1181, 160] width 135 height 31
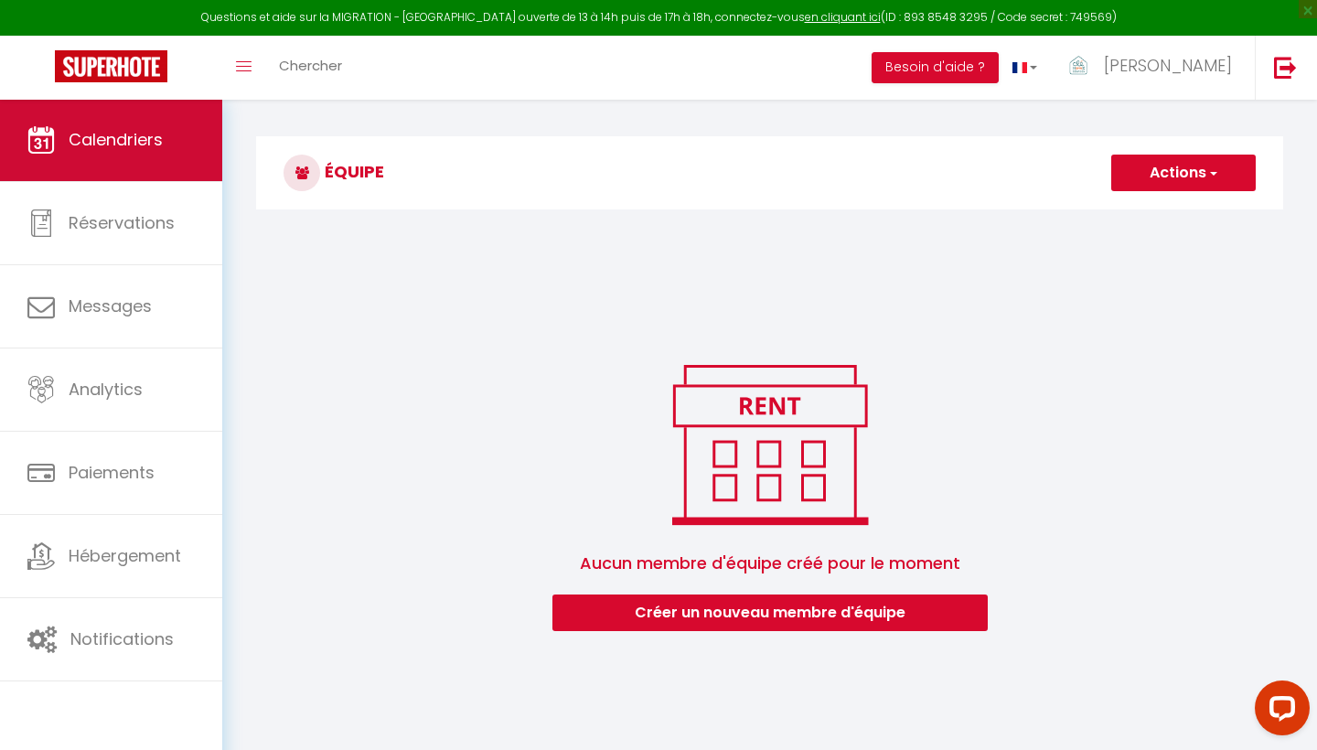
click at [130, 160] on link "Calendriers" at bounding box center [111, 140] width 222 height 82
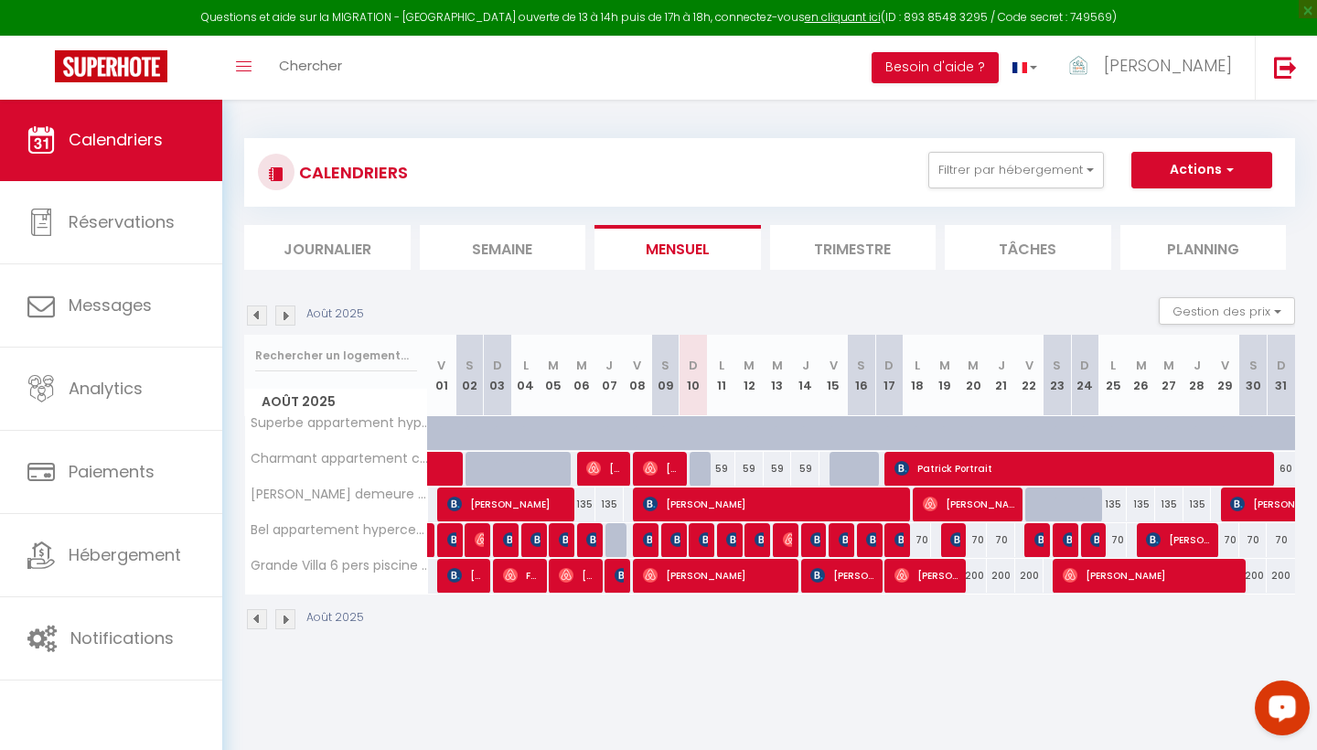
click at [1170, 606] on div "Open LiveChat chat widget" at bounding box center [1282, 707] width 31 height 31
click at [585, 122] on div "CALENDRIERS Filtrer par hébergement Tous Superbe appartement hyper centre 4 per…" at bounding box center [769, 385] width 1051 height 528
click at [287, 307] on img at bounding box center [285, 316] width 20 height 20
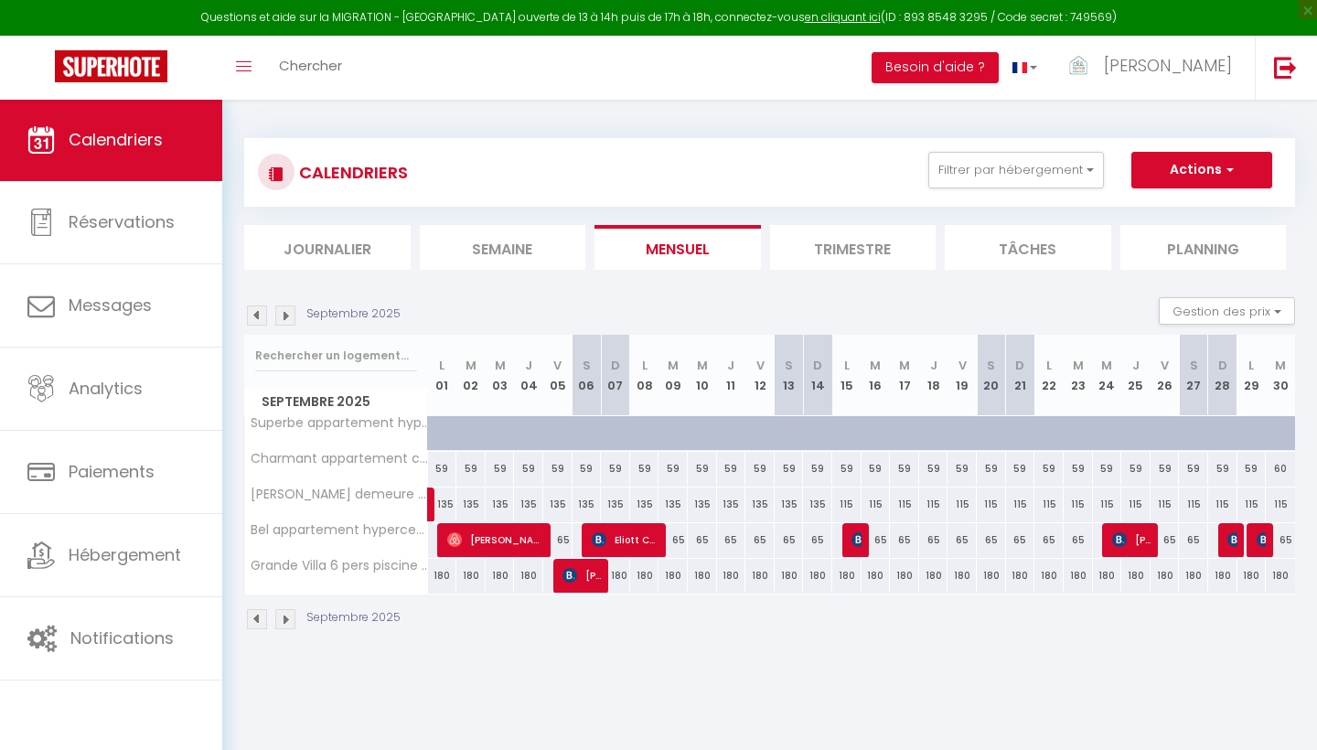
click at [256, 310] on img at bounding box center [257, 316] width 20 height 20
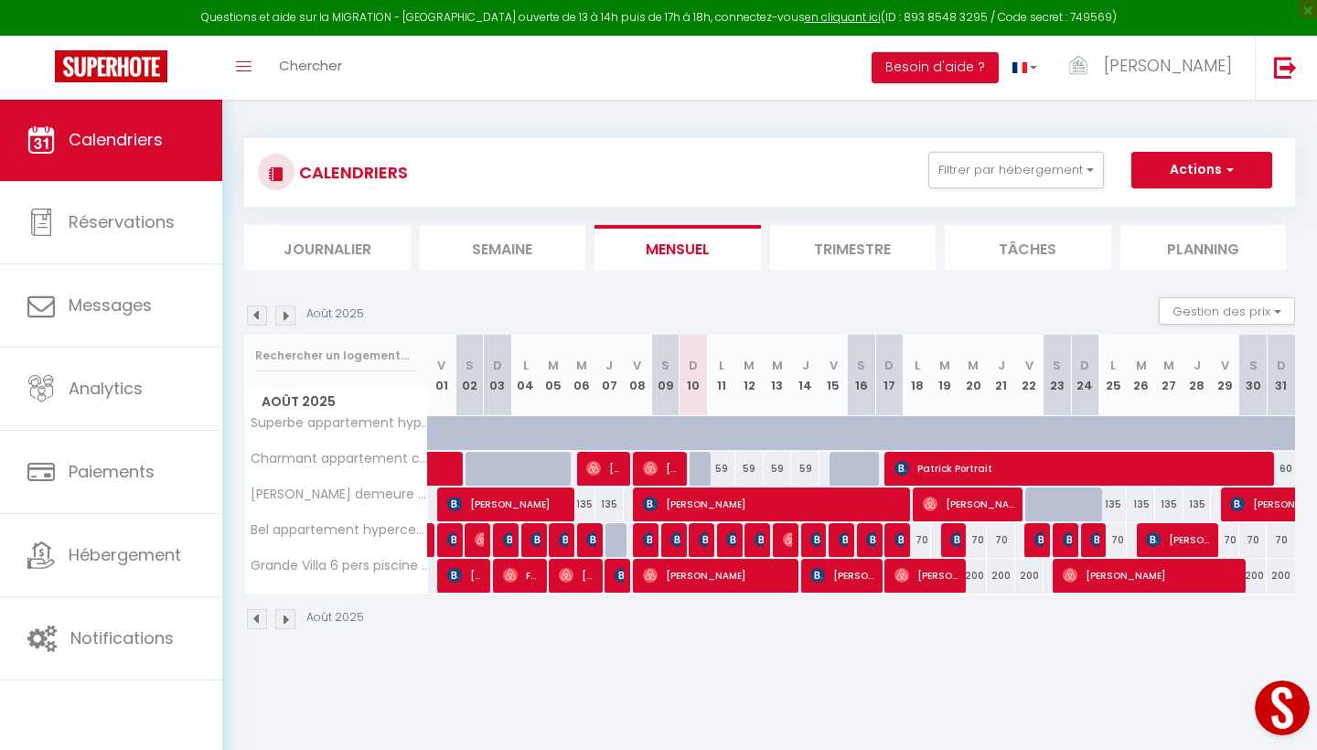
click at [980, 581] on div "200" at bounding box center [974, 576] width 28 height 34
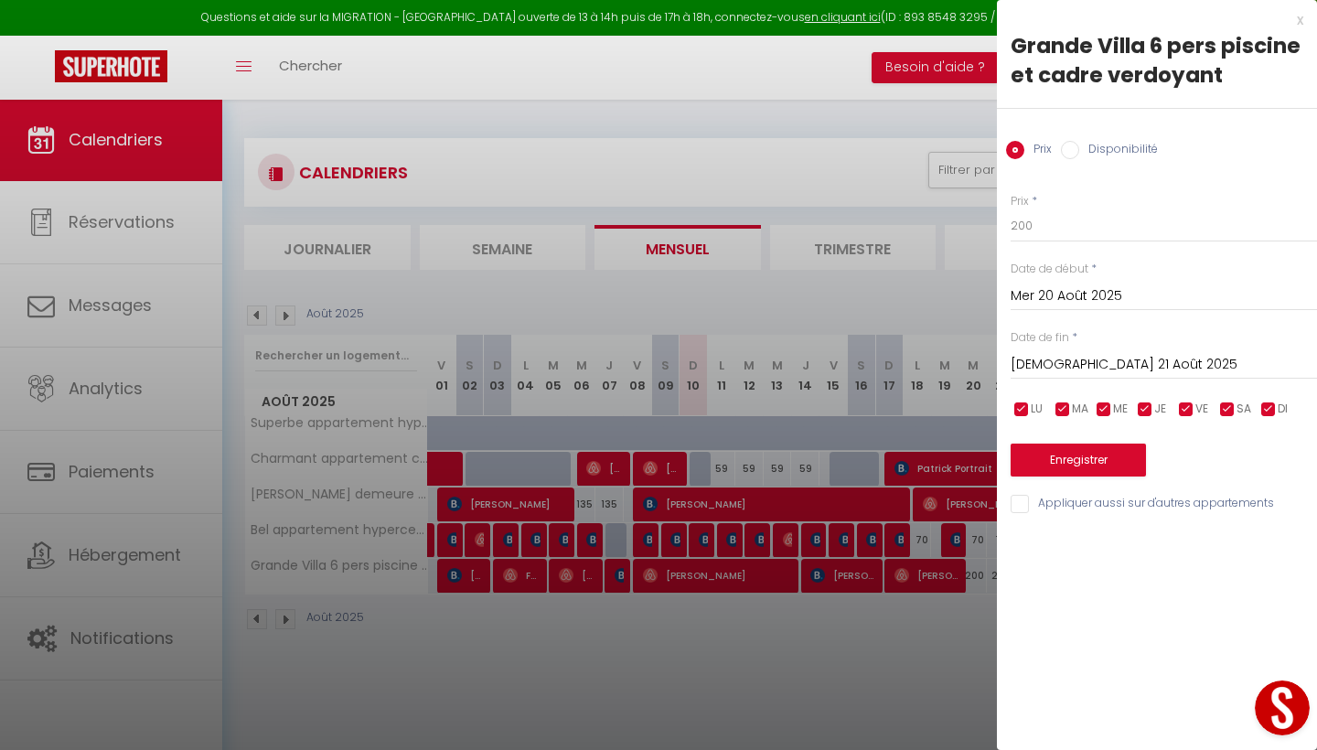
click at [1115, 360] on input "[DEMOGRAPHIC_DATA] 21 Août 2025" at bounding box center [1164, 365] width 306 height 24
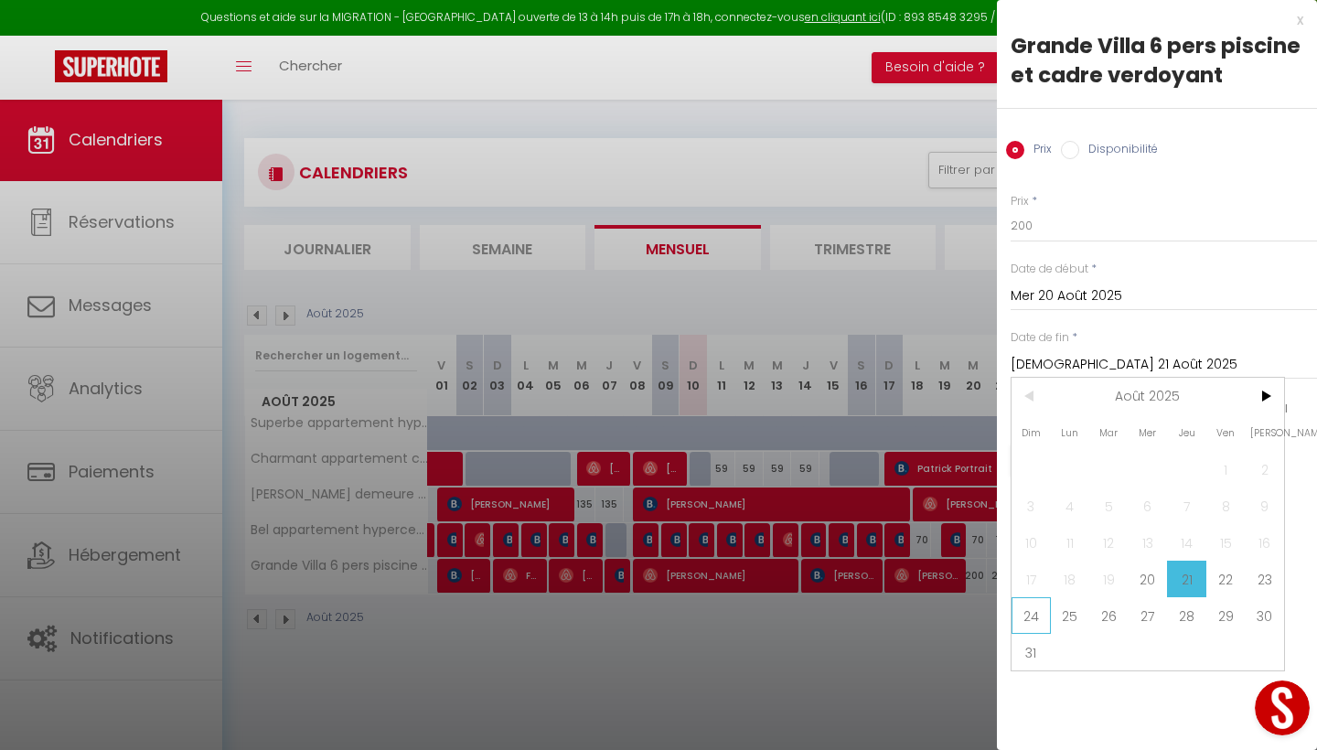
click at [1035, 606] on span "24" at bounding box center [1031, 615] width 39 height 37
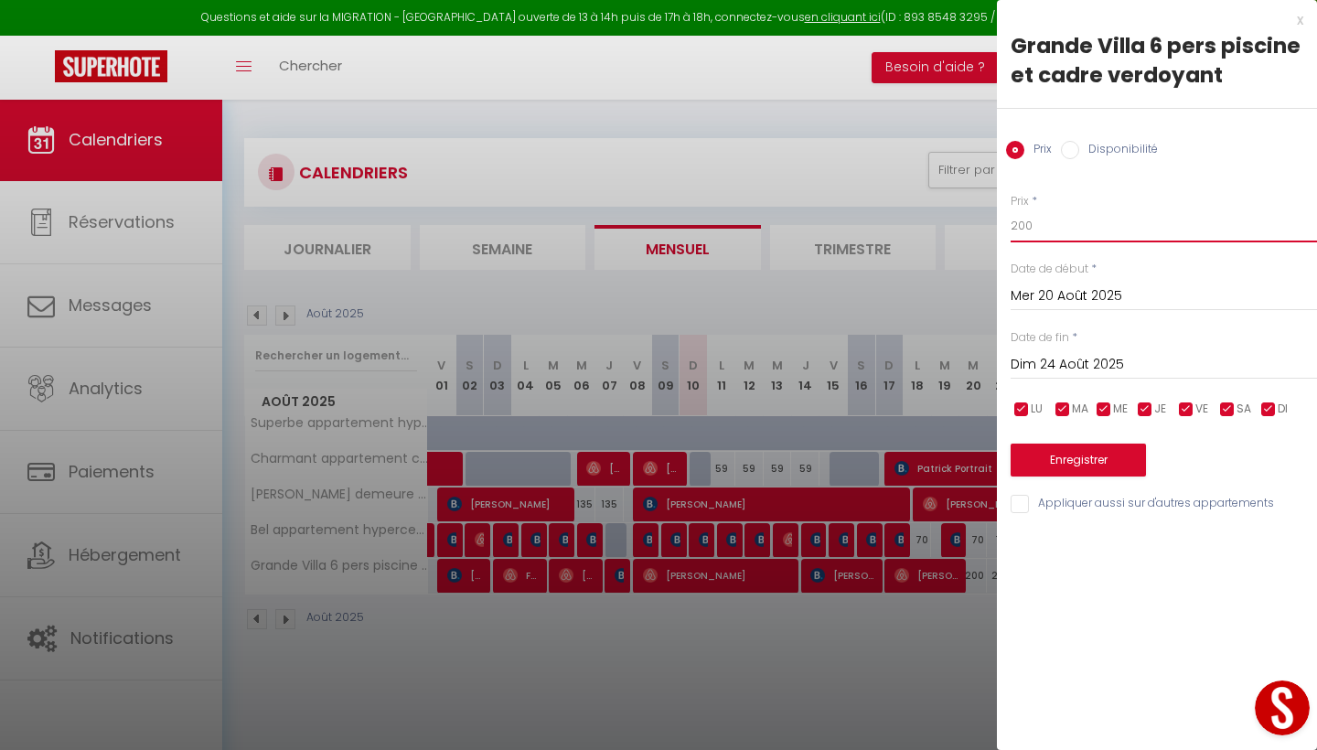
drag, startPoint x: 1047, startPoint y: 219, endPoint x: 960, endPoint y: 218, distance: 86.9
click at [960, 218] on body "Questions et aide sur la MIGRATION - [GEOGRAPHIC_DATA] ouverte de 13 à 14h puis…" at bounding box center [658, 474] width 1317 height 750
click at [1087, 462] on button "Enregistrer" at bounding box center [1078, 460] width 135 height 33
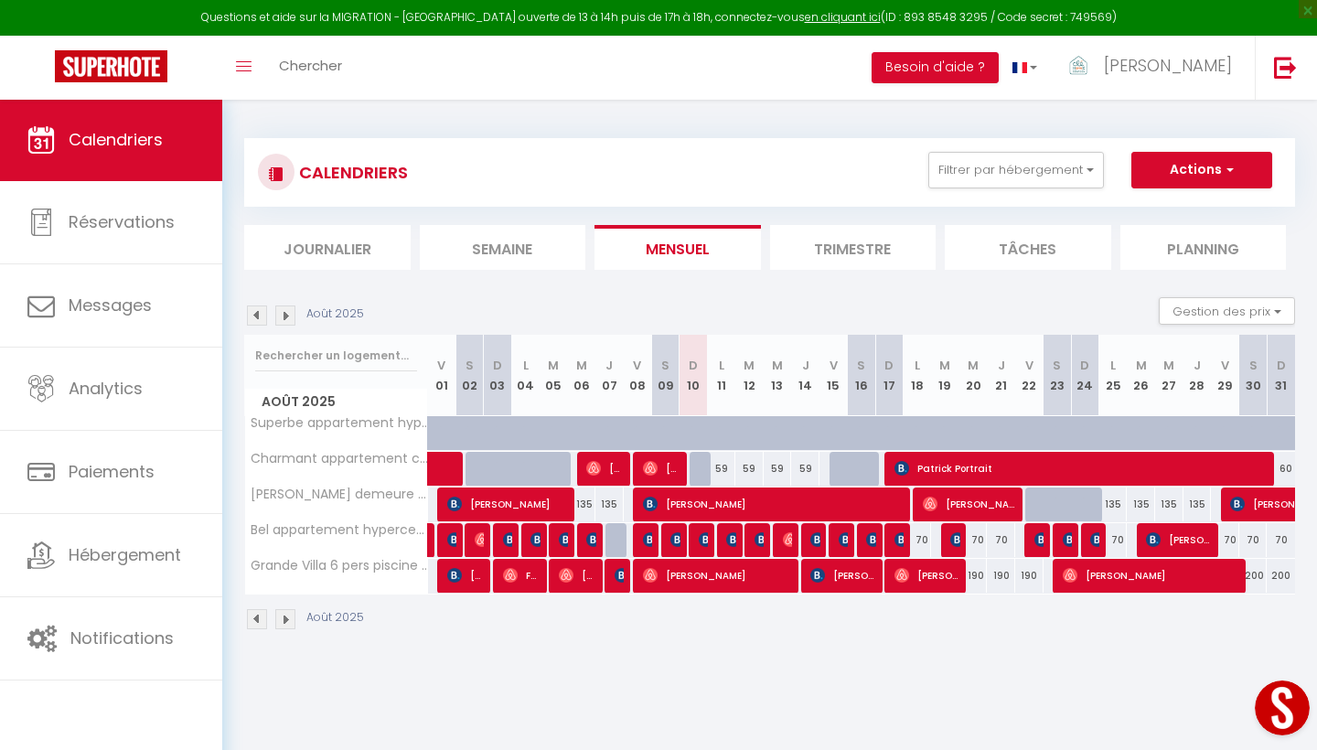
click at [937, 577] on span "[PERSON_NAME]" at bounding box center [928, 575] width 66 height 35
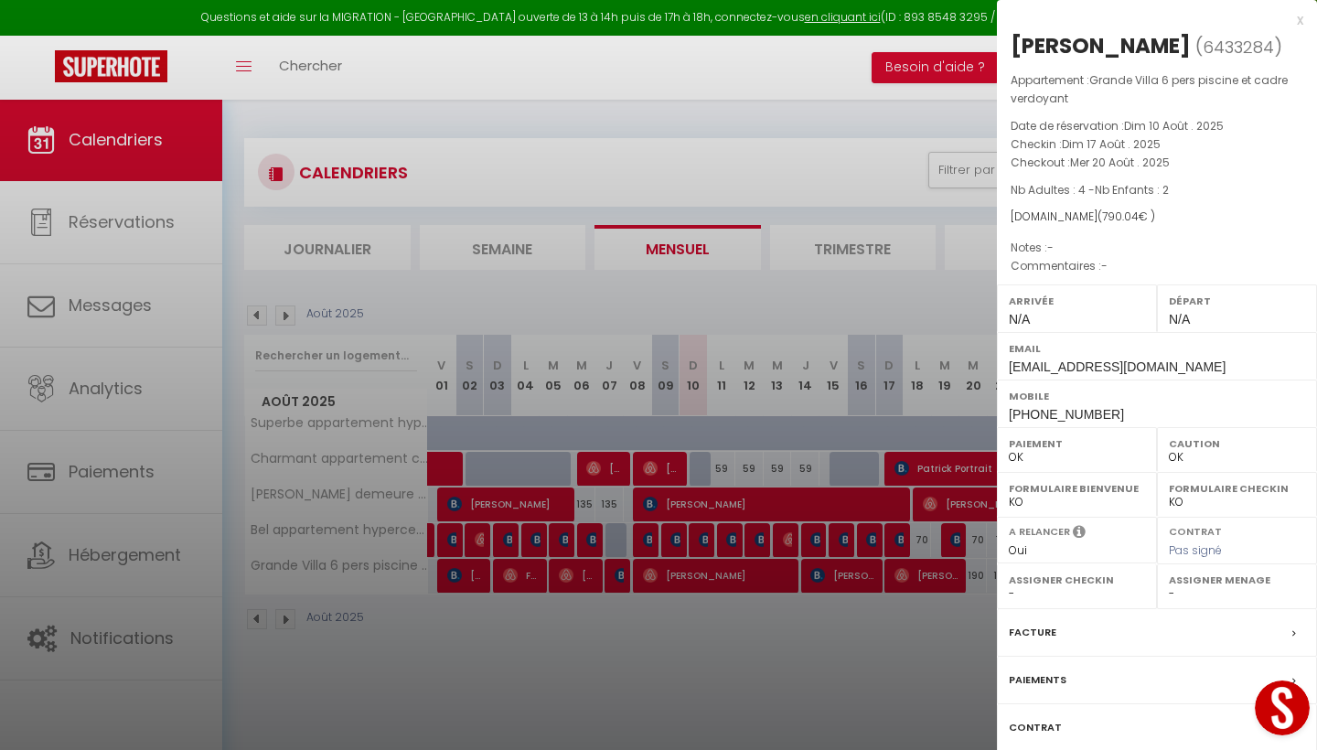
click at [133, 297] on div at bounding box center [658, 375] width 1317 height 750
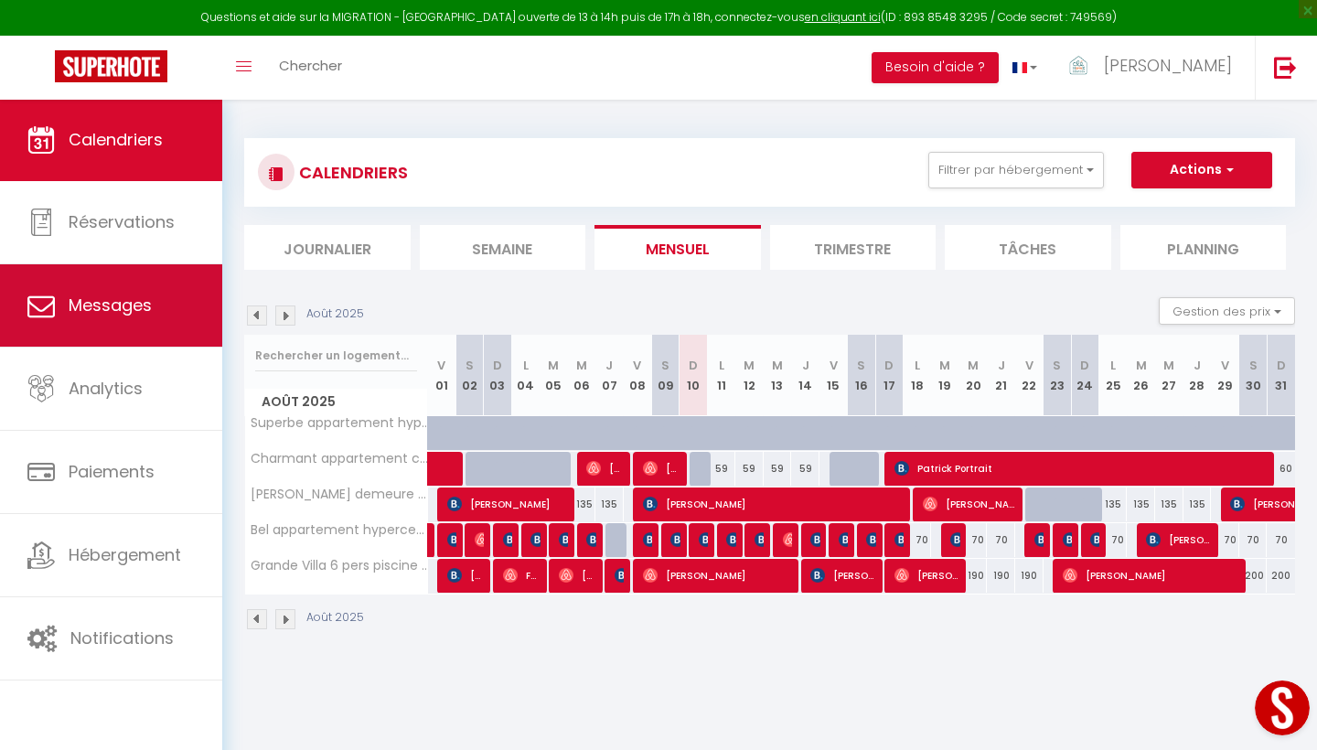
click at [72, 319] on link "Messages" at bounding box center [111, 305] width 222 height 82
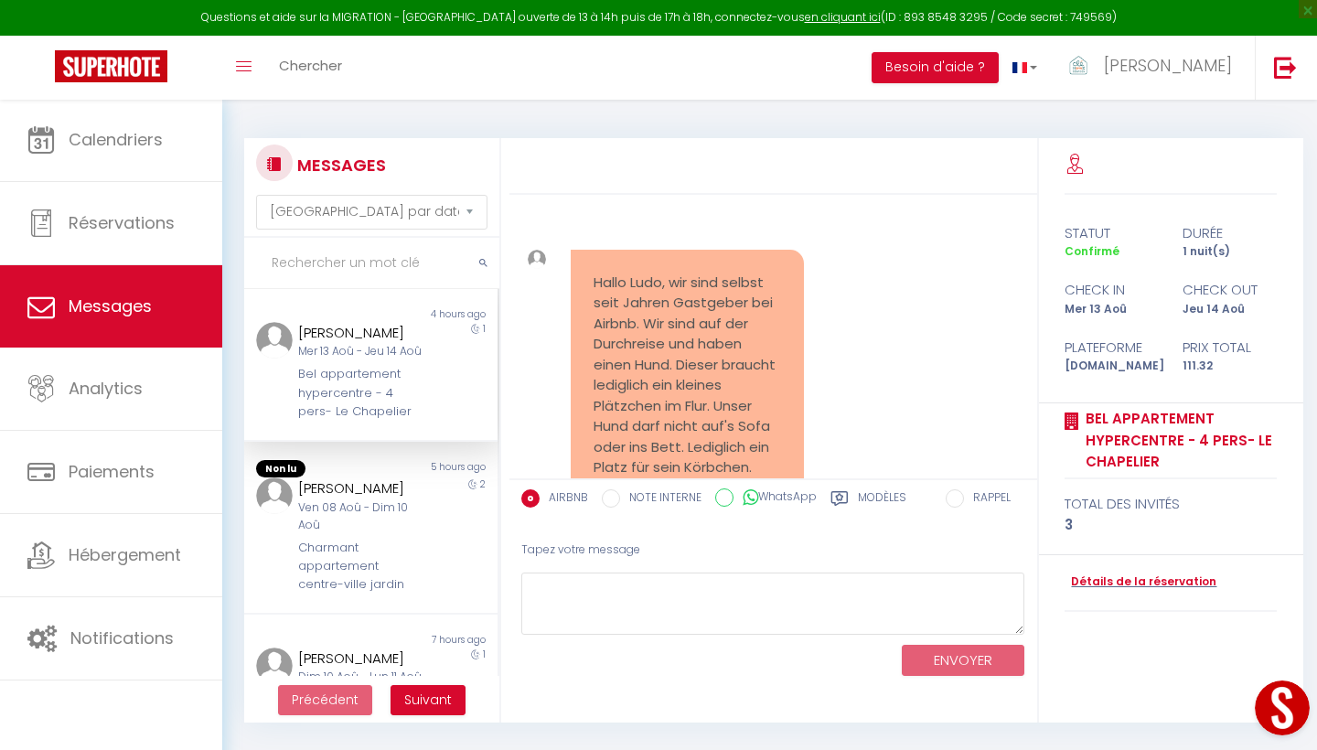
scroll to position [2472, 0]
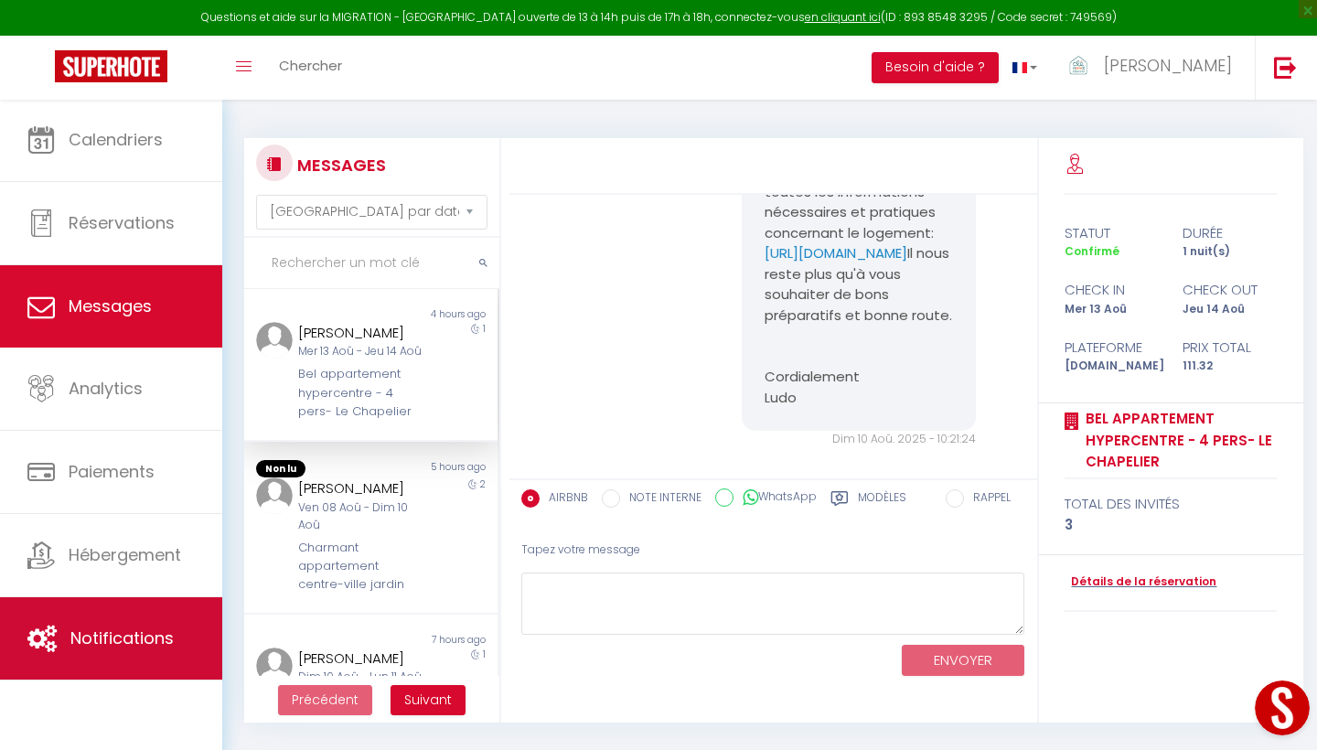
click at [118, 606] on span "Notifications" at bounding box center [121, 638] width 103 height 23
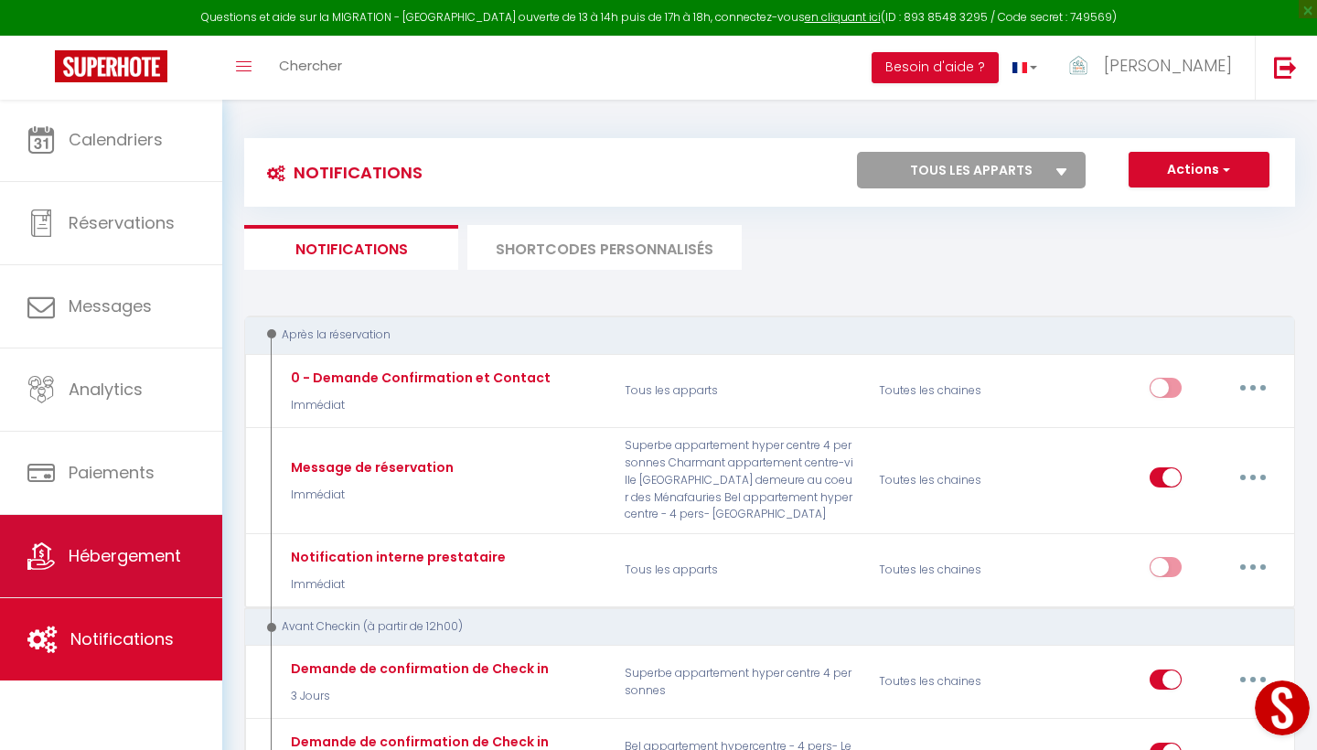
click at [134, 571] on link "Hébergement" at bounding box center [111, 556] width 222 height 82
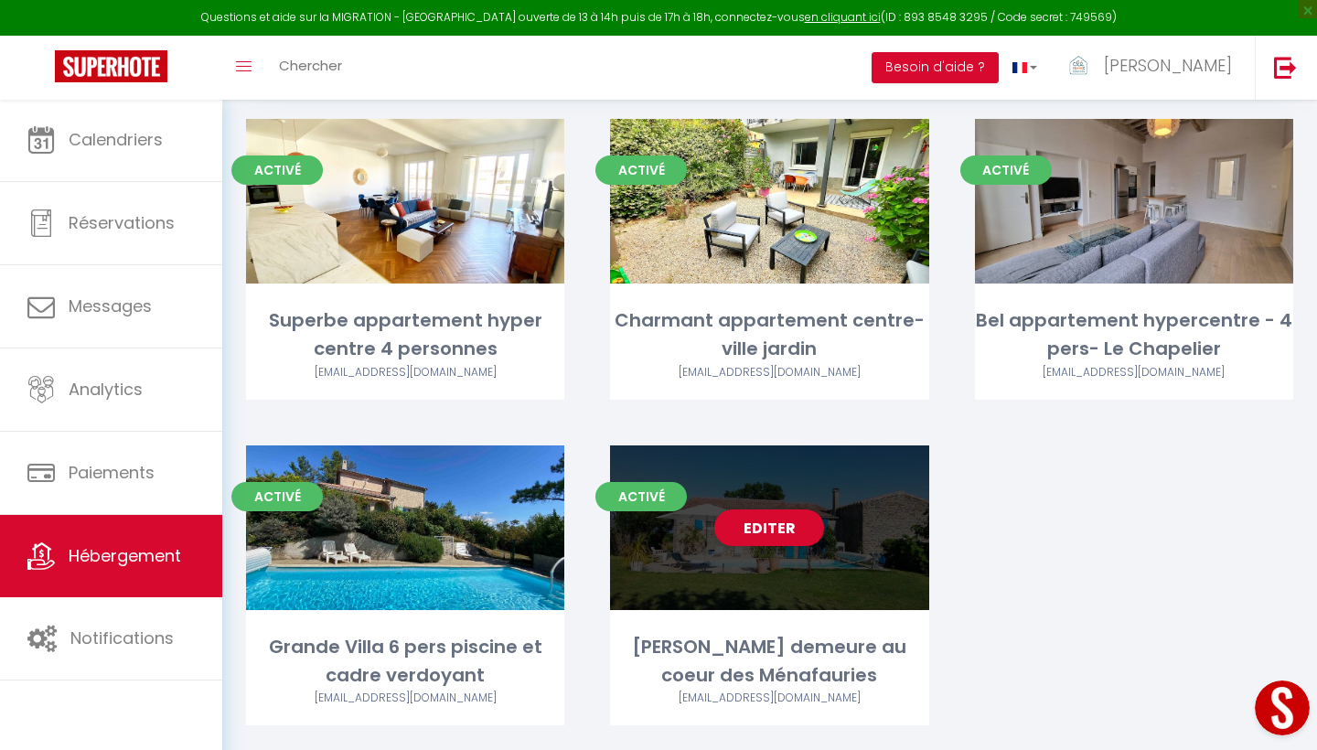
scroll to position [139, 0]
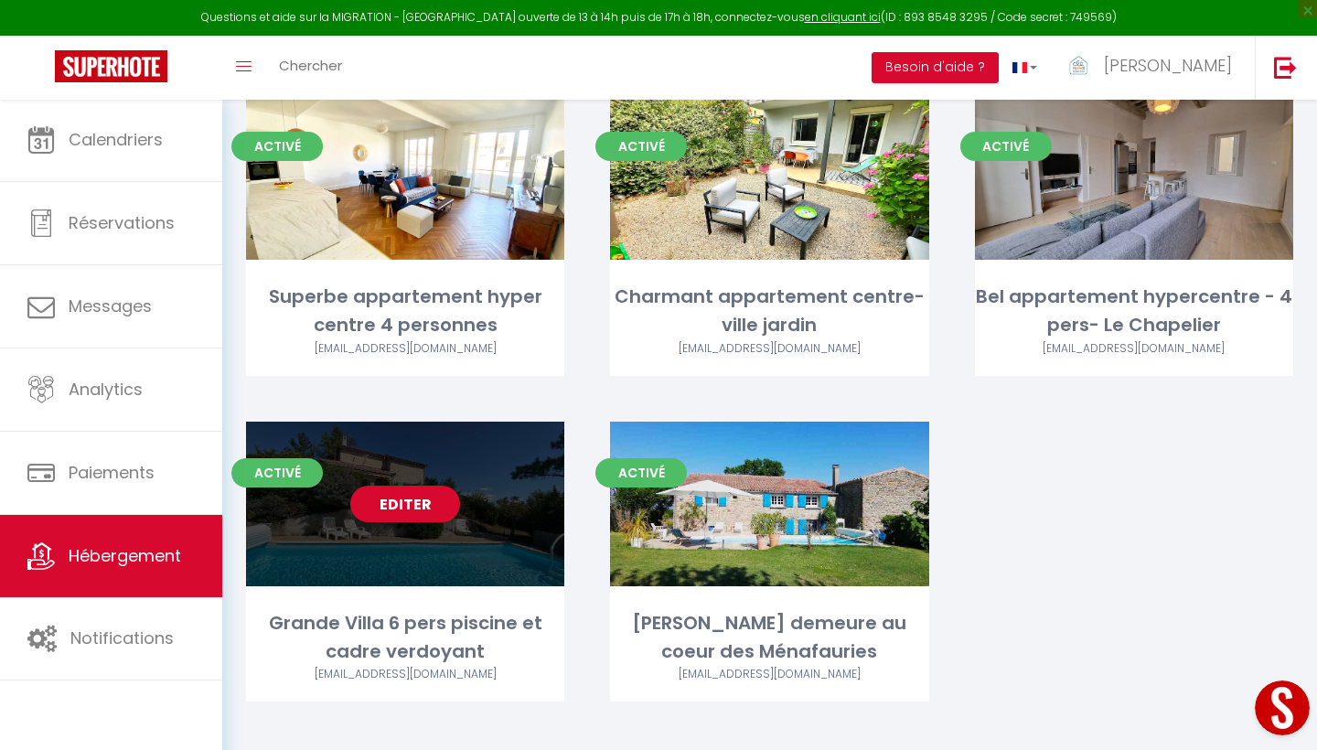
click at [462, 606] on div "Grande Villa 6 pers piscine et cadre verdoyant" at bounding box center [405, 638] width 318 height 58
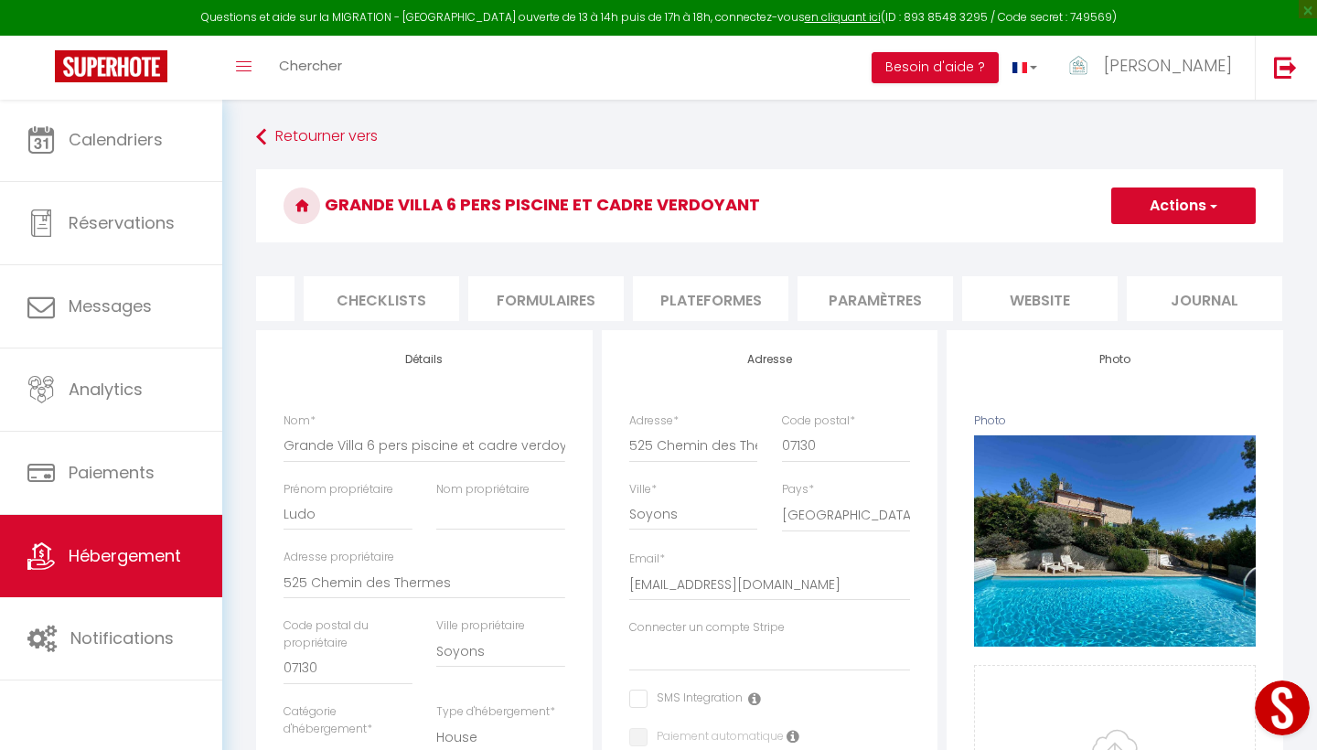
scroll to position [0, 610]
click at [891, 295] on li "Paramètres" at bounding box center [876, 298] width 155 height 45
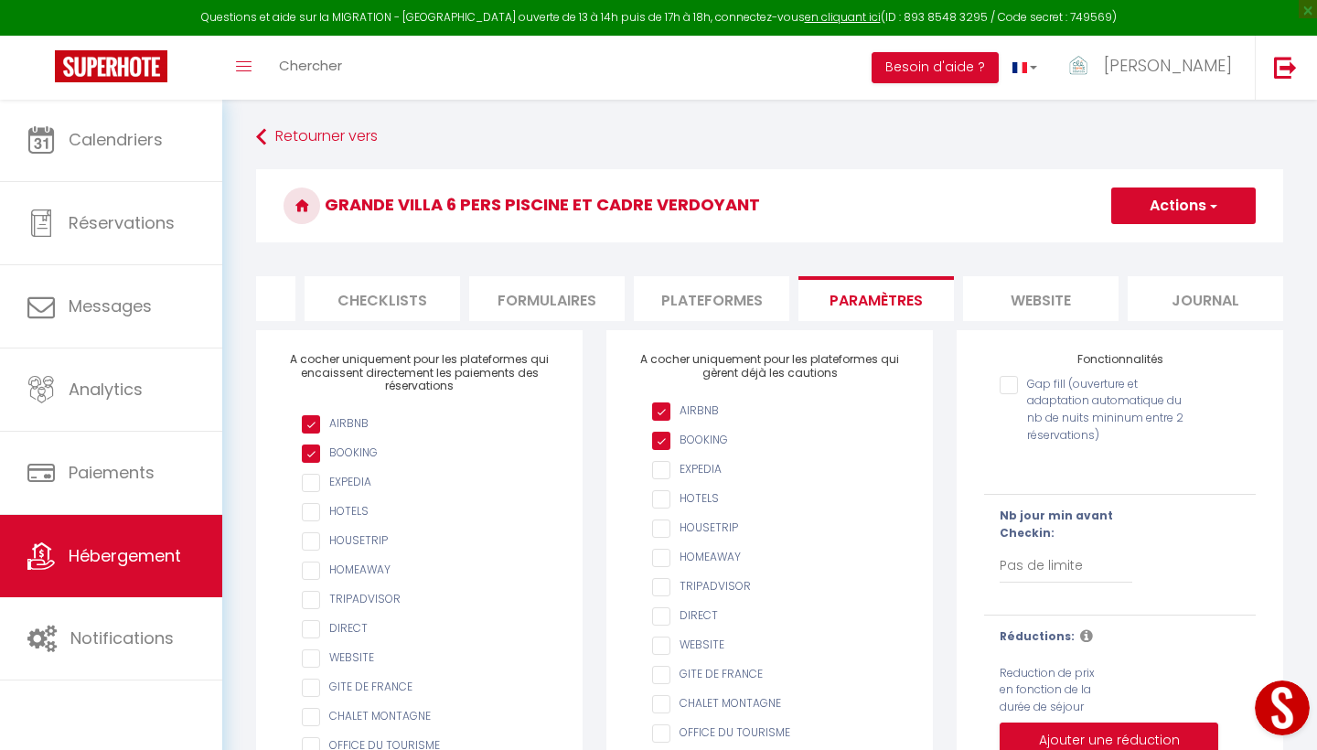
click at [740, 302] on li "Plateformes" at bounding box center [711, 298] width 155 height 45
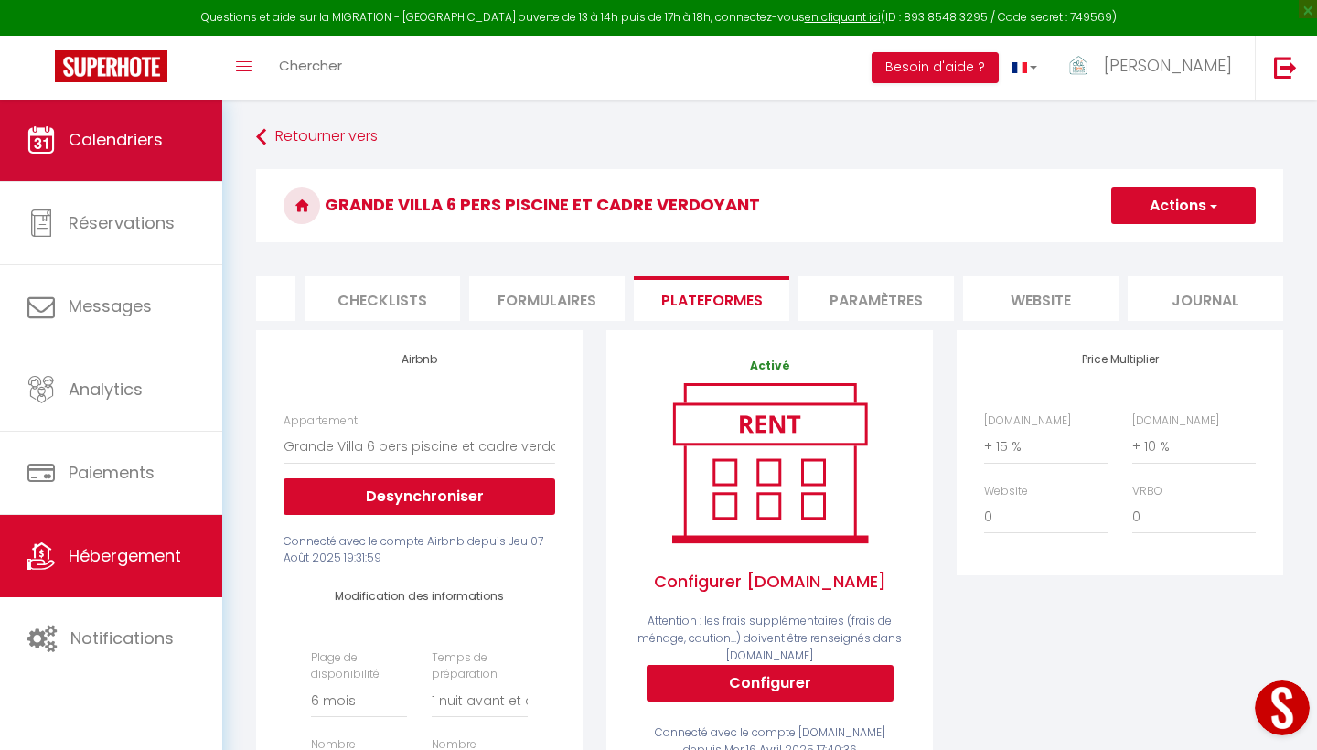
click at [123, 136] on span "Calendriers" at bounding box center [116, 139] width 94 height 23
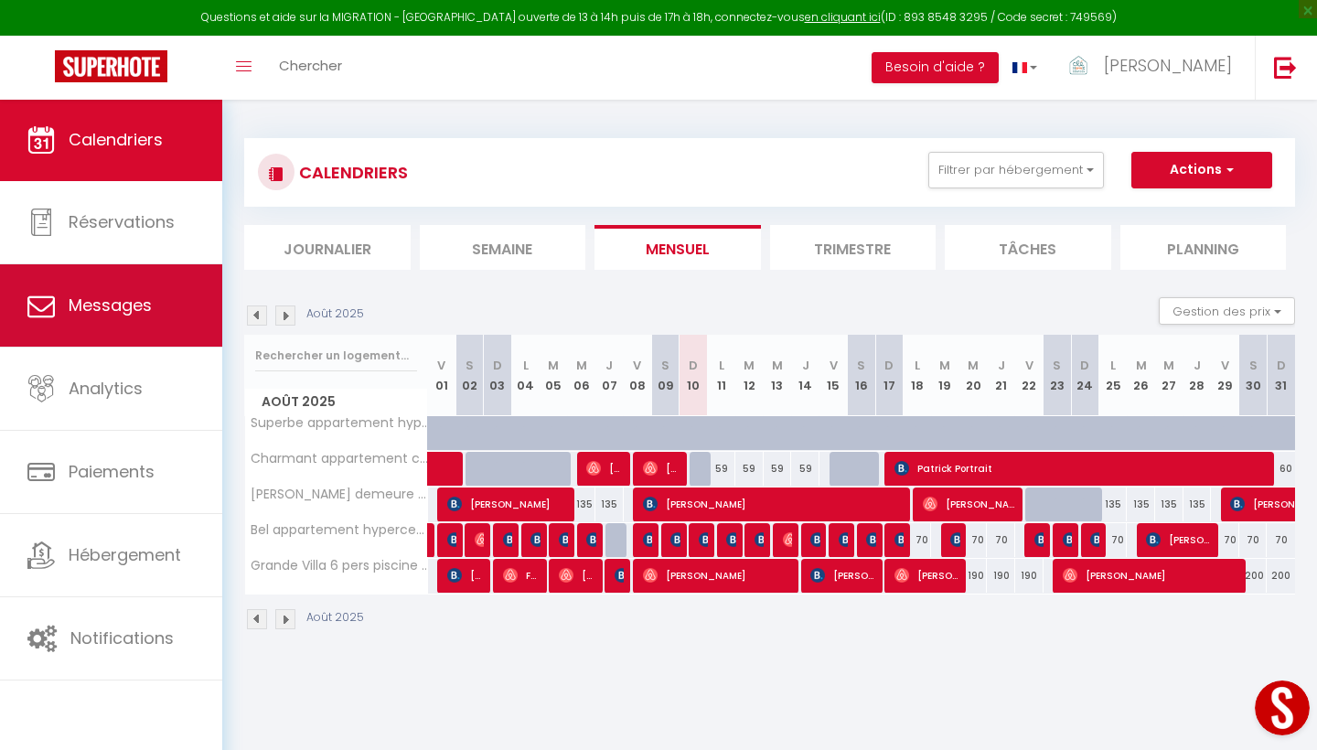
click at [107, 308] on span "Messages" at bounding box center [110, 305] width 83 height 23
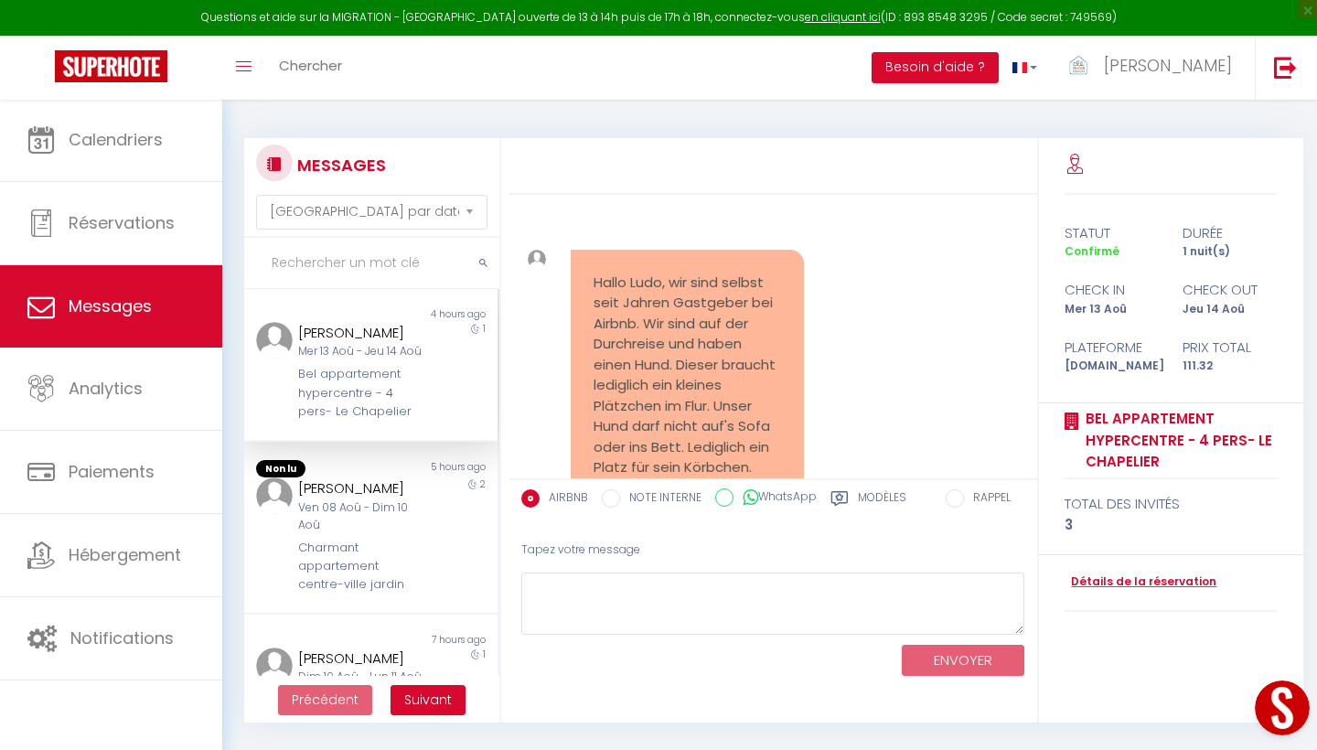
scroll to position [2472, 0]
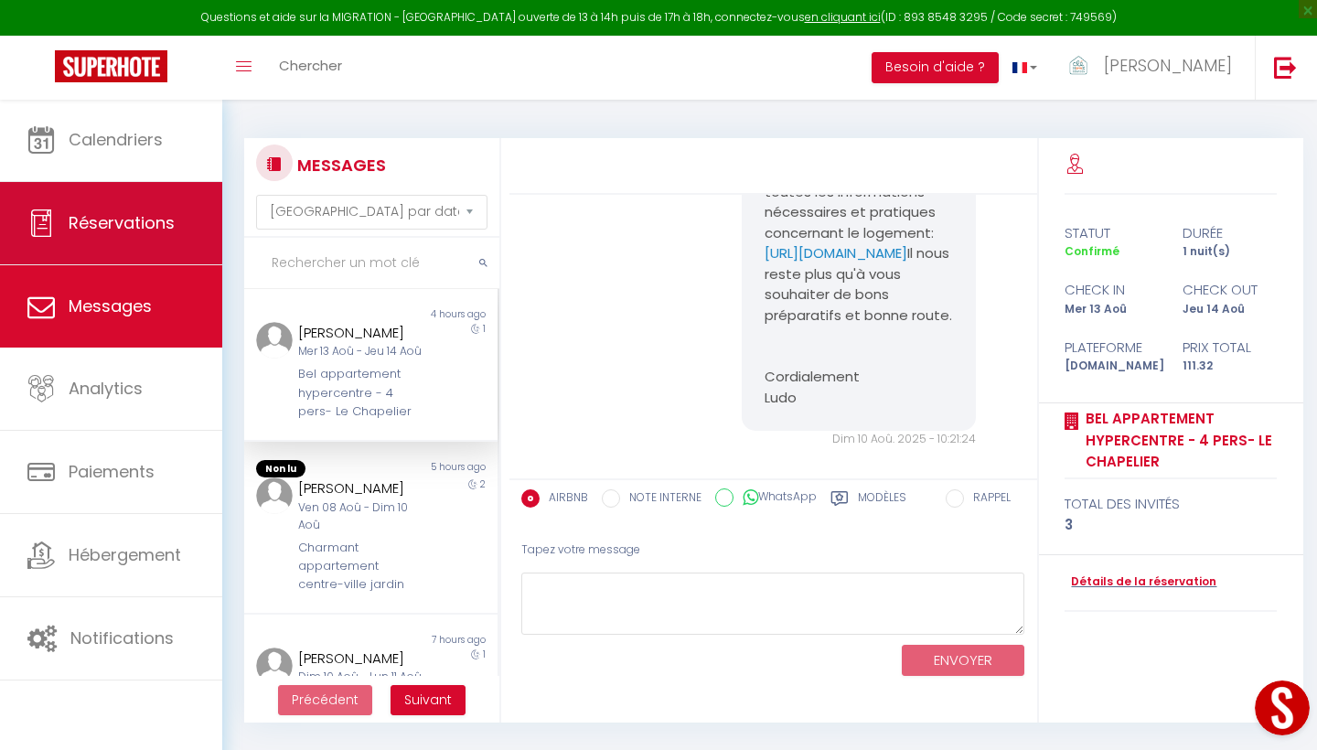
click at [117, 225] on span "Réservations" at bounding box center [122, 222] width 106 height 23
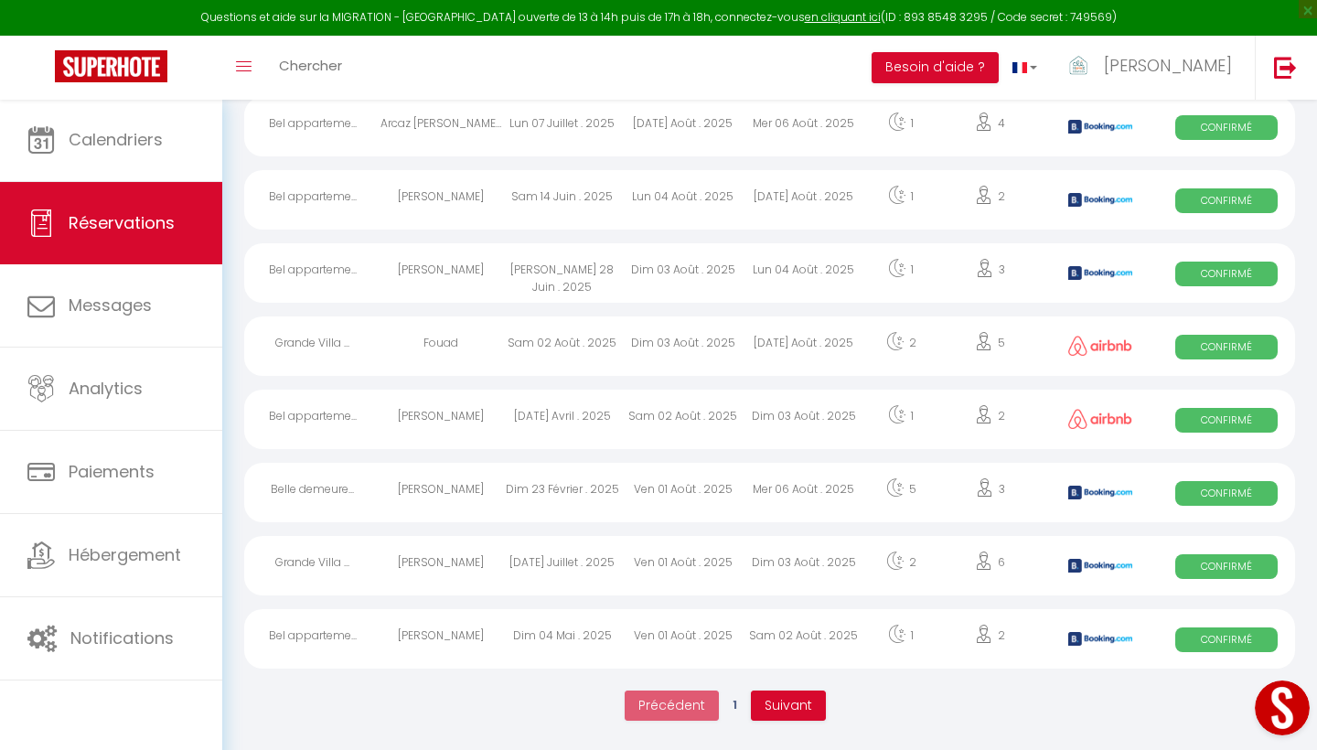
scroll to position [3255, 0]
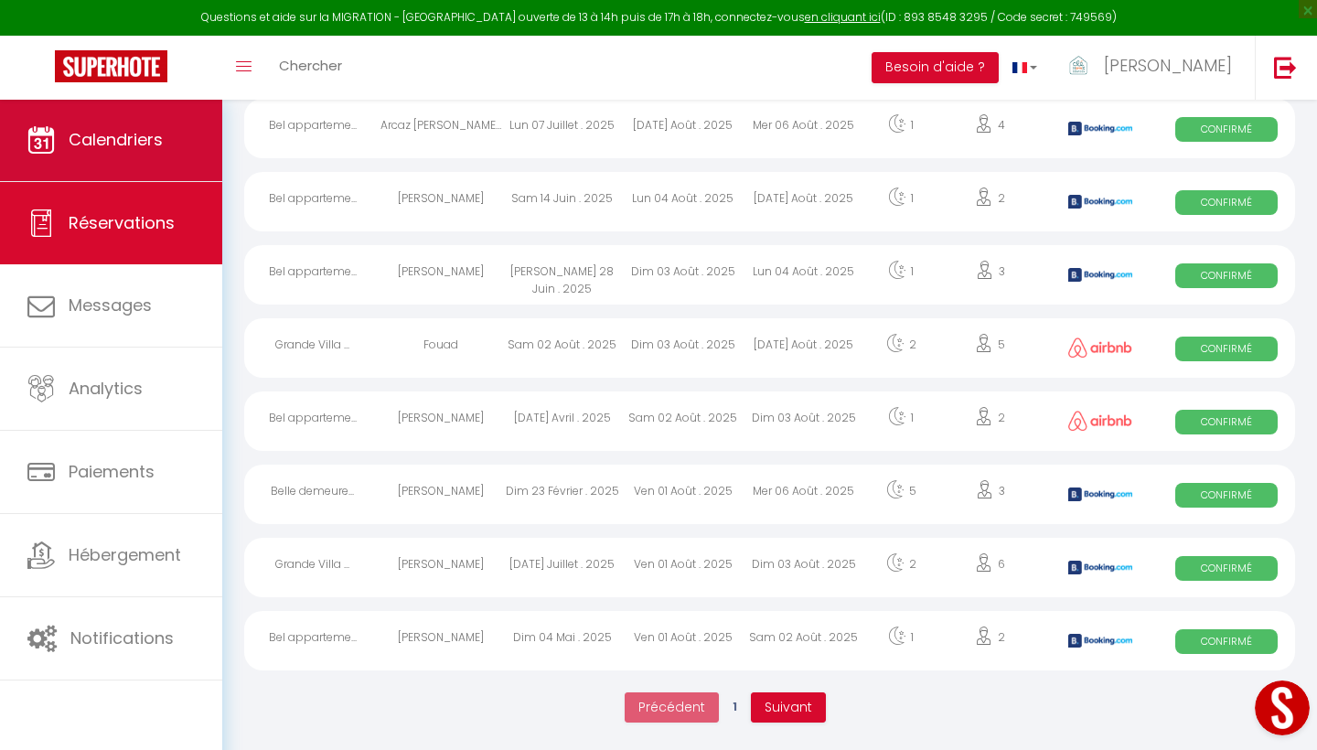
click at [161, 127] on link "Calendriers" at bounding box center [111, 140] width 222 height 82
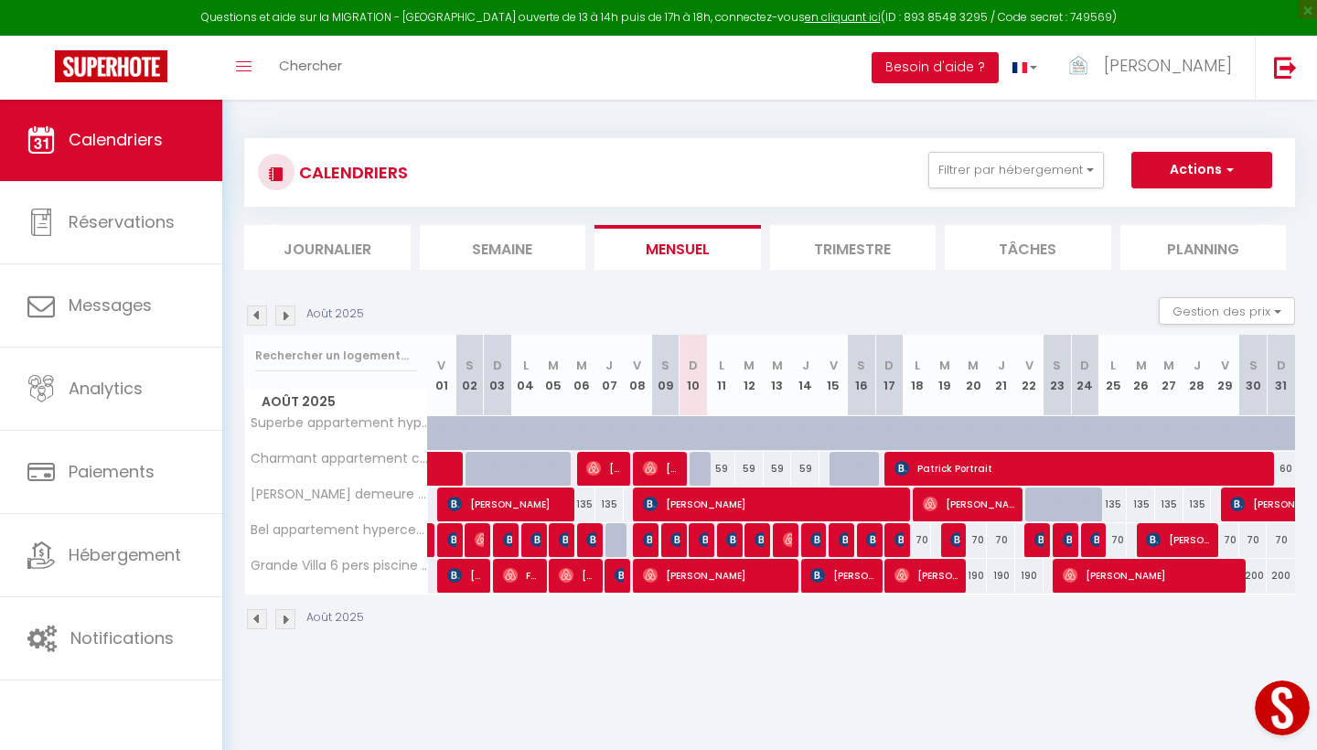
click at [940, 581] on span "[PERSON_NAME]" at bounding box center [928, 575] width 66 height 35
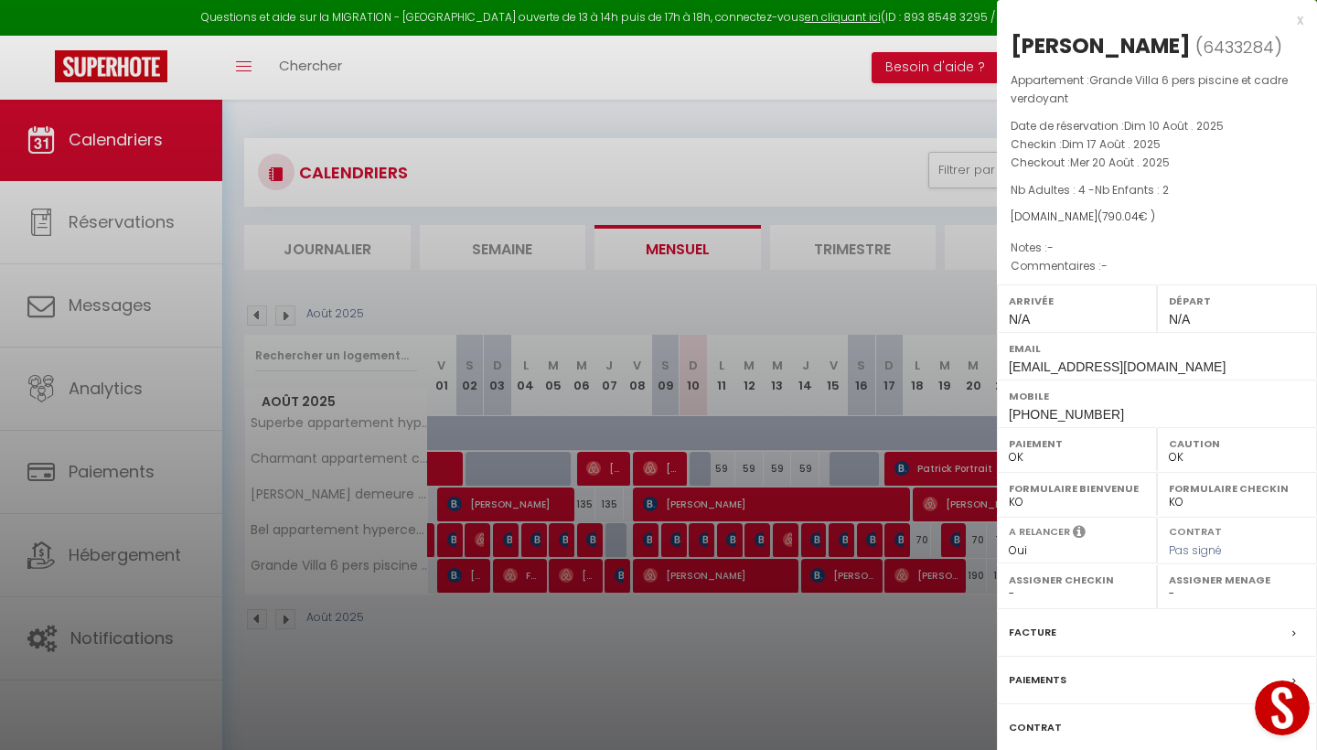
click at [1075, 531] on icon at bounding box center [1079, 534] width 13 height 20
click at [1038, 606] on label "Paiements" at bounding box center [1038, 679] width 58 height 19
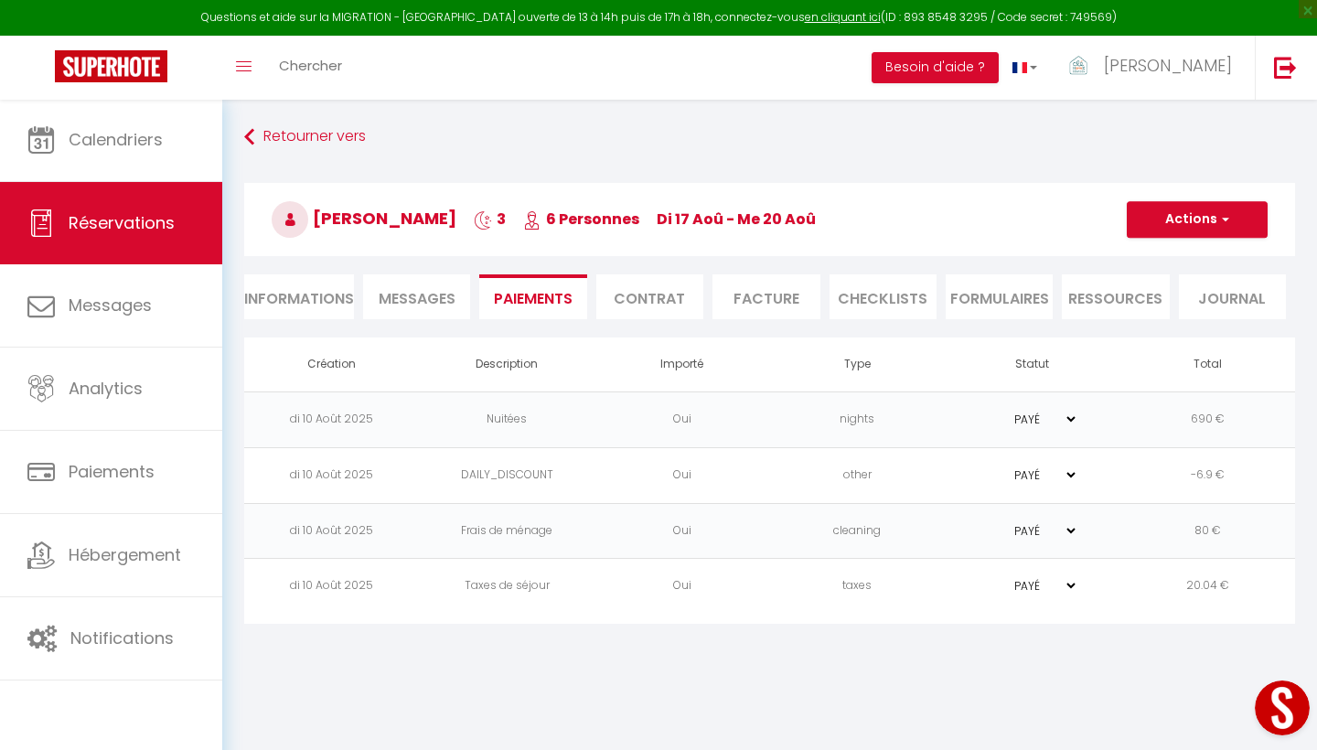
click at [432, 300] on span "Messages" at bounding box center [417, 298] width 77 height 21
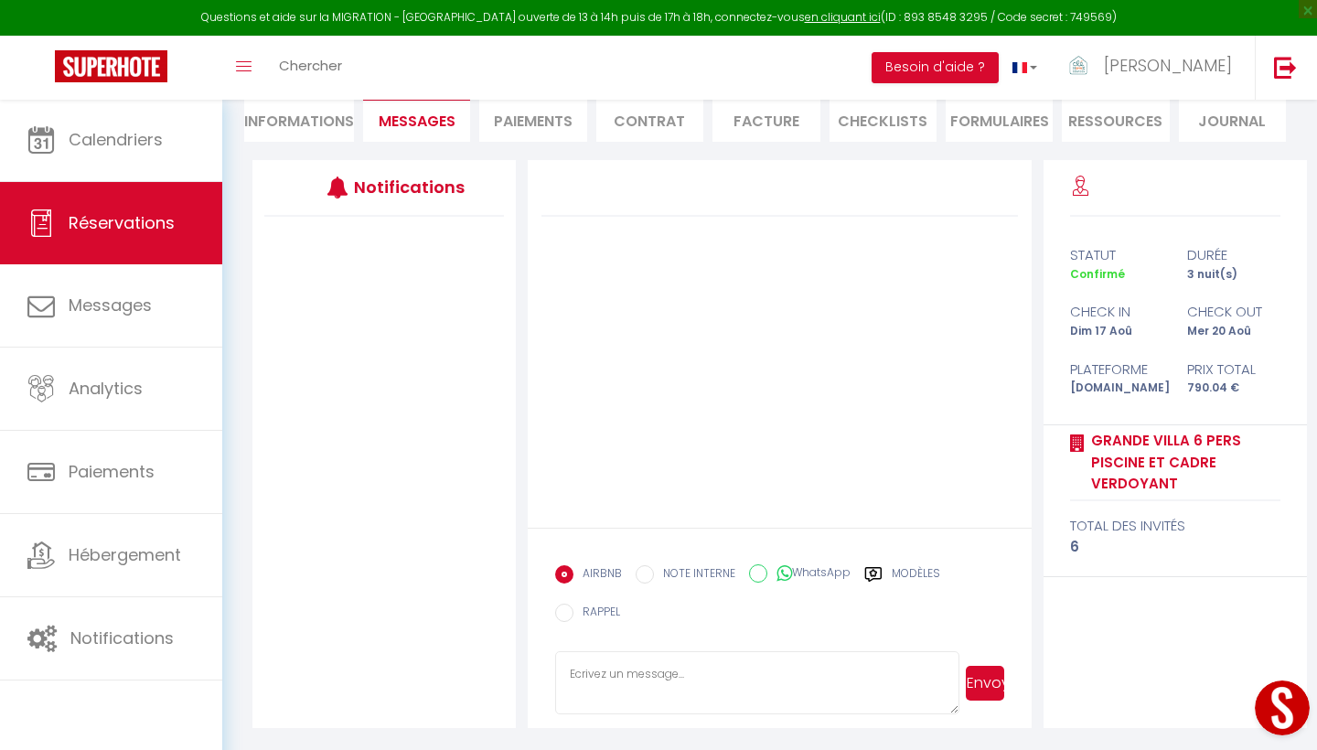
scroll to position [177, 0]
click at [702, 606] on textarea at bounding box center [756, 683] width 403 height 64
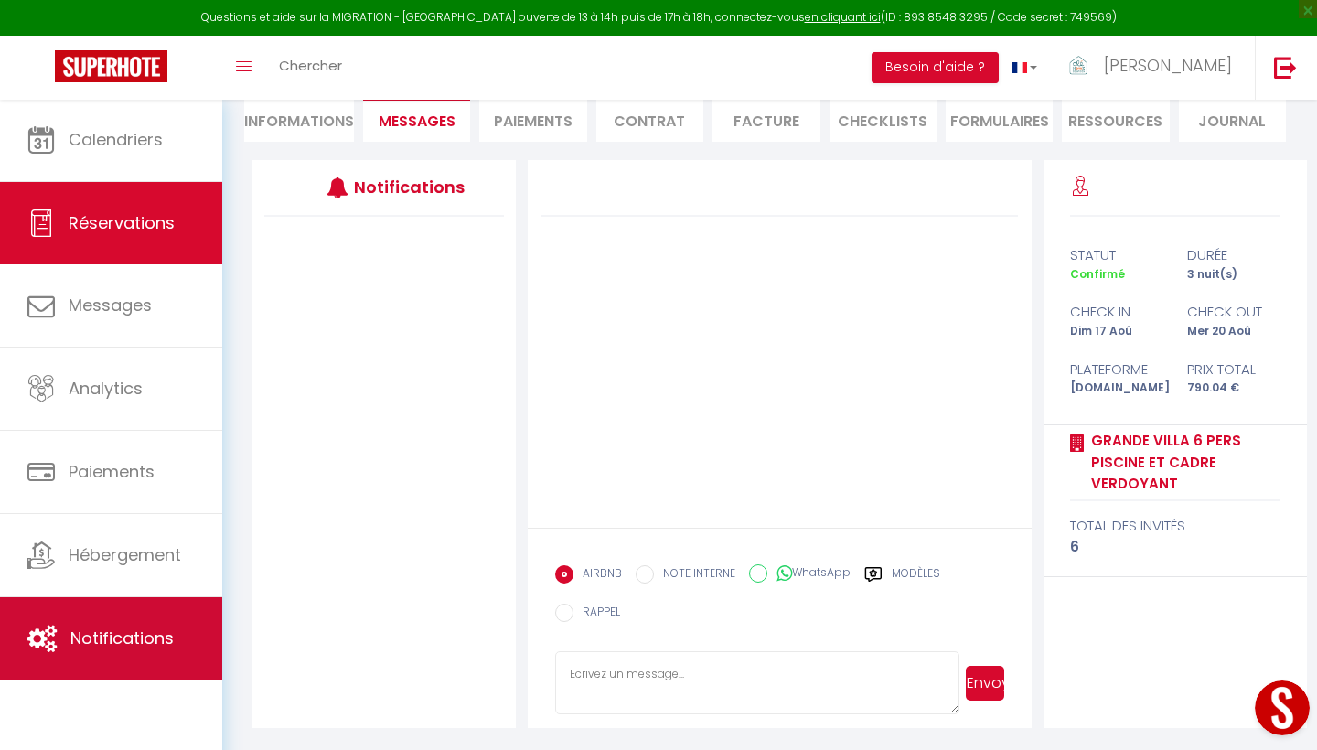
click at [123, 606] on span "Notifications" at bounding box center [121, 638] width 103 height 23
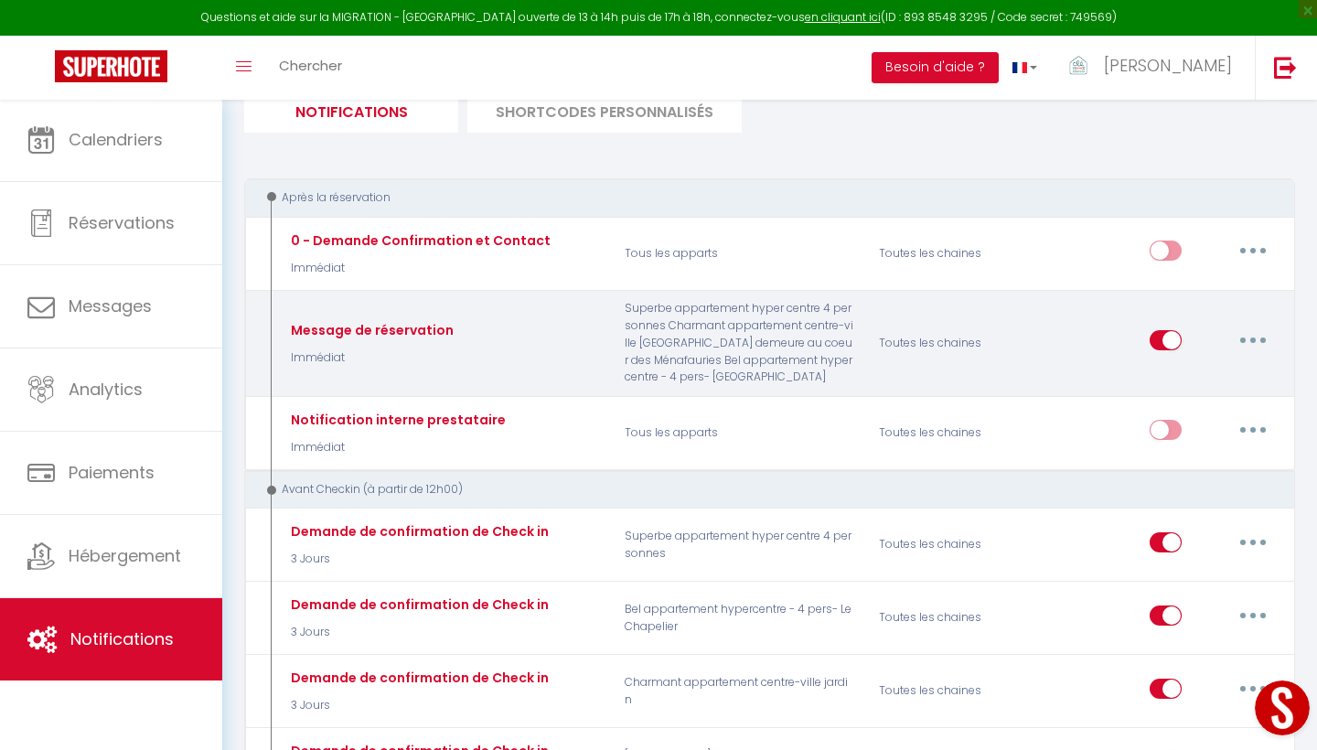
scroll to position [137, 0]
click at [943, 344] on div "Toutes les chaines" at bounding box center [951, 343] width 169 height 86
click at [1170, 335] on button "button" at bounding box center [1253, 340] width 51 height 29
click at [1170, 373] on link "Editer" at bounding box center [1205, 382] width 135 height 31
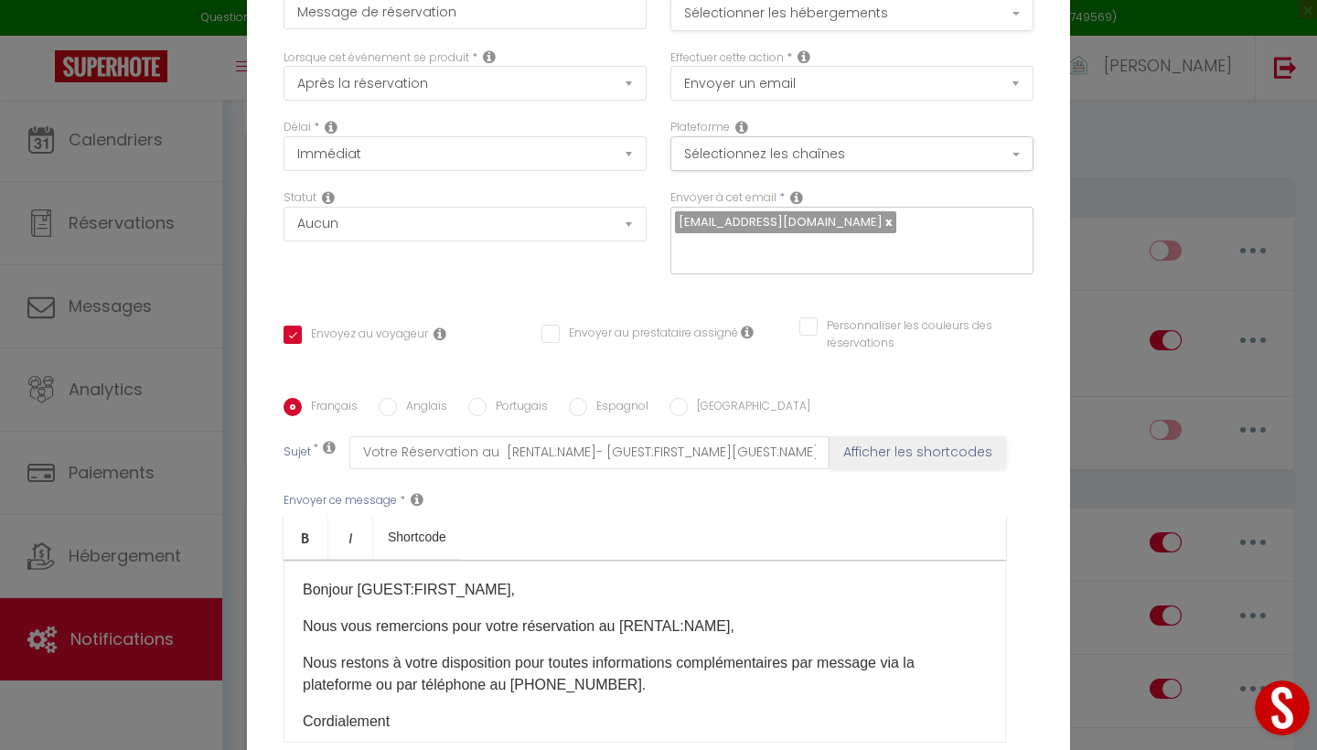
click at [1011, 5] on button "Sélectionner les hébergements" at bounding box center [851, 13] width 363 height 35
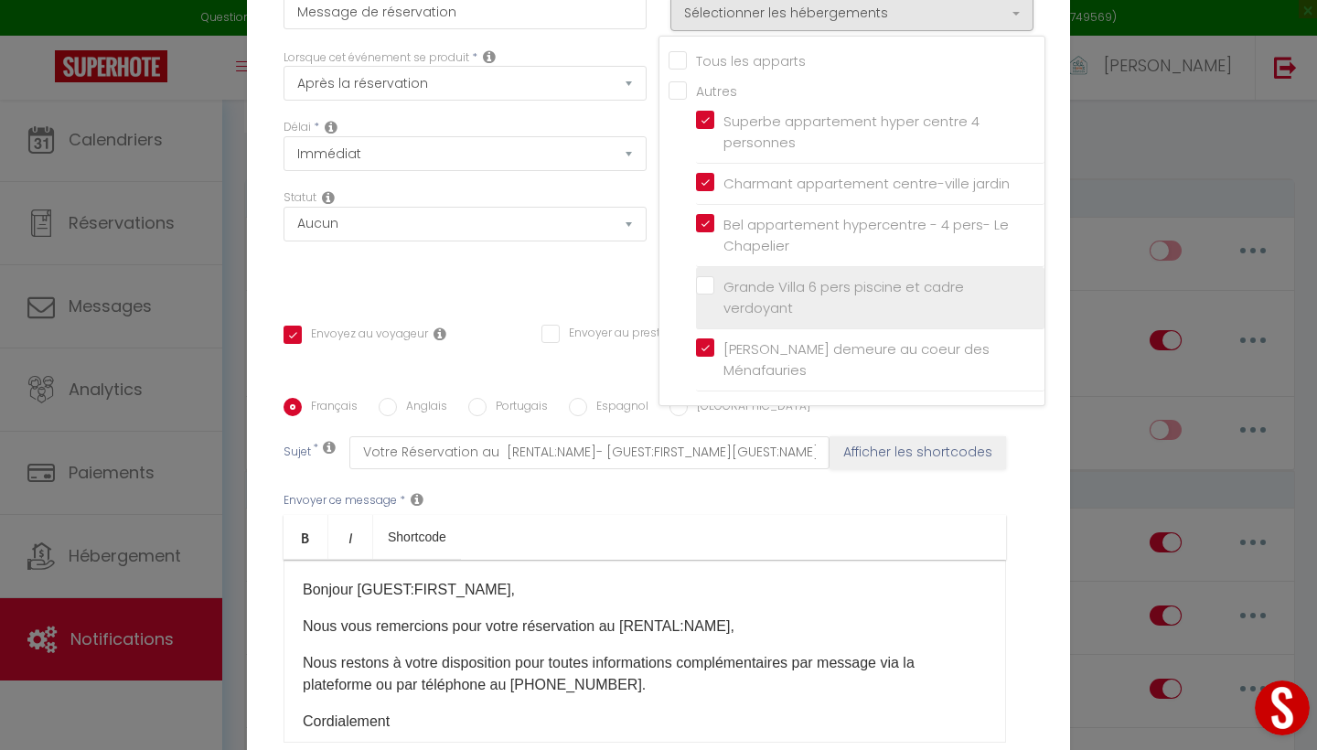
click at [714, 280] on label "Grande Villa 6 pers piscine et cadre verdoyant" at bounding box center [873, 297] width 318 height 43
click at [706, 288] on input "Grande Villa 6 pers piscine et cadre verdoyant" at bounding box center [870, 297] width 349 height 18
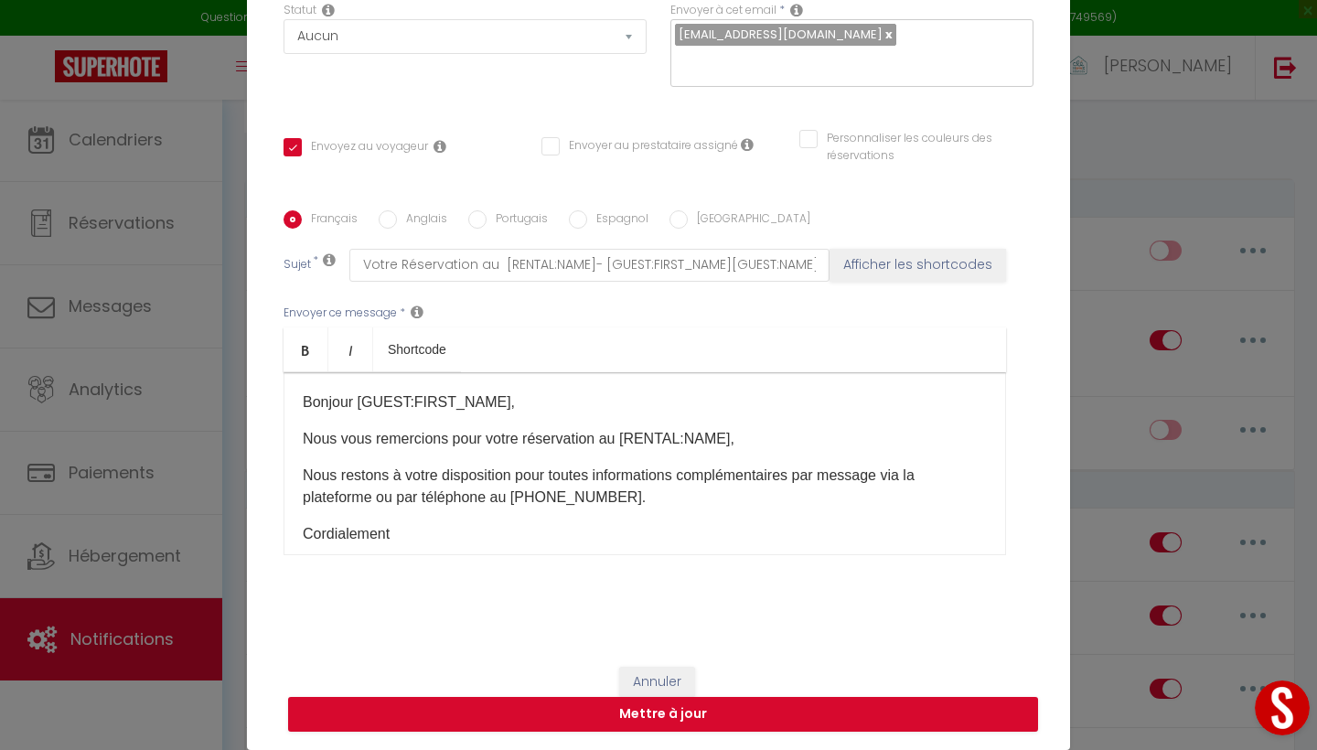
scroll to position [187, 0]
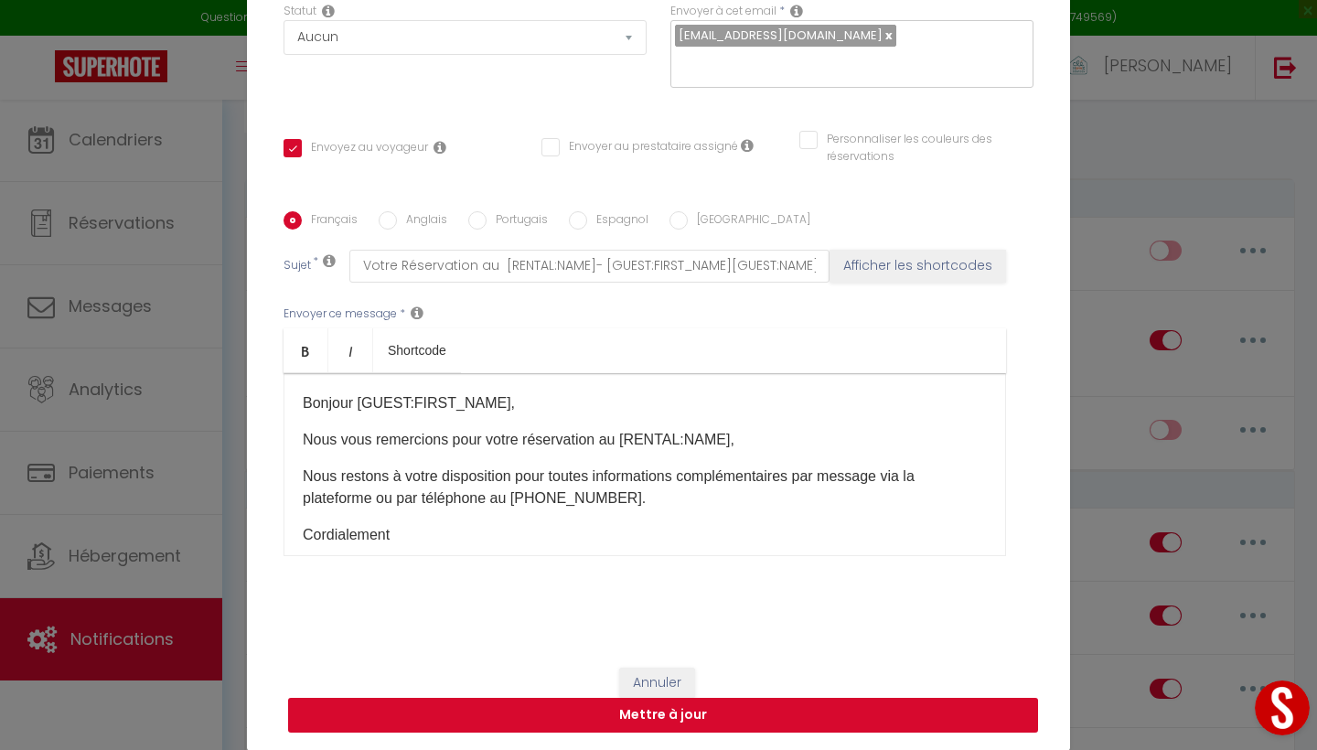
click at [724, 606] on button "Mettre à jour" at bounding box center [663, 715] width 750 height 35
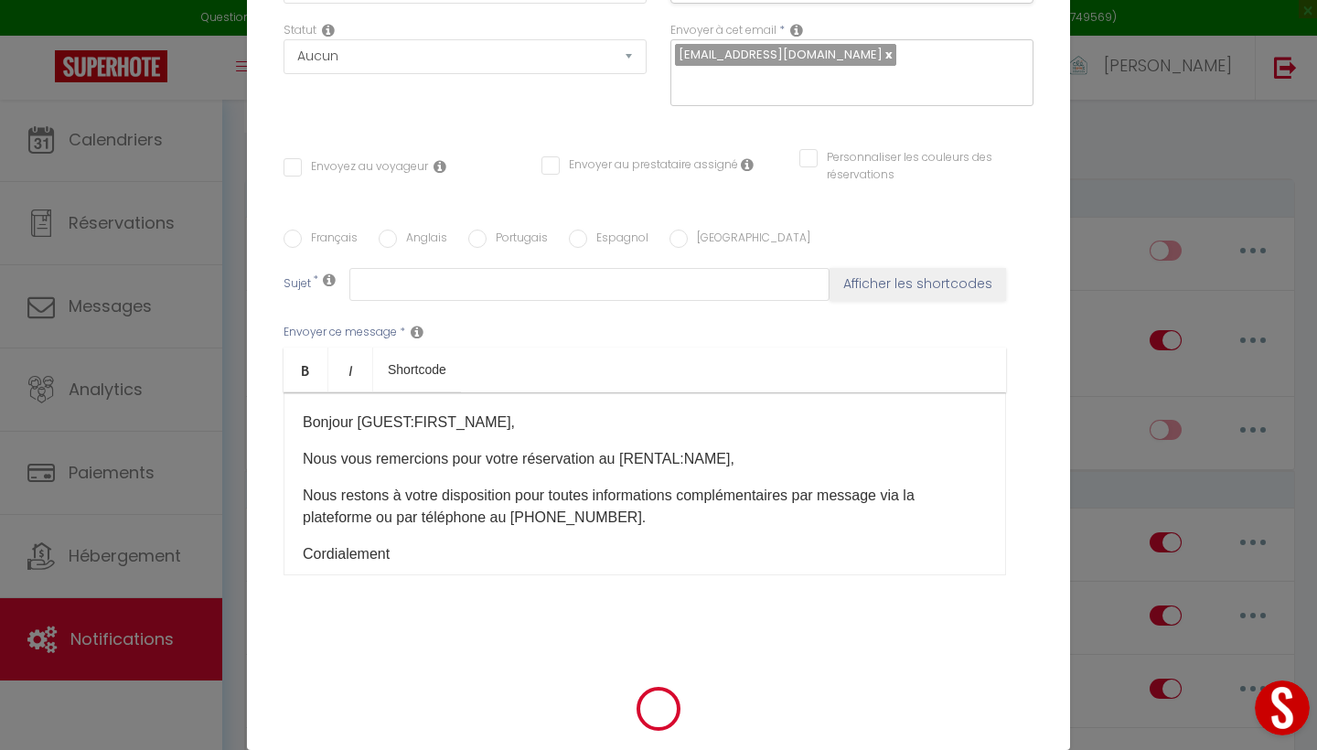
scroll to position [0, 0]
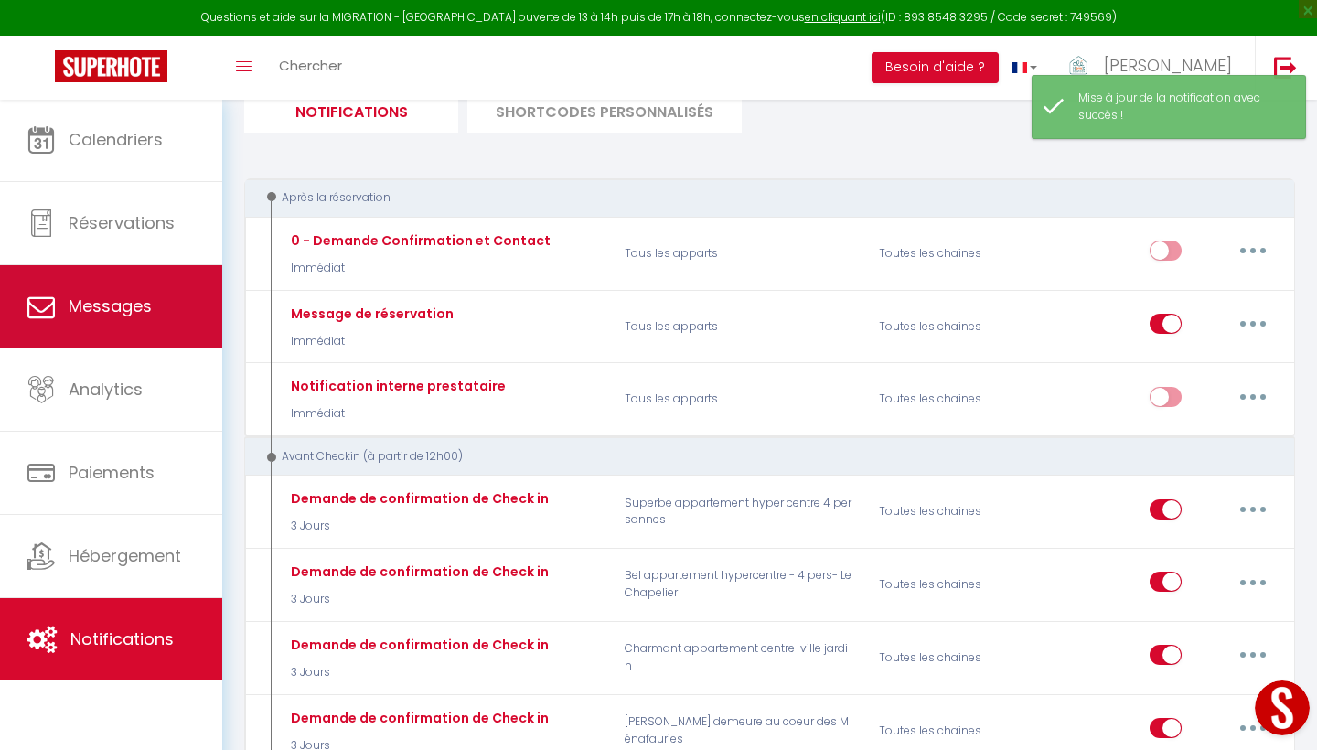
click at [146, 310] on span "Messages" at bounding box center [110, 306] width 83 height 23
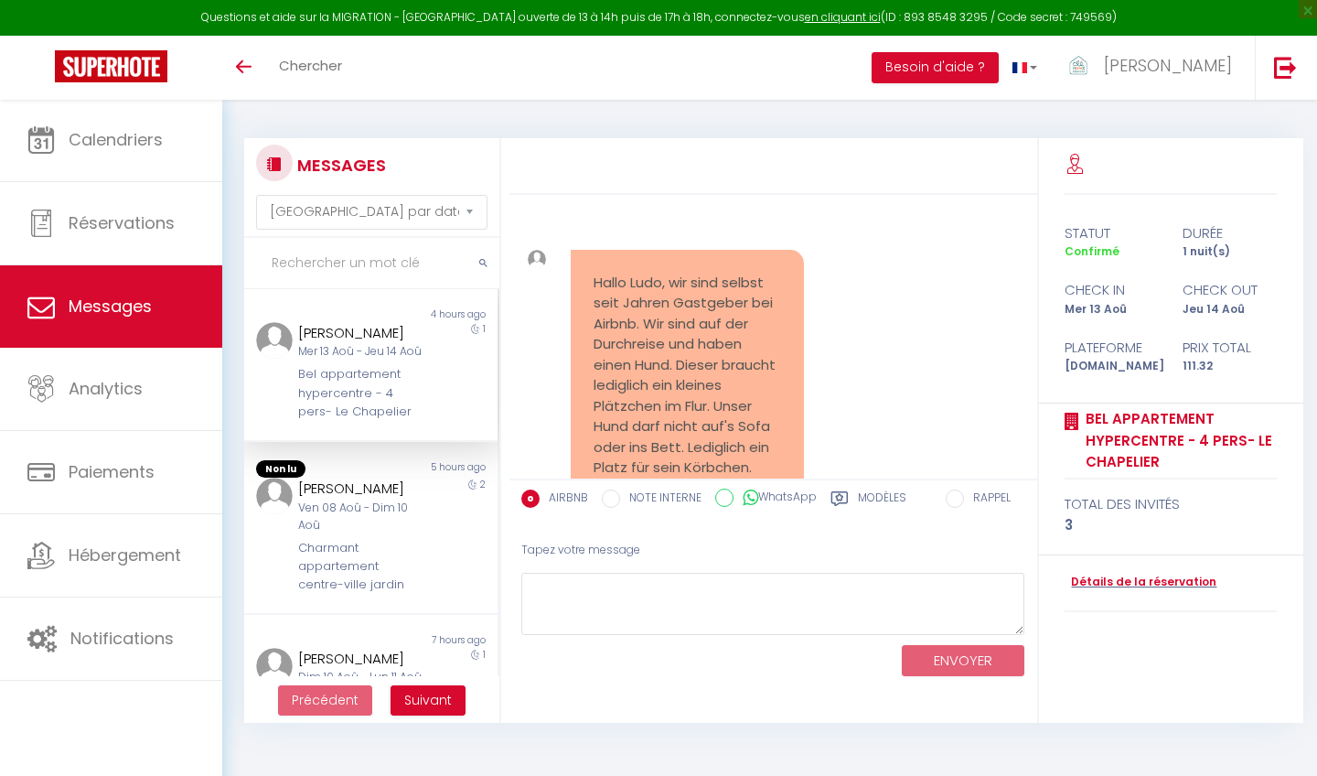
select select "message"
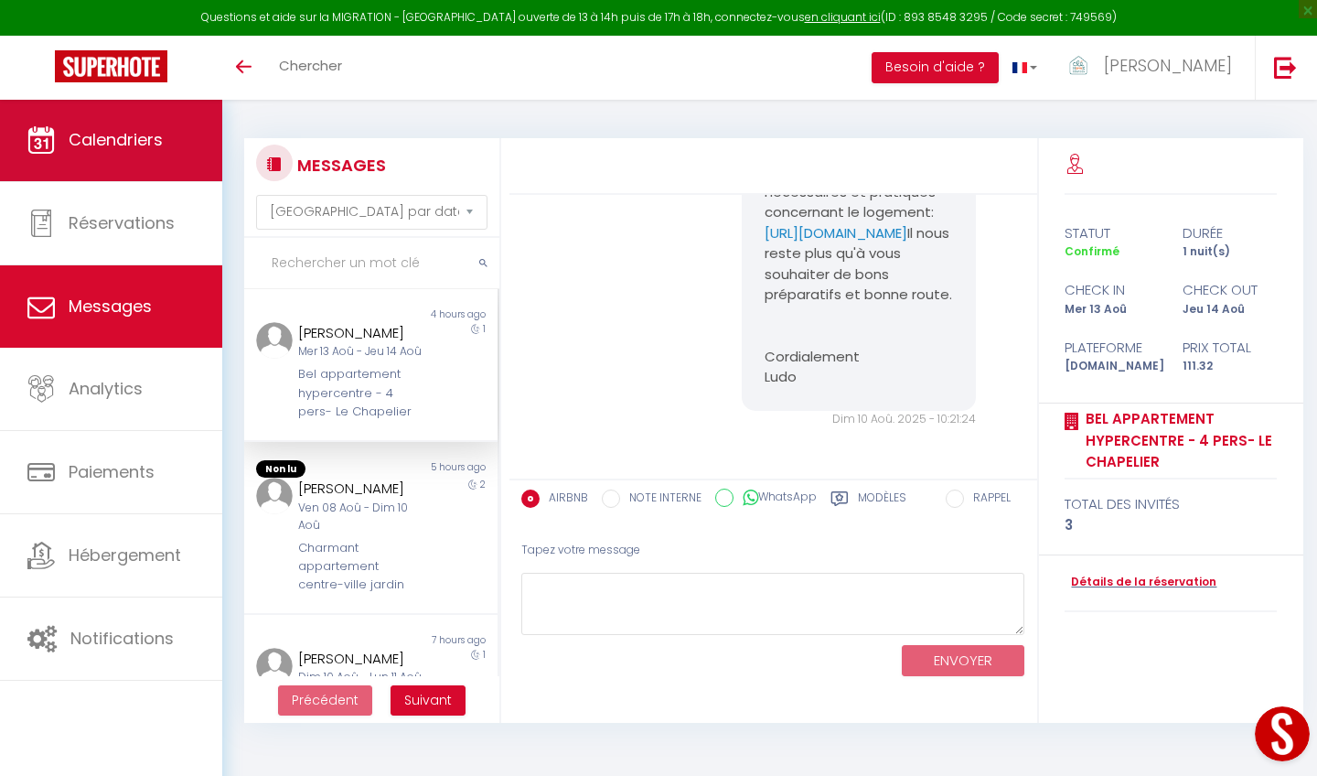
click at [93, 148] on span "Calendriers" at bounding box center [116, 139] width 94 height 23
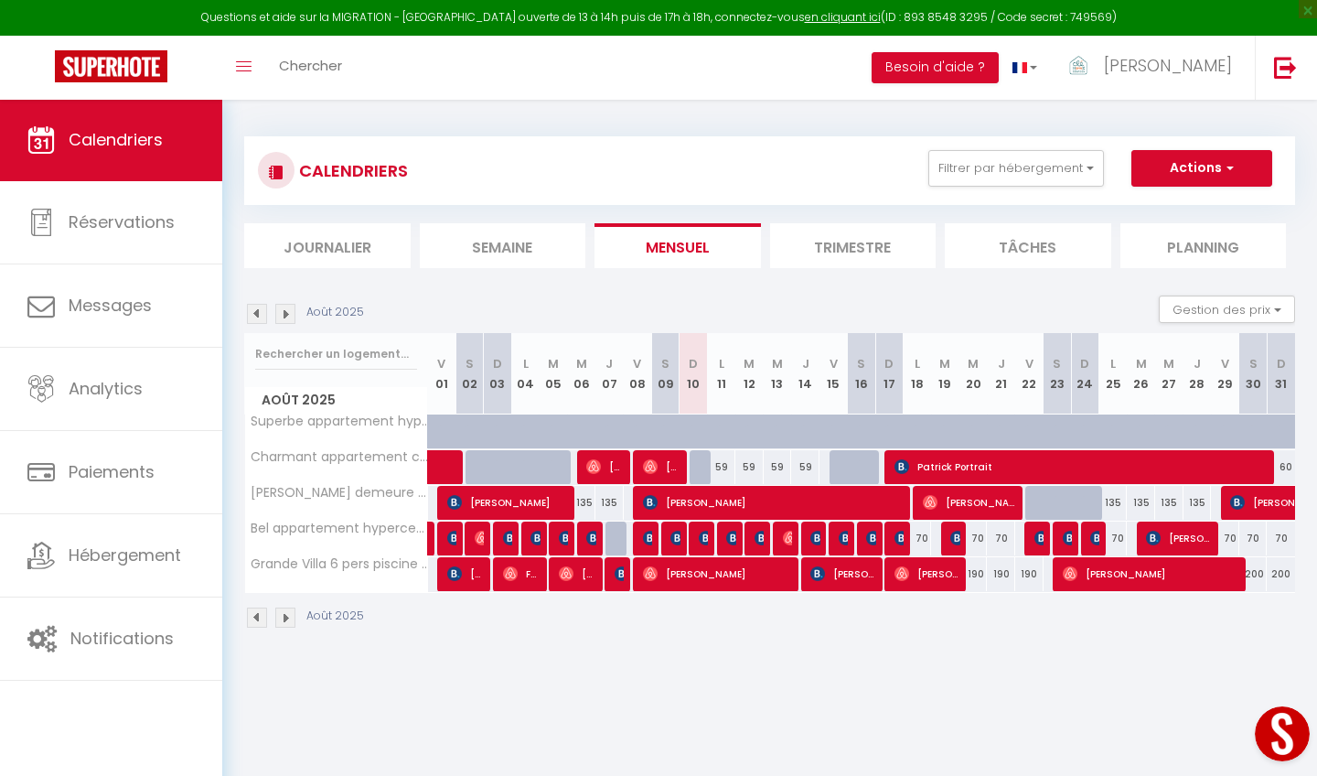
scroll to position [2, 0]
click at [981, 579] on div "190" at bounding box center [974, 574] width 28 height 34
type input "190"
type input "Mer 20 Août 2025"
type input "[DEMOGRAPHIC_DATA] 21 Août 2025"
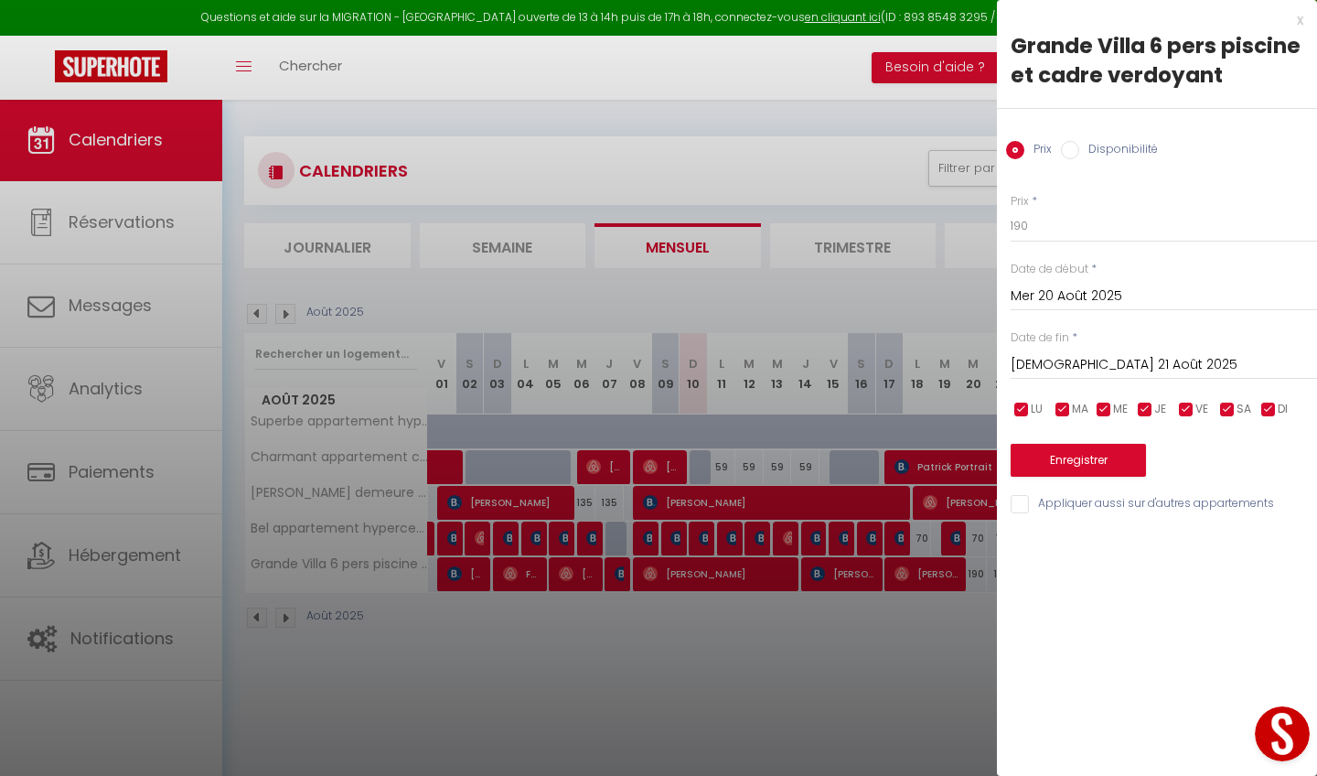
click at [943, 676] on div at bounding box center [658, 388] width 1317 height 776
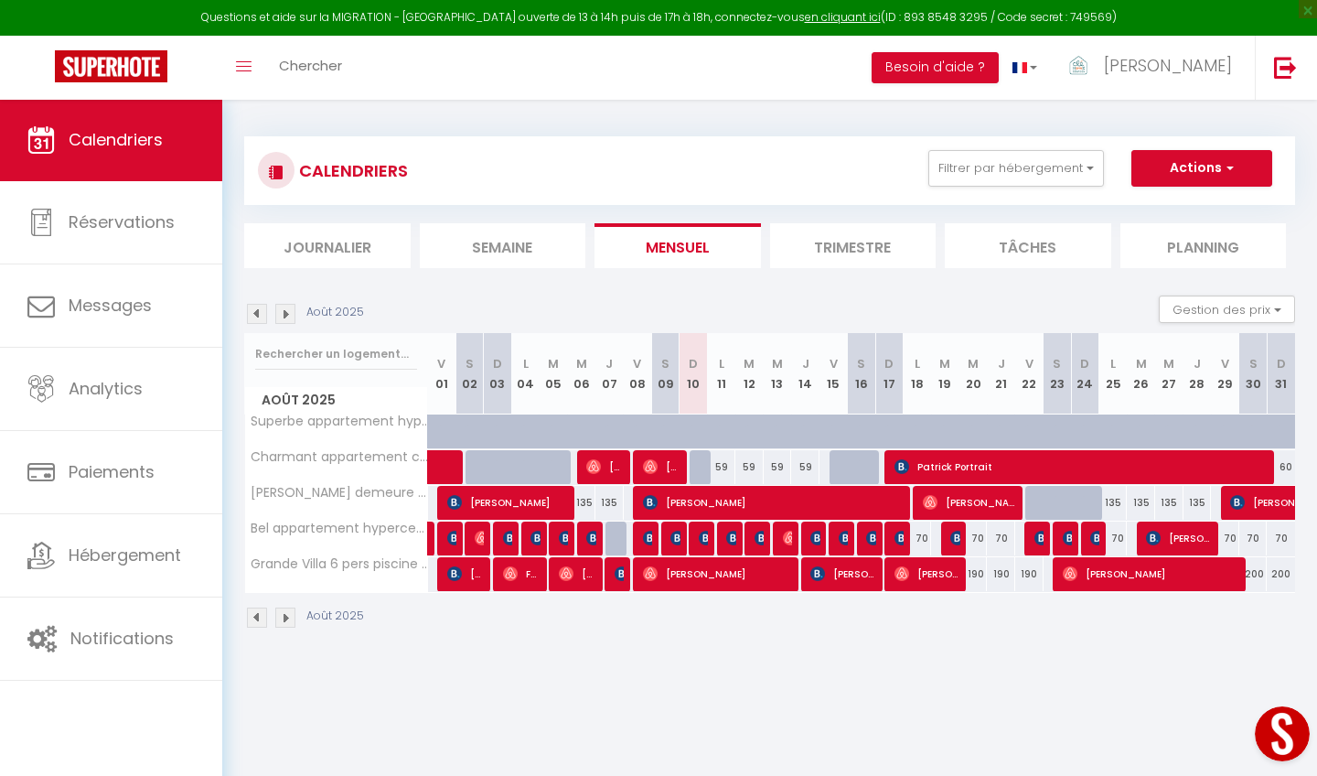
click at [287, 305] on img at bounding box center [285, 314] width 20 height 20
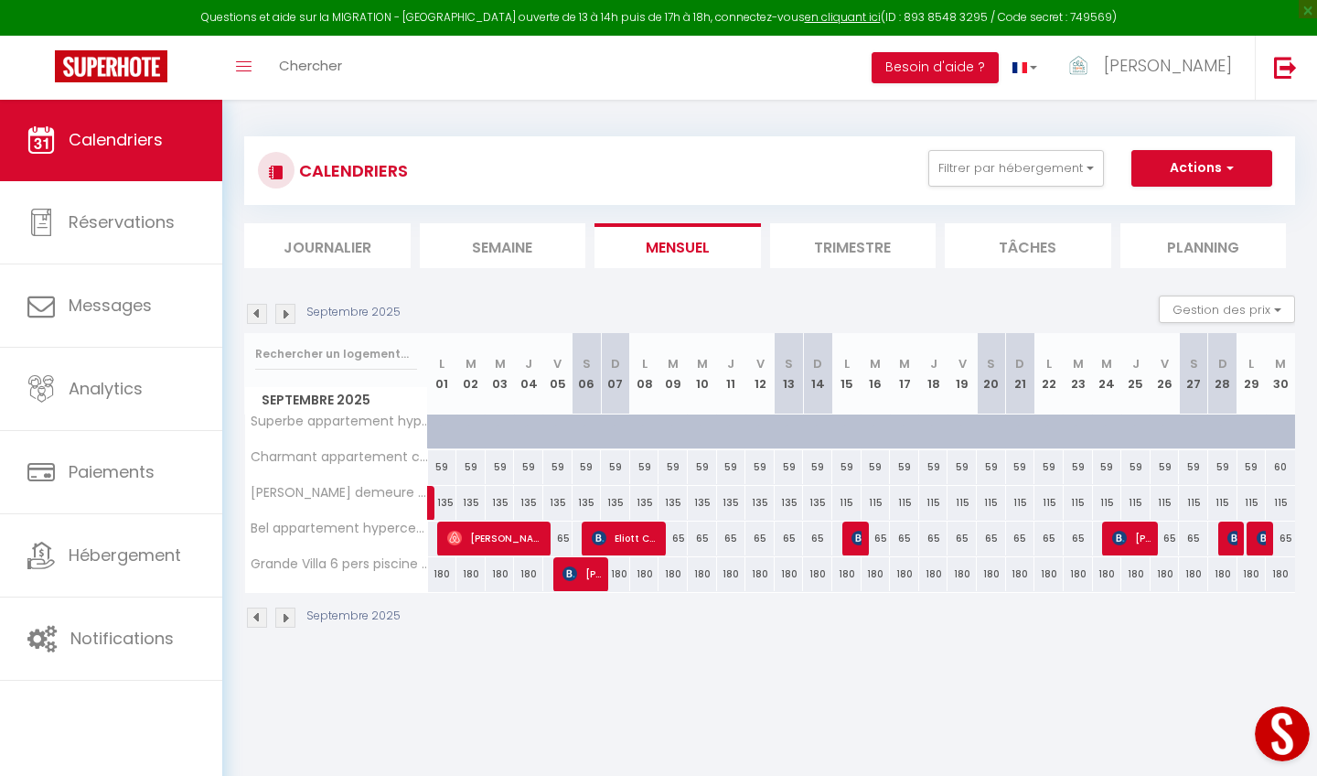
click at [262, 315] on img at bounding box center [257, 314] width 20 height 20
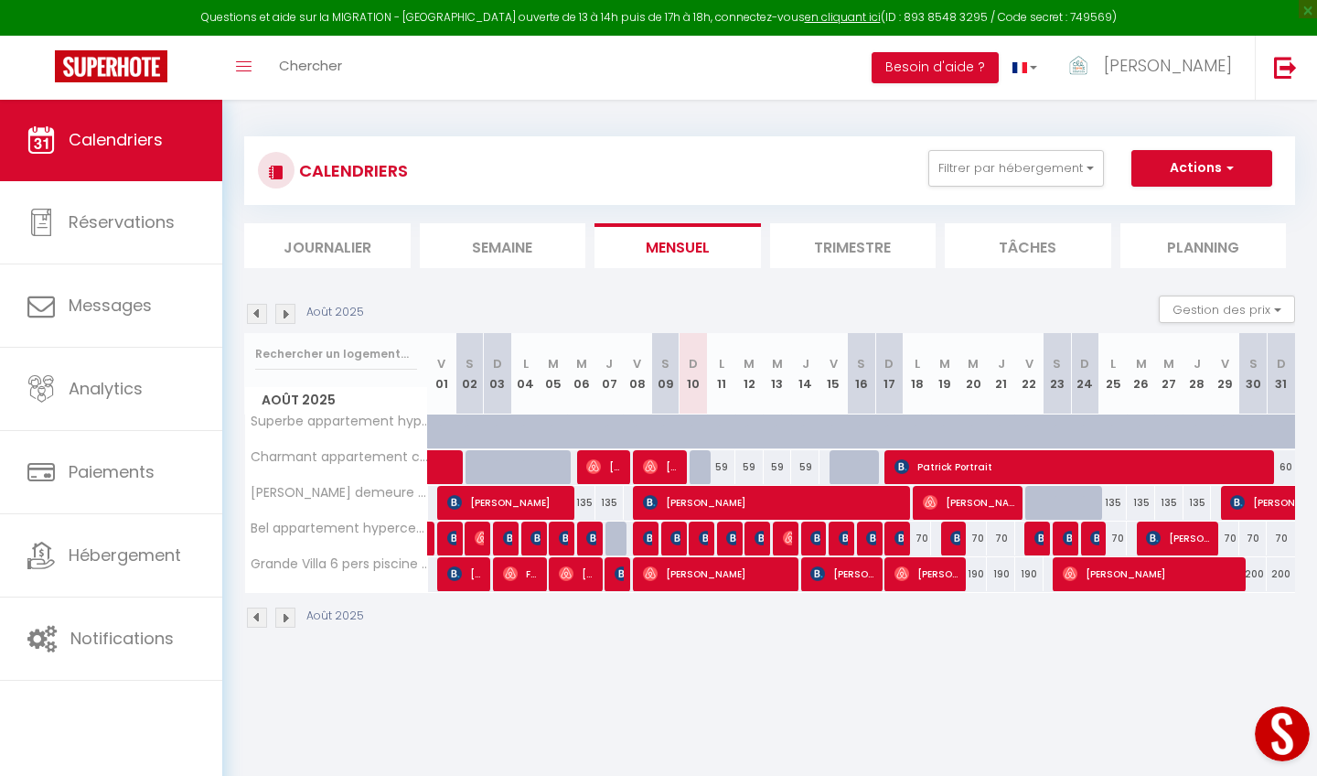
click at [703, 465] on div at bounding box center [704, 467] width 28 height 35
type input "59"
select select "1"
type input "Dim 10 Août 2025"
type input "Lun 11 Août 2025"
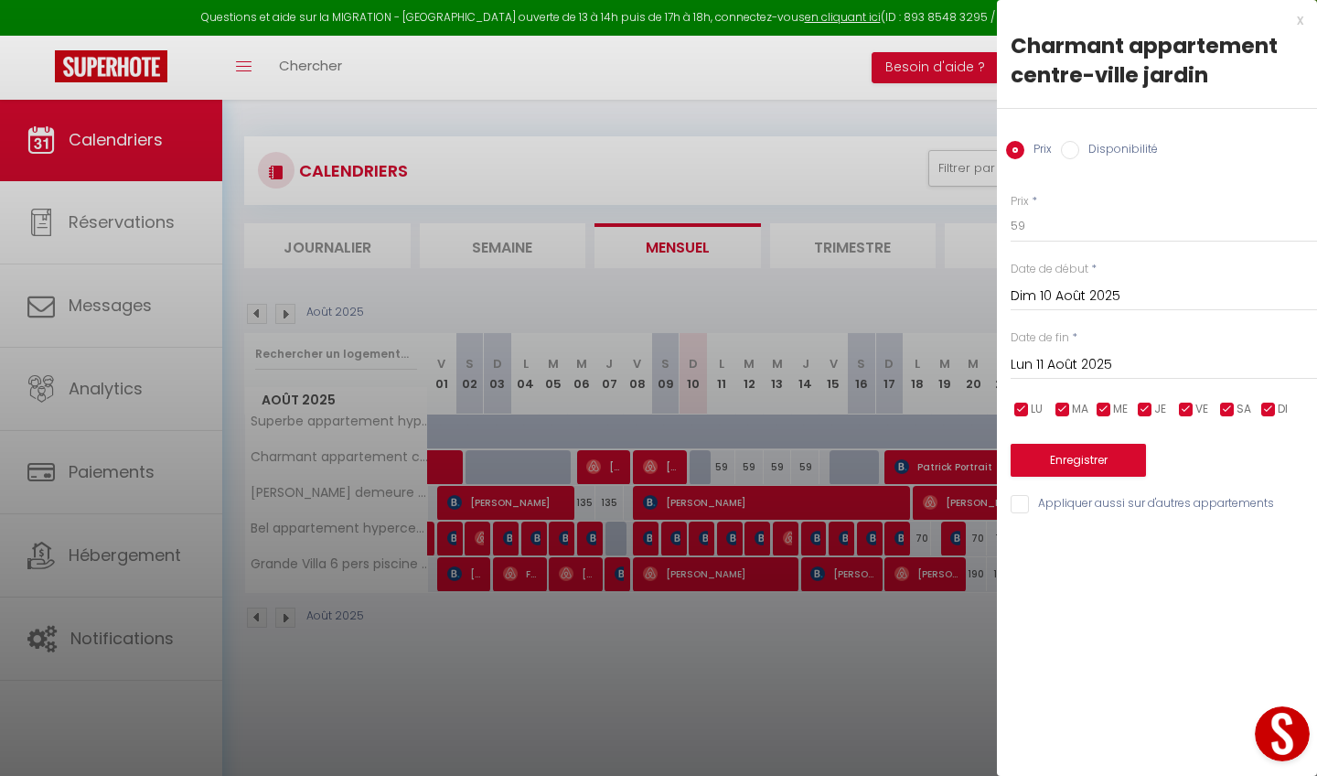
click at [1067, 146] on input "Disponibilité" at bounding box center [1070, 150] width 18 height 18
radio input "true"
radio input "false"
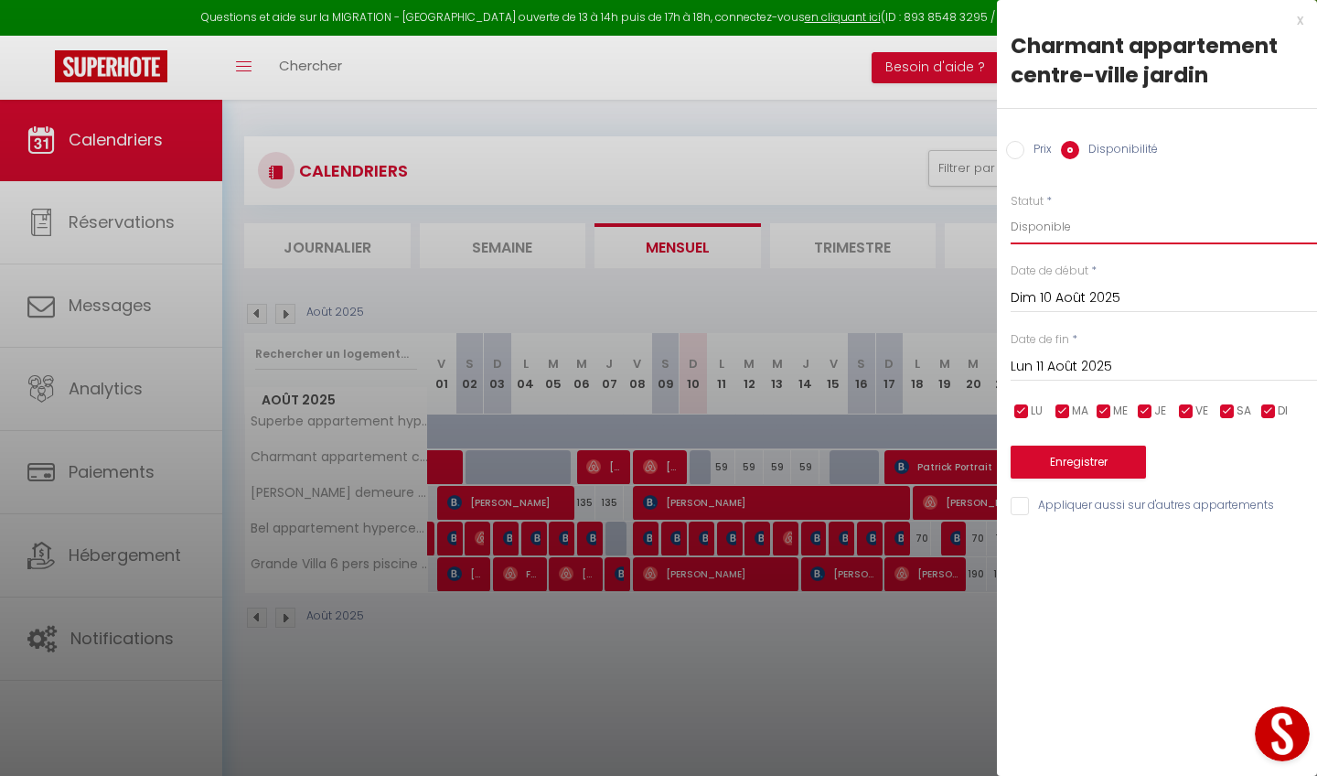
click at [1077, 460] on button "Enregistrer" at bounding box center [1078, 461] width 135 height 33
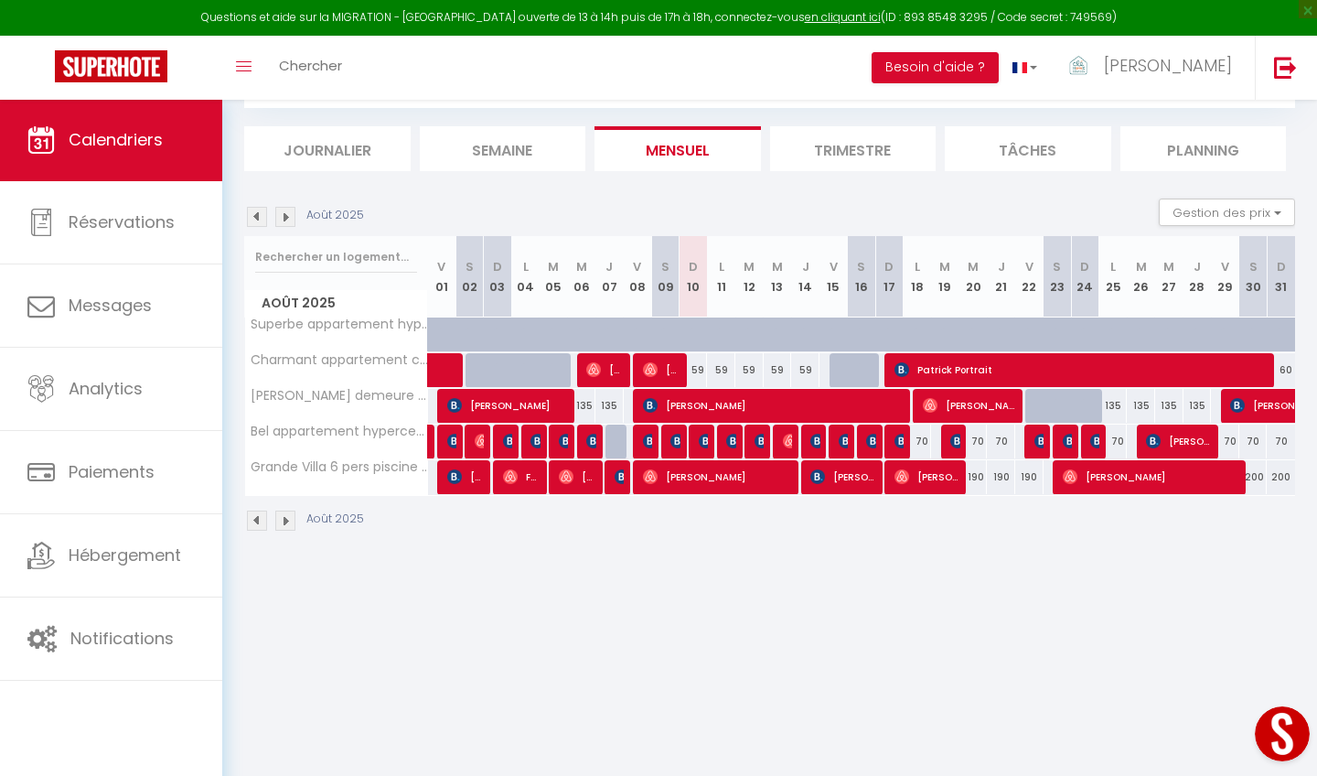
scroll to position [99, 0]
